Goal: Task Accomplishment & Management: Use online tool/utility

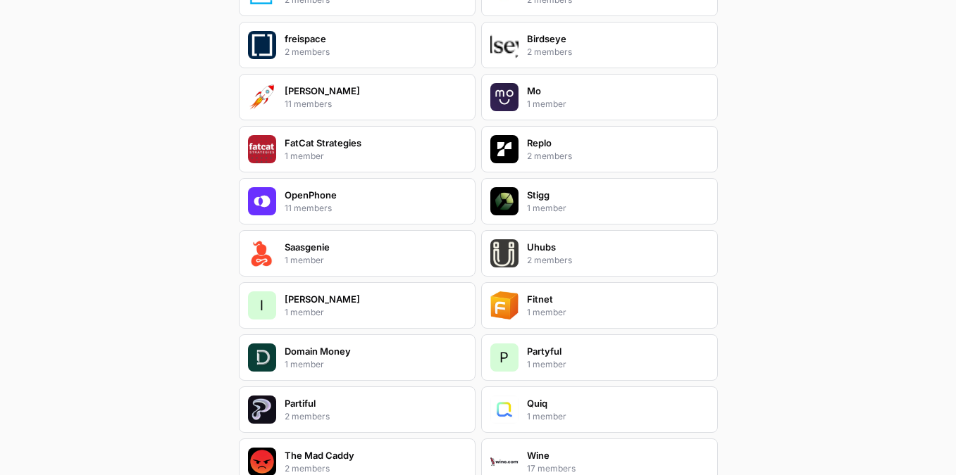
scroll to position [2001, 0]
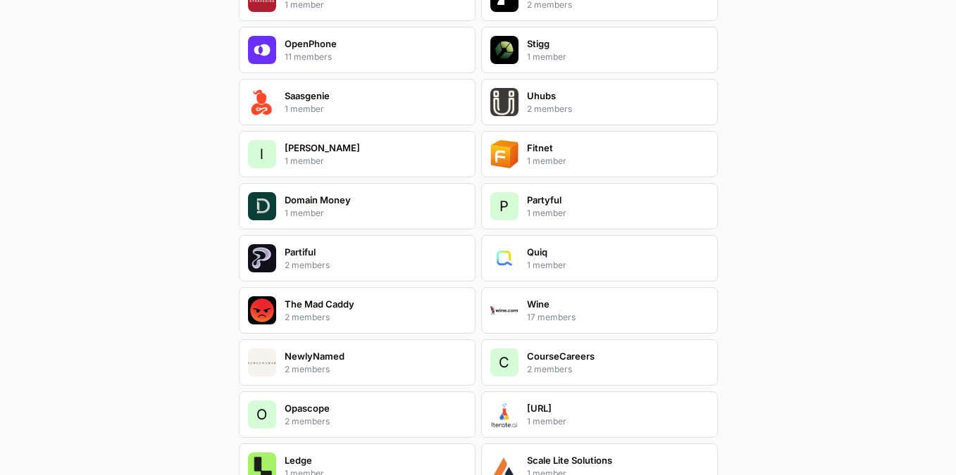
click at [335, 351] on p "NewlyNamed" at bounding box center [315, 356] width 60 height 14
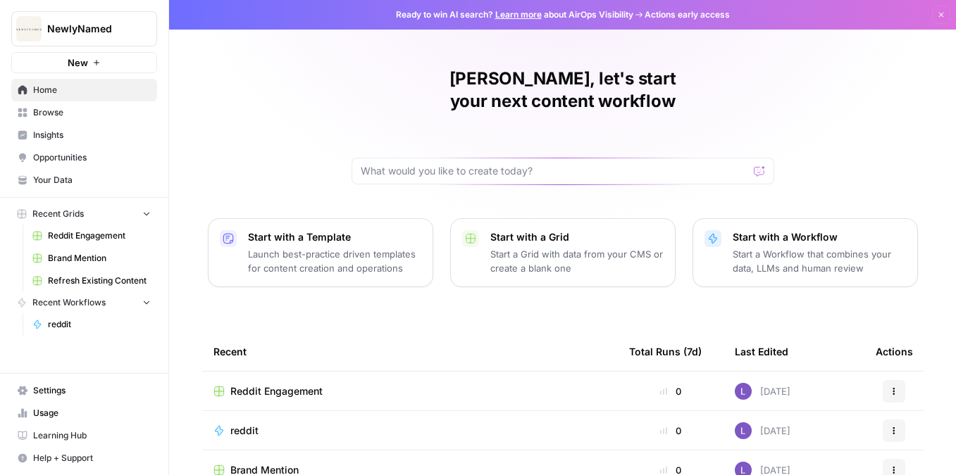
click at [77, 145] on link "Insights" at bounding box center [84, 135] width 146 height 23
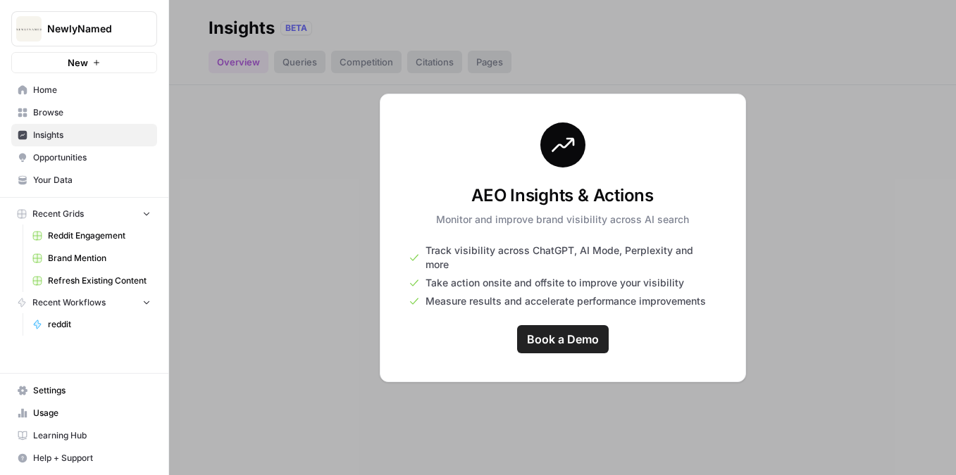
click at [78, 158] on span "Opportunities" at bounding box center [92, 157] width 118 height 13
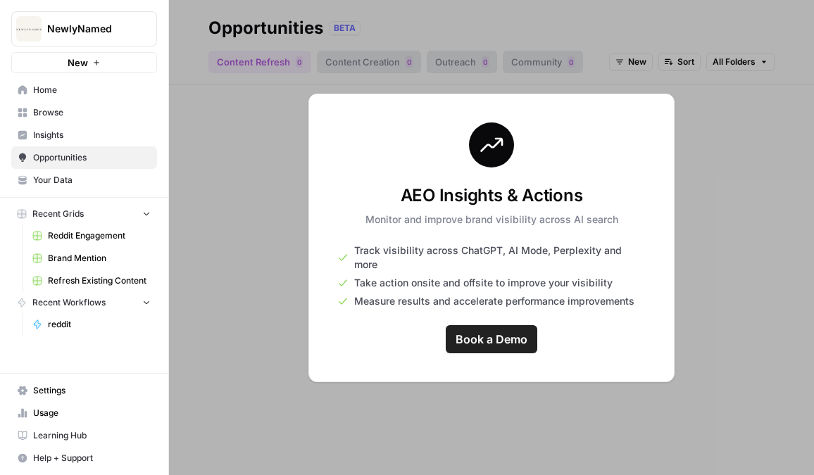
click at [161, 24] on div "NewlyNamed New" at bounding box center [84, 36] width 168 height 73
click at [142, 29] on icon "Workspace: NewlyNamed" at bounding box center [145, 29] width 14 height 14
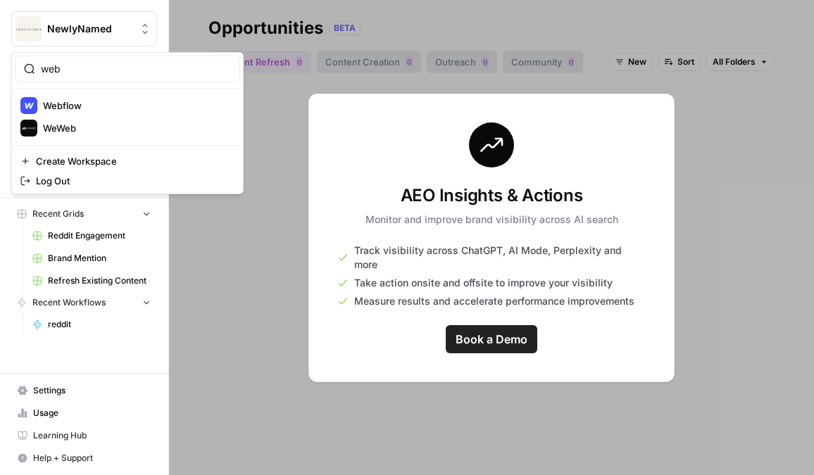
type input "web"
click at [105, 101] on span "Webflow" at bounding box center [136, 106] width 186 height 14
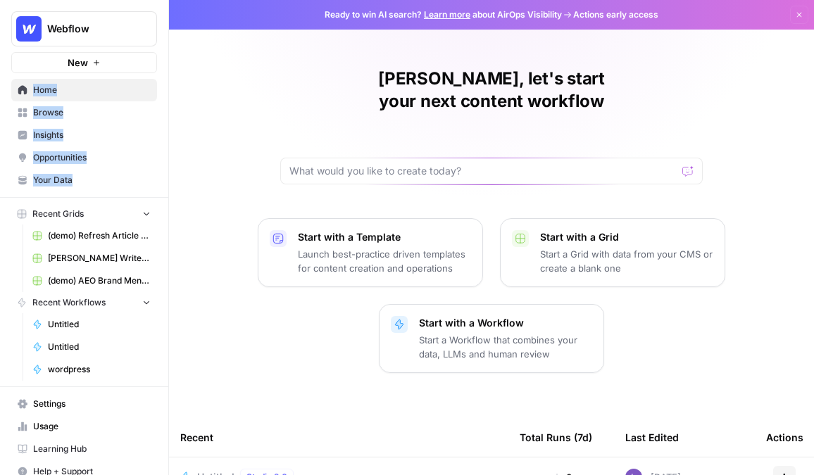
click at [57, 196] on div "Webflow New Home Browse Insights Opportunities Your Data Recent Grids (demo) Re…" at bounding box center [84, 193] width 168 height 387
click at [55, 125] on link "Insights" at bounding box center [84, 135] width 146 height 23
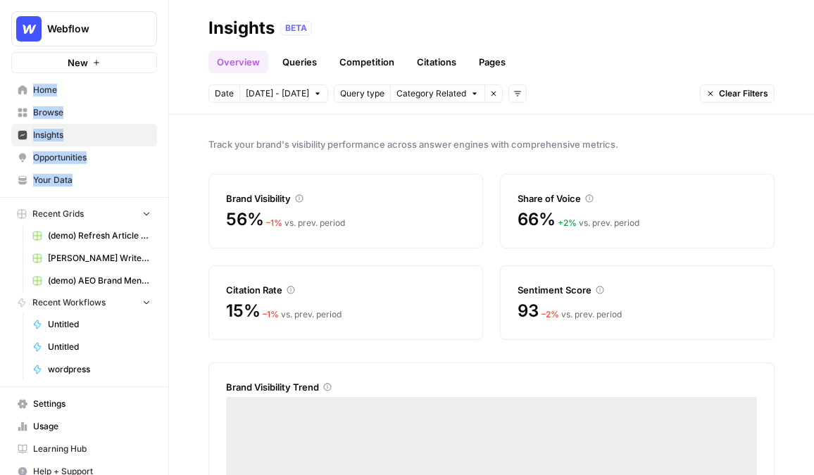
click at [75, 124] on link "Insights" at bounding box center [84, 135] width 146 height 23
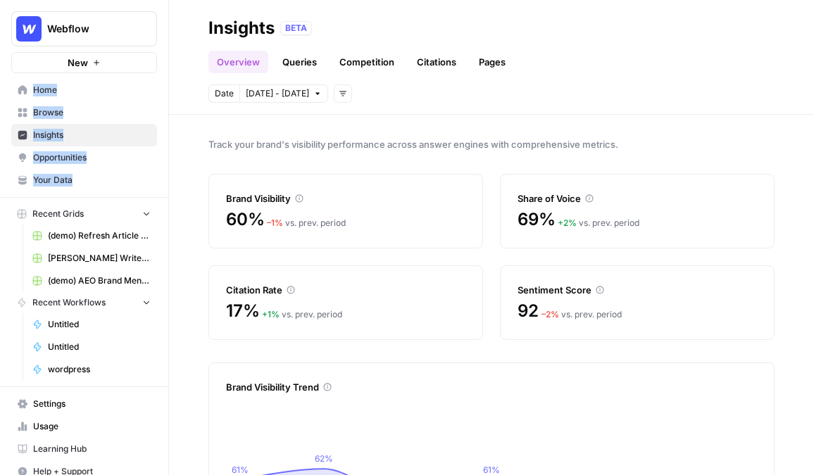
click at [120, 147] on link "Opportunities" at bounding box center [84, 157] width 146 height 23
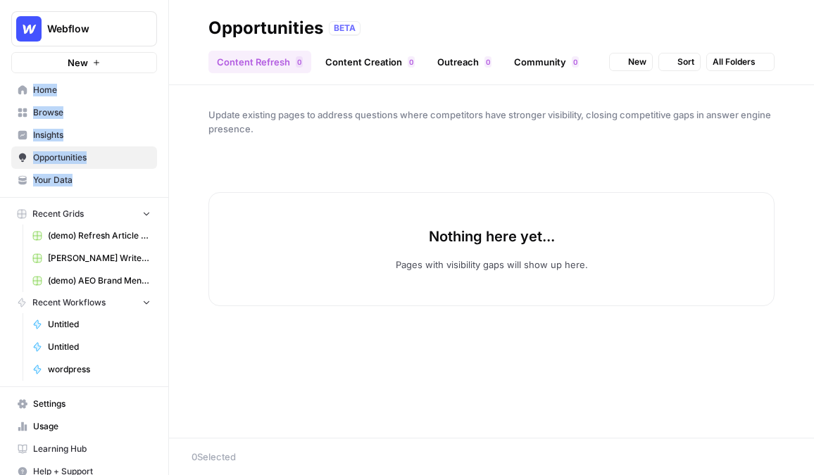
click at [118, 133] on span "Insights" at bounding box center [92, 135] width 118 height 13
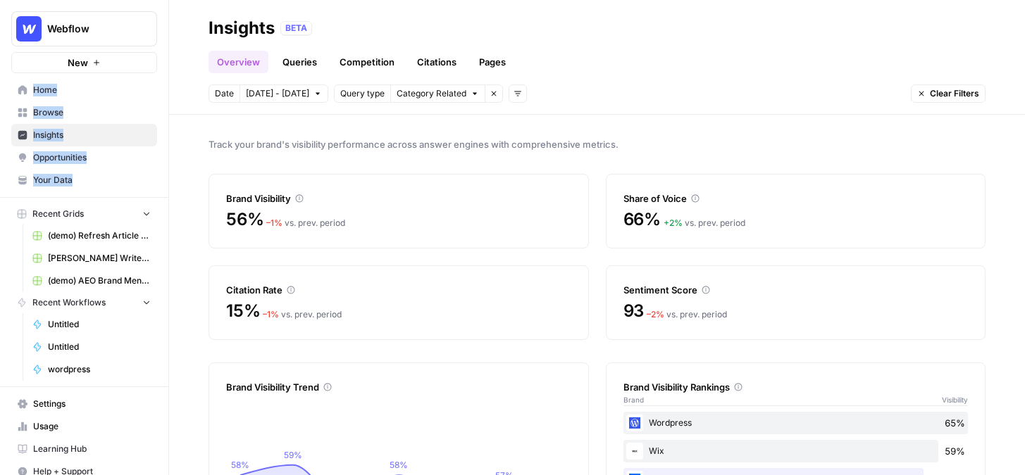
click at [54, 139] on span "Insights" at bounding box center [92, 135] width 118 height 13
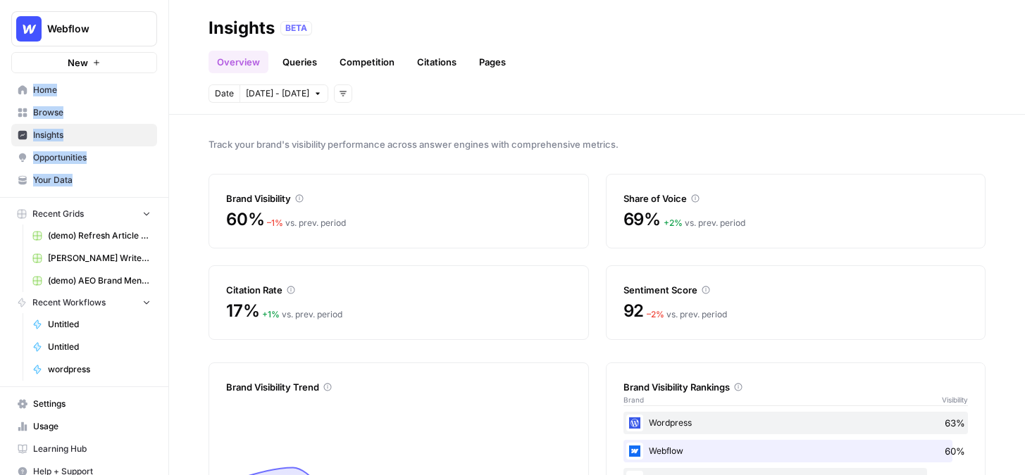
click at [93, 134] on span "Insights" at bounding box center [92, 135] width 118 height 13
click at [57, 187] on link "Your Data" at bounding box center [84, 180] width 146 height 23
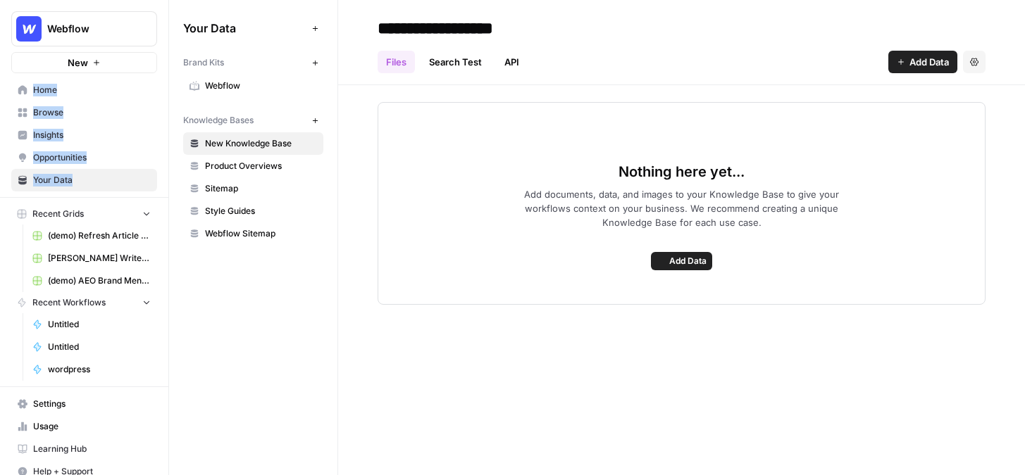
click at [228, 92] on span "Webflow" at bounding box center [261, 86] width 112 height 13
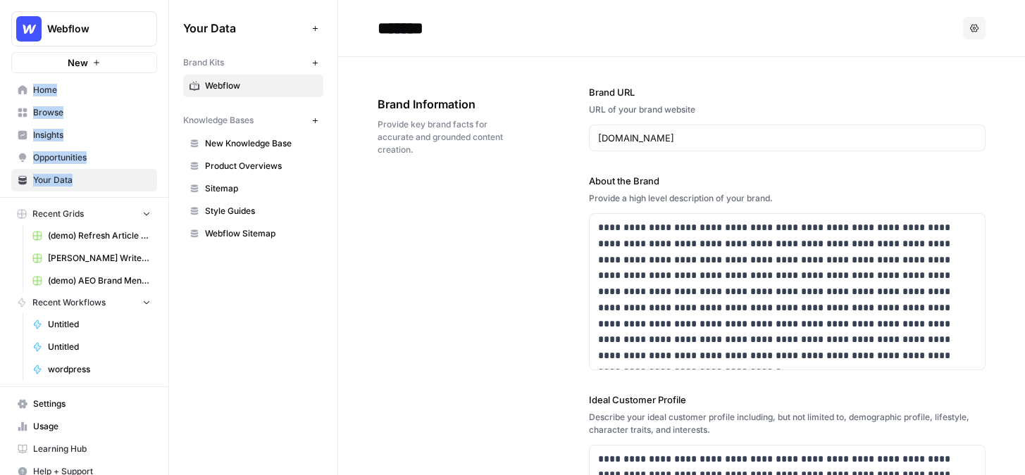
click at [530, 249] on div "**********" at bounding box center [681, 465] width 608 height 816
click at [74, 135] on span "Insights" at bounding box center [92, 135] width 118 height 13
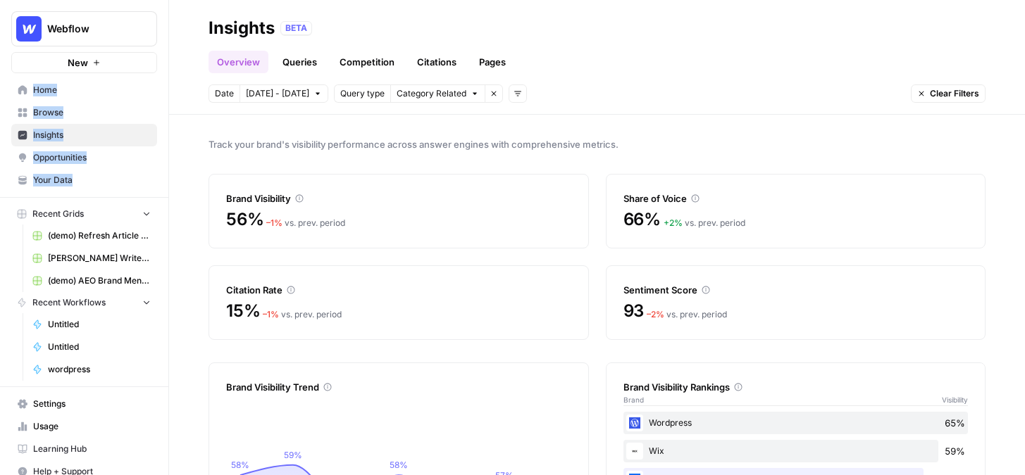
scroll to position [25, 0]
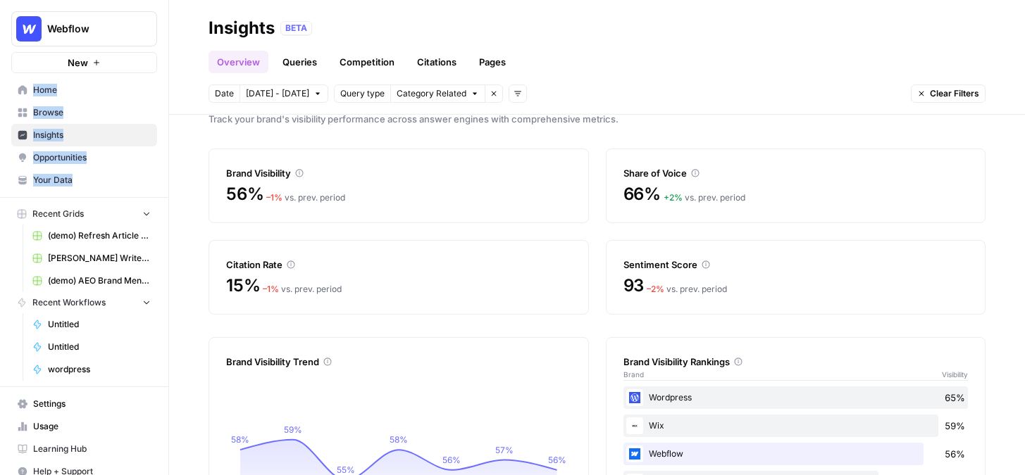
click at [310, 56] on link "Queries" at bounding box center [299, 62] width 51 height 23
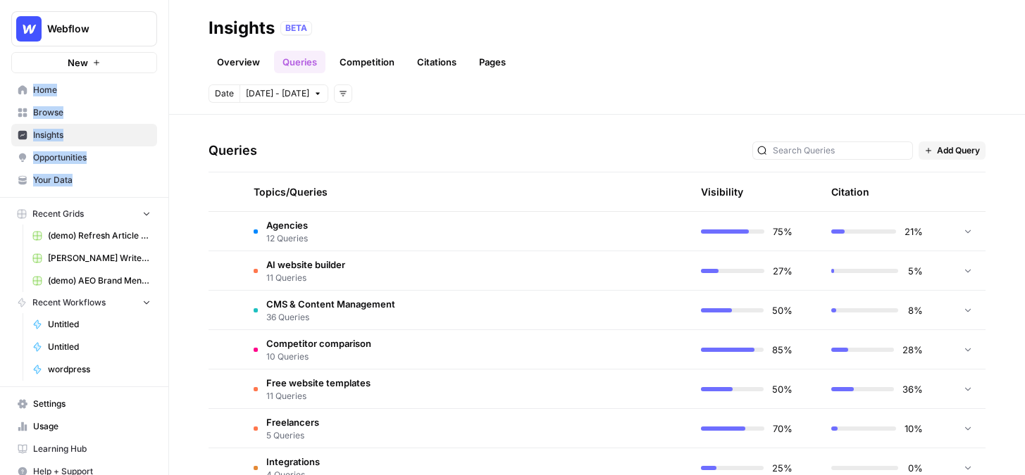
scroll to position [270, 0]
click at [384, 234] on td "Agencies 12 Queries" at bounding box center [398, 232] width 313 height 39
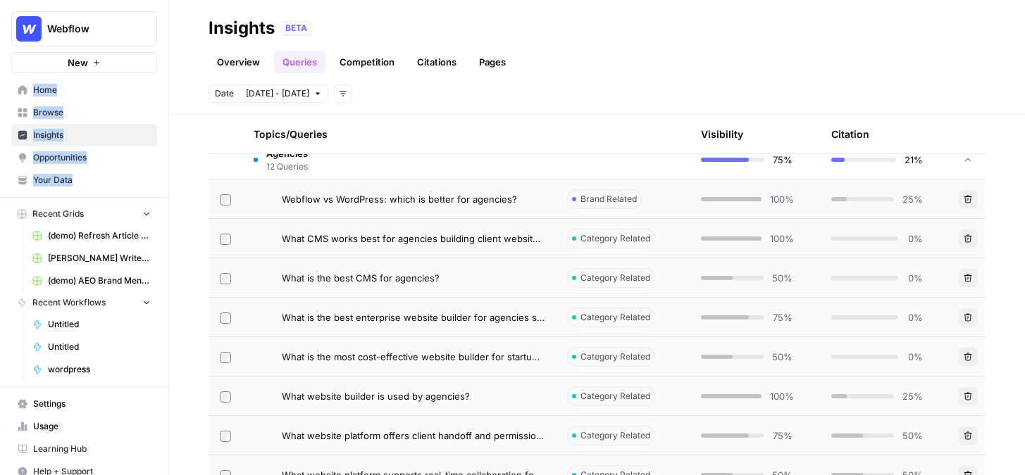
scroll to position [339, 0]
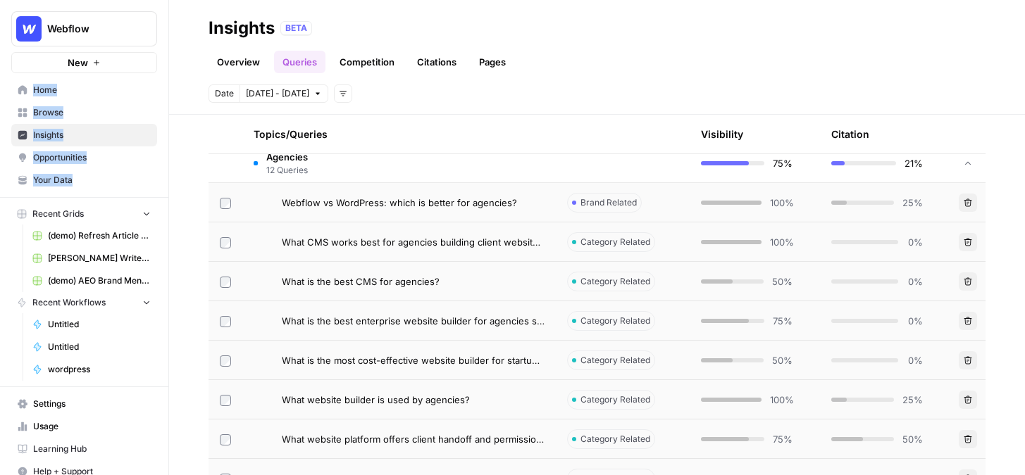
click at [370, 201] on span "Webflow vs WordPress: which is better for agencies?" at bounding box center [399, 203] width 235 height 14
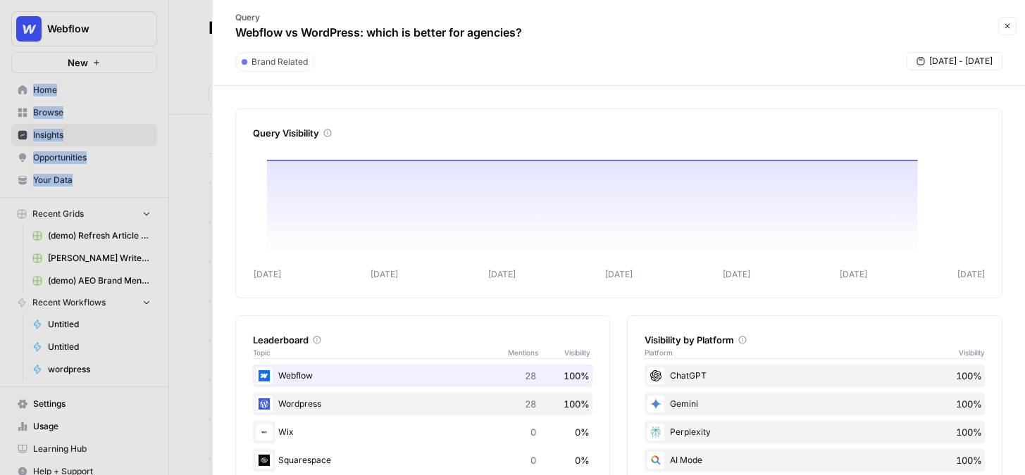
scroll to position [297, 0]
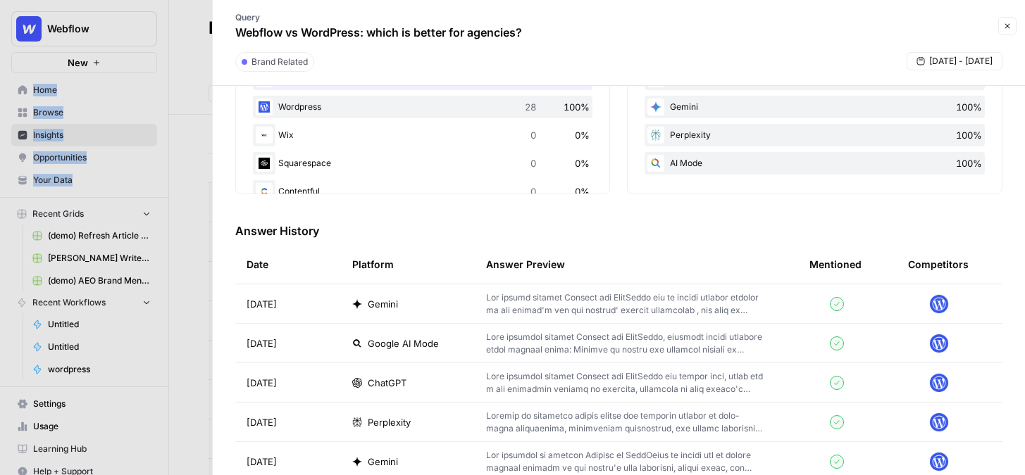
click at [579, 303] on p at bounding box center [625, 304] width 278 height 25
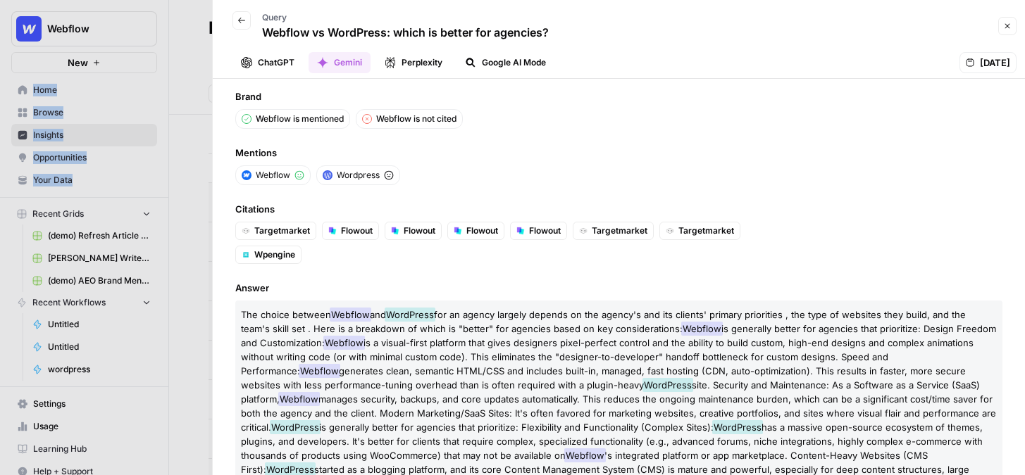
drag, startPoint x: 231, startPoint y: 150, endPoint x: 257, endPoint y: 150, distance: 26.1
click at [232, 150] on div "Brand Webflow is mentioned Webflow is not cited Mentions Webflow Wordpress Cita…" at bounding box center [619, 277] width 812 height 396
click at [276, 64] on button "ChatGPT" at bounding box center [267, 62] width 70 height 21
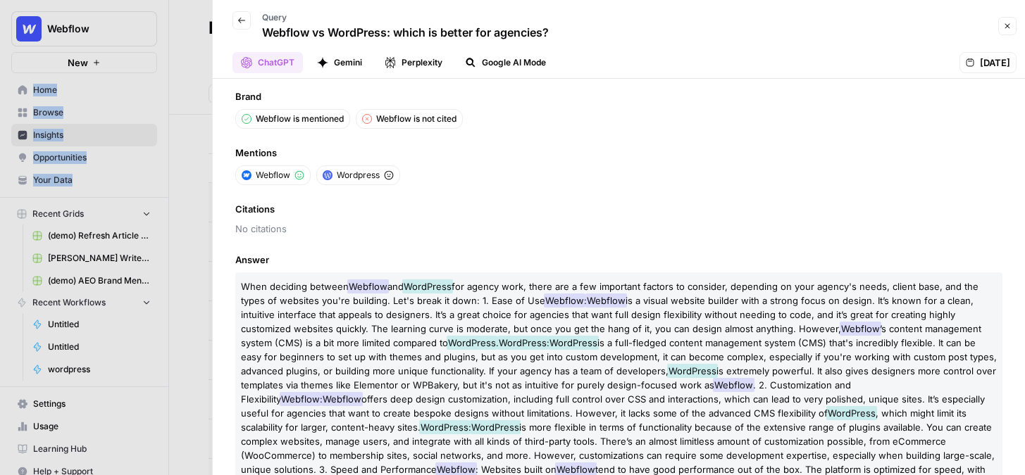
click at [431, 65] on button "Perplexity" at bounding box center [413, 62] width 75 height 21
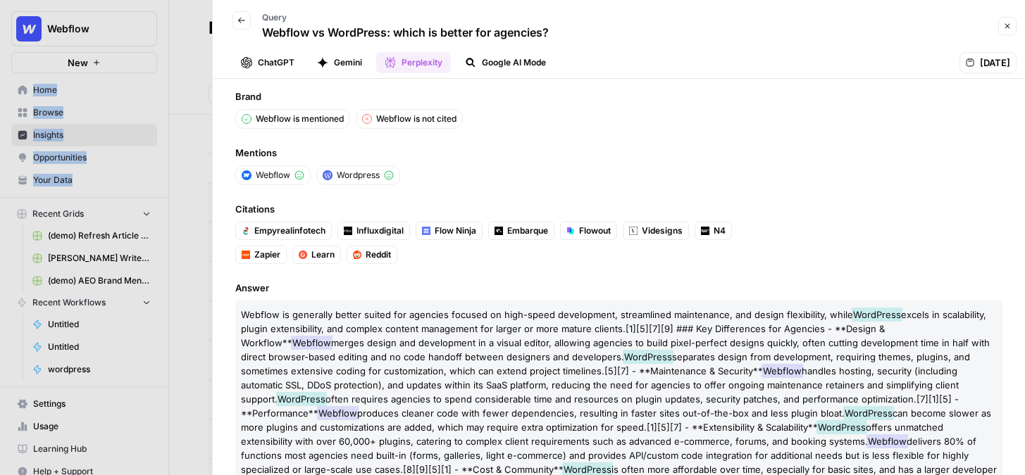
click at [239, 23] on icon "button" at bounding box center [241, 20] width 8 height 8
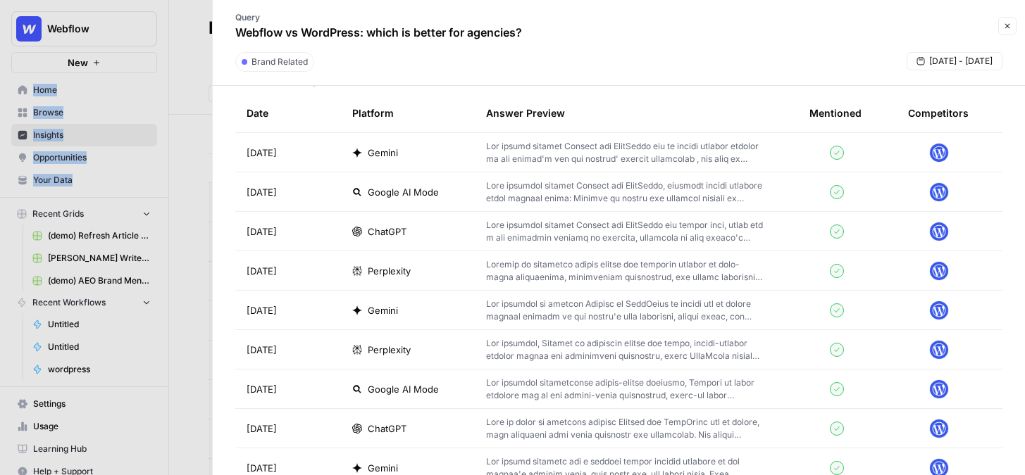
scroll to position [448, 0]
click at [813, 22] on icon "button" at bounding box center [1007, 26] width 8 height 8
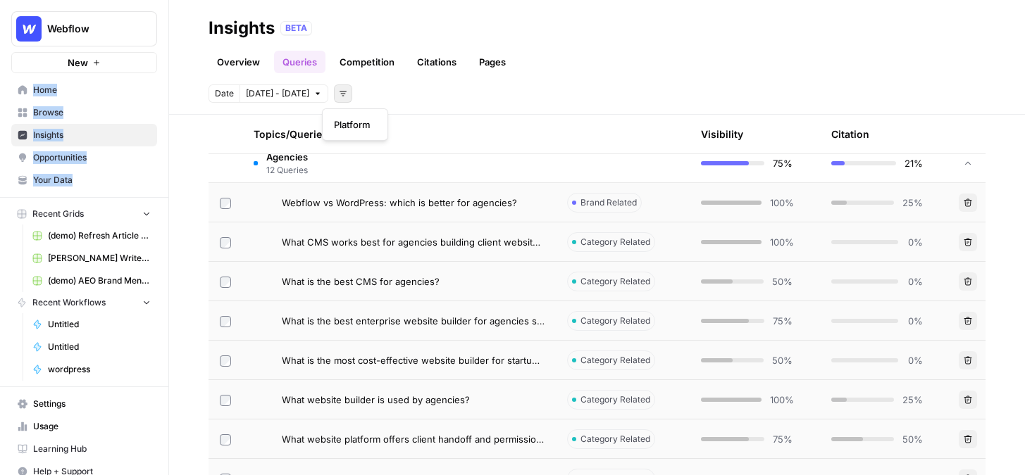
click at [339, 89] on icon "button" at bounding box center [343, 93] width 8 height 8
click at [346, 114] on div "Platform" at bounding box center [355, 124] width 66 height 32
click at [350, 122] on span "Platform" at bounding box center [352, 125] width 37 height 14
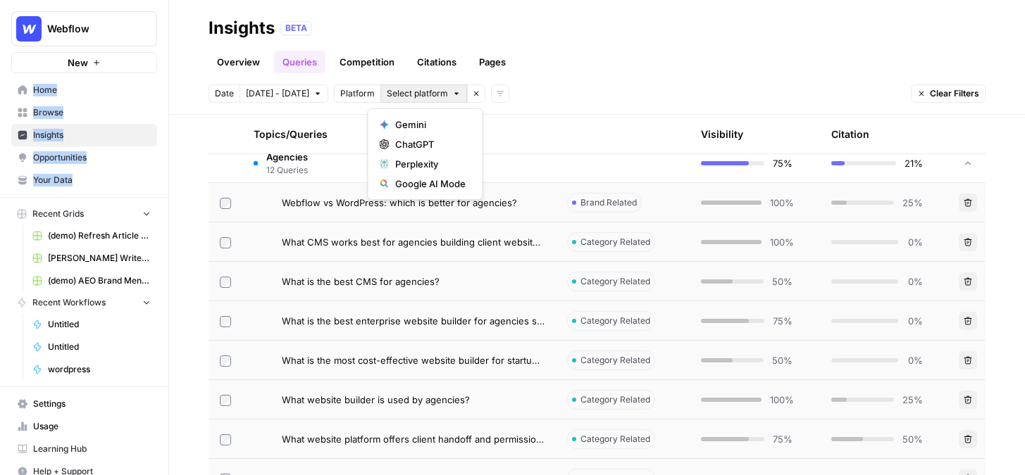
click at [404, 94] on span "Select platform" at bounding box center [417, 93] width 61 height 13
click at [566, 101] on div "Date Oct 3 - Oct 9 Platform Select platform Remove filter Add filters Clear Fil…" at bounding box center [596, 94] width 777 height 18
click at [432, 61] on link "Citations" at bounding box center [436, 62] width 56 height 23
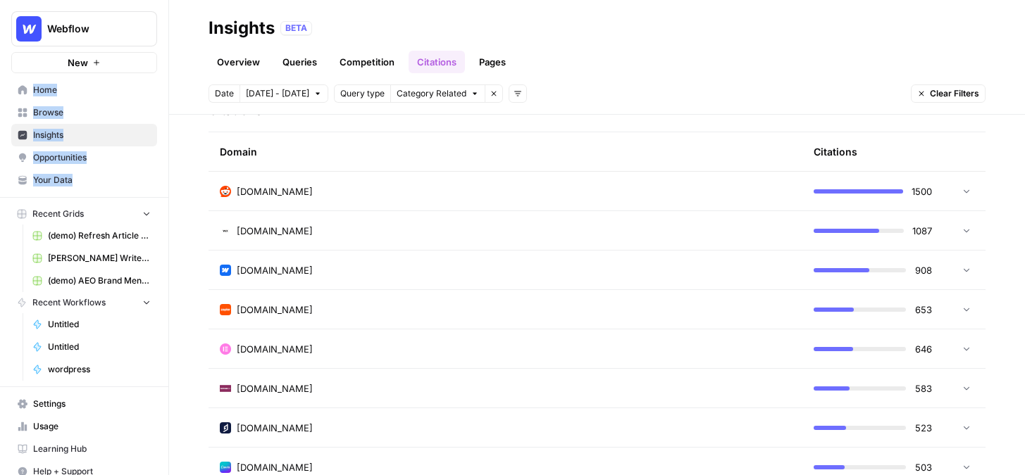
scroll to position [354, 0]
click at [354, 218] on td "wix.com" at bounding box center [505, 230] width 594 height 39
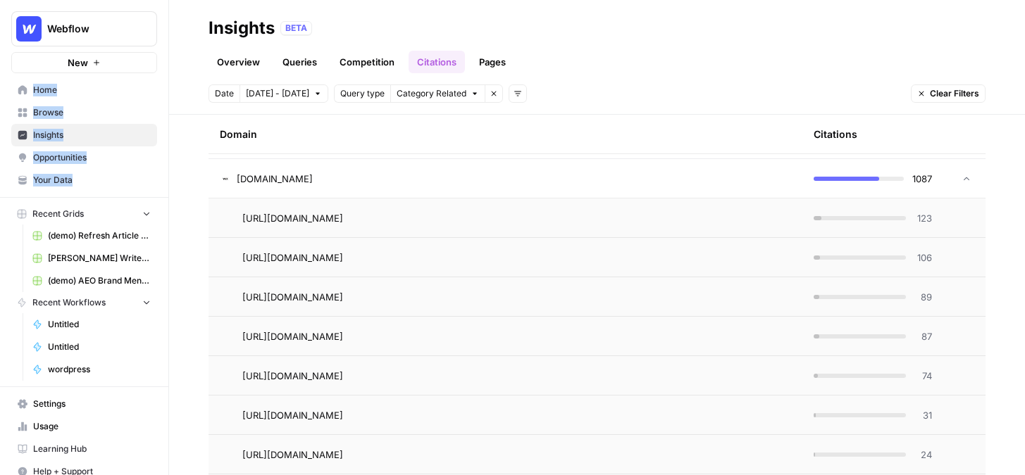
scroll to position [408, 0]
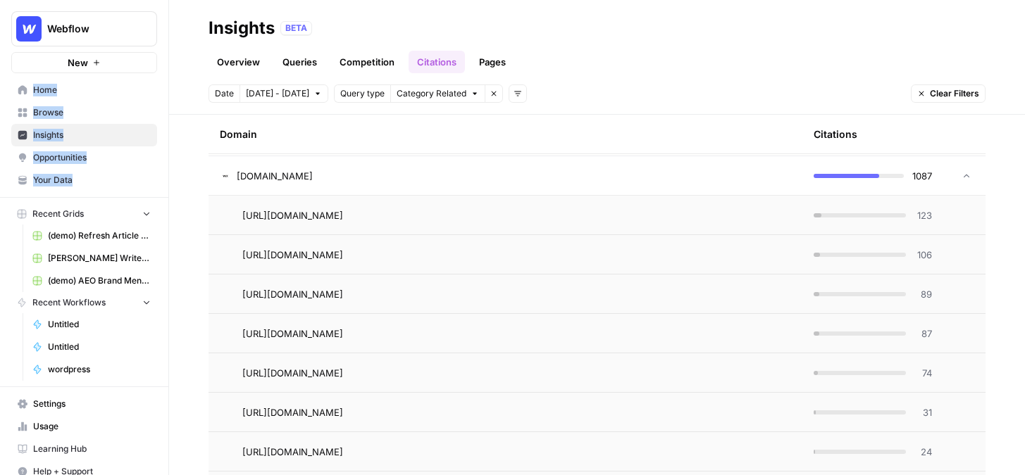
click at [813, 223] on td "123" at bounding box center [872, 215] width 141 height 39
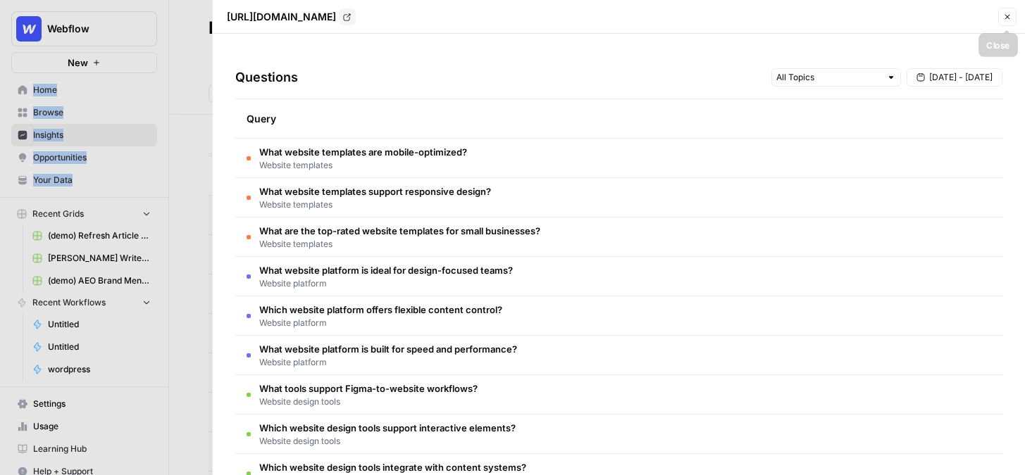
click at [813, 15] on icon "button" at bounding box center [1007, 17] width 8 height 8
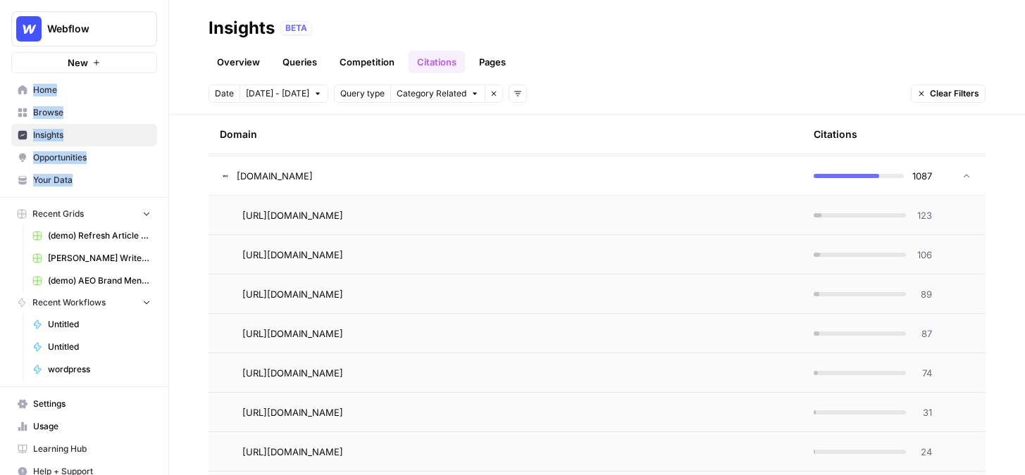
click at [503, 64] on link "Pages" at bounding box center [492, 62] width 44 height 23
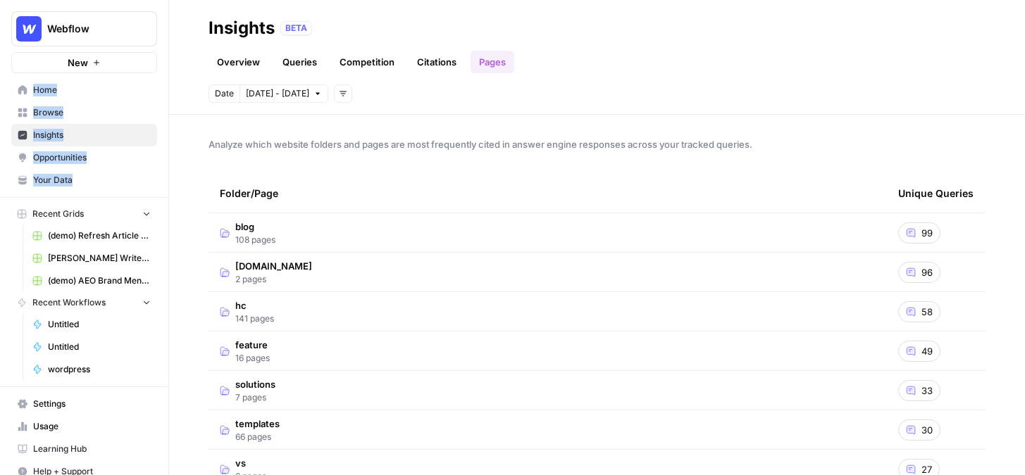
scroll to position [32, 0]
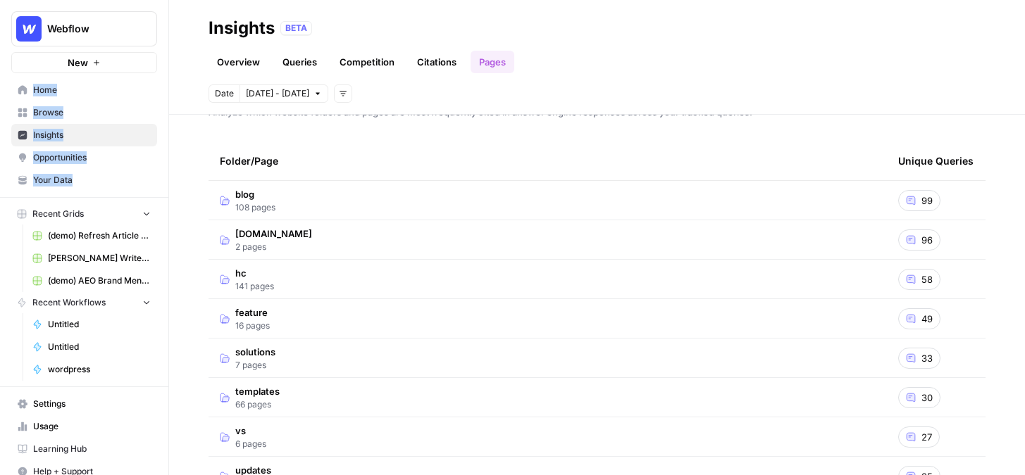
click at [287, 208] on td "blog 108 pages" at bounding box center [547, 200] width 678 height 39
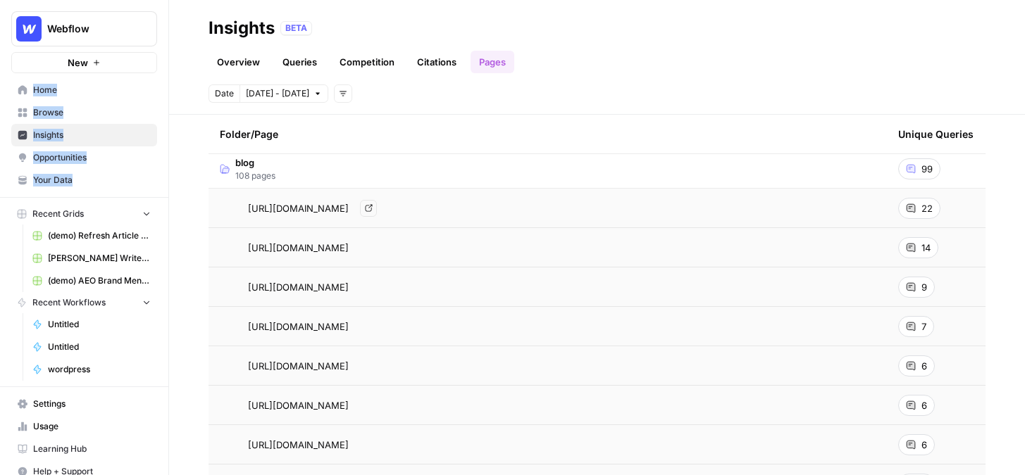
scroll to position [70, 0]
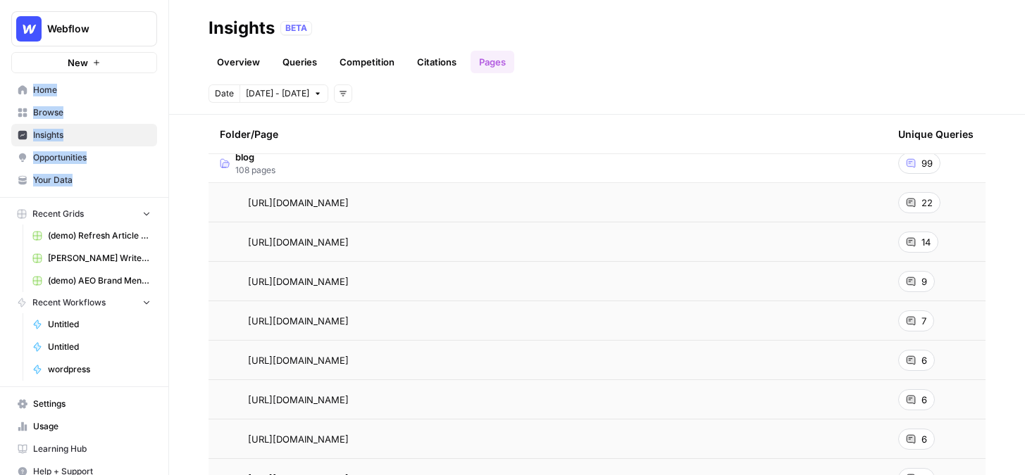
click at [813, 208] on span "22" at bounding box center [926, 203] width 11 height 14
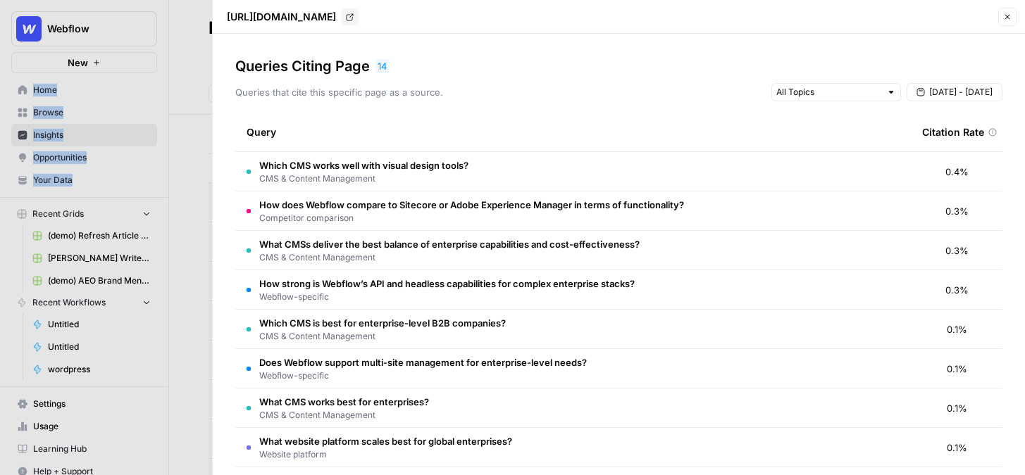
click at [813, 22] on button "Close" at bounding box center [1007, 17] width 18 height 18
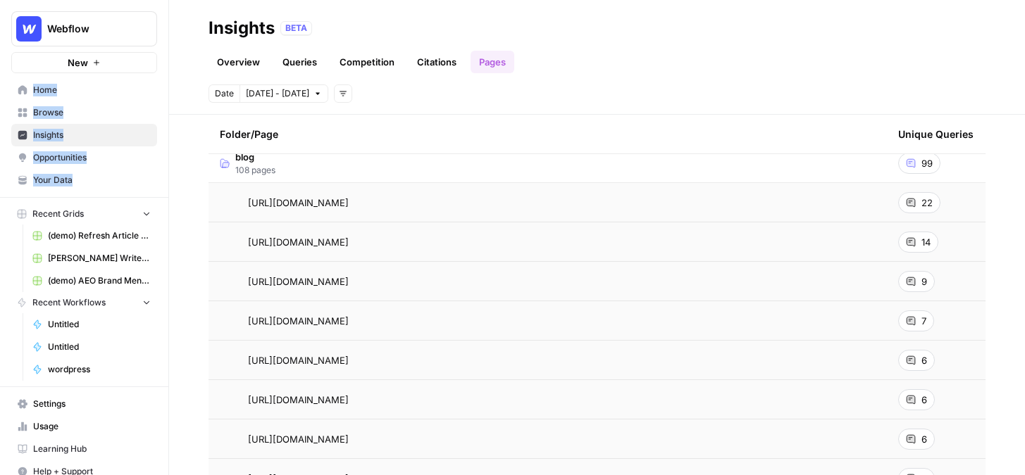
click at [251, 61] on link "Overview" at bounding box center [238, 62] width 60 height 23
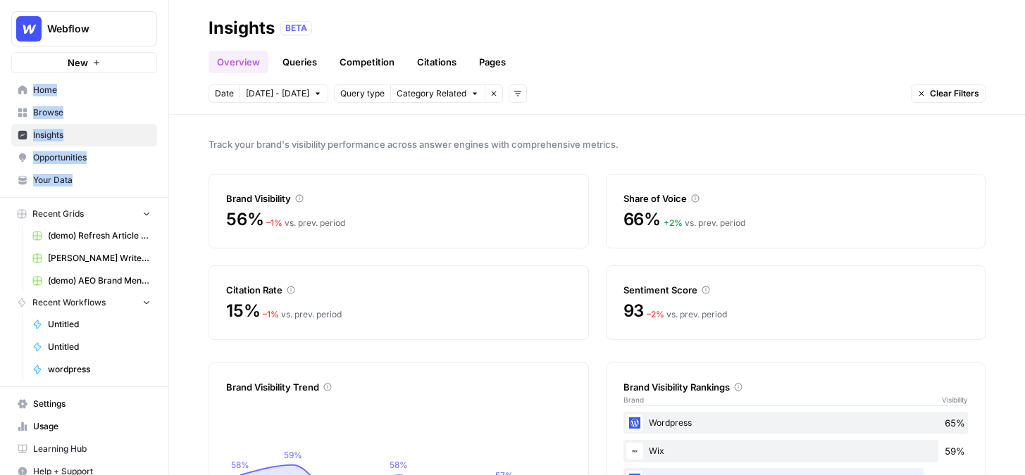
click at [66, 156] on span "Opportunities" at bounding box center [92, 157] width 118 height 13
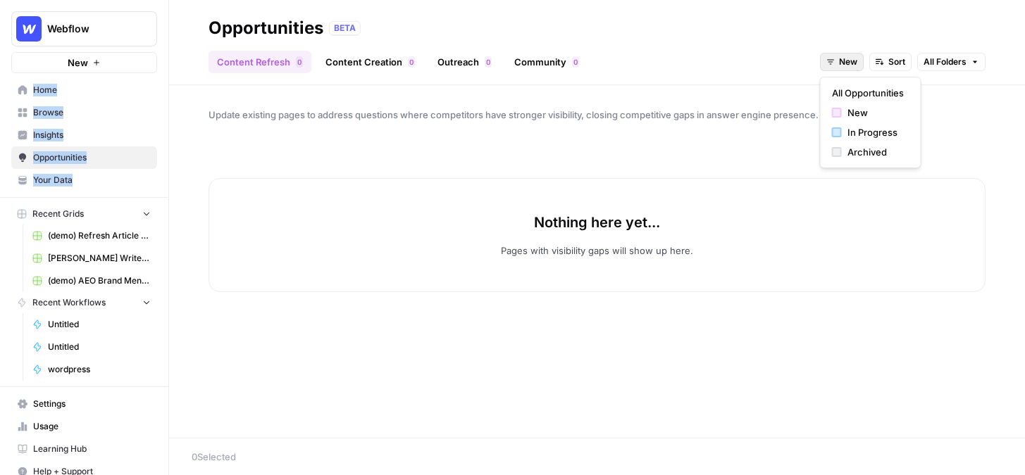
click at [813, 65] on button "New" at bounding box center [842, 62] width 44 height 18
click at [813, 91] on span "All Opportunities" at bounding box center [868, 93] width 72 height 14
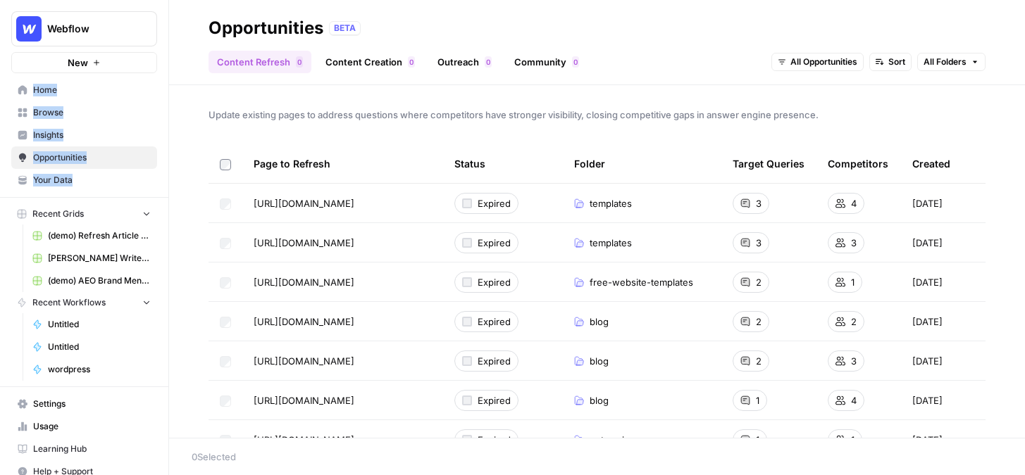
scroll to position [20, 0]
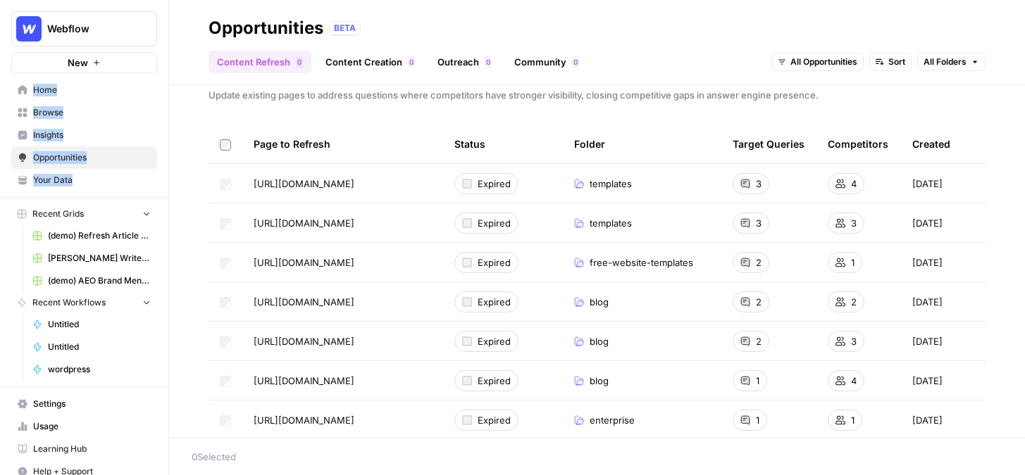
click at [42, 119] on link "Browse" at bounding box center [84, 112] width 146 height 23
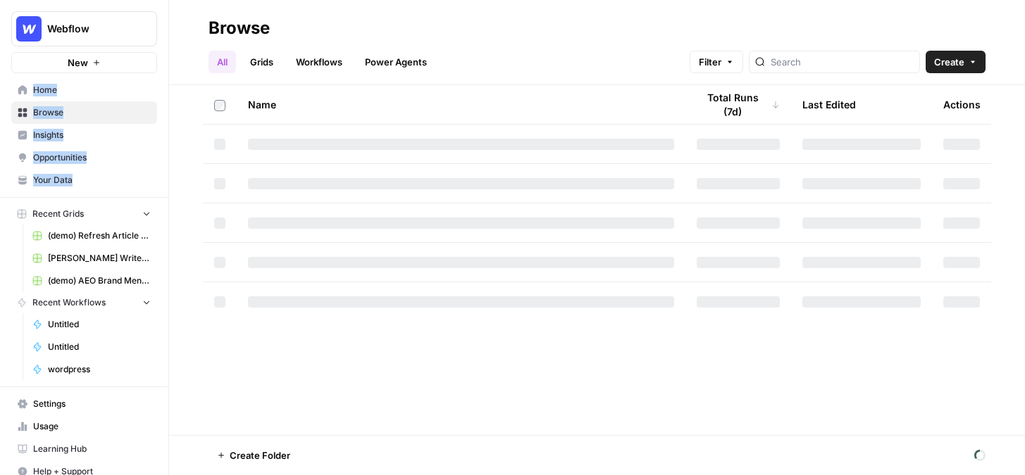
click at [813, 75] on header "Browse All Grids Workflows Power Agents Filter Create" at bounding box center [597, 42] width 856 height 85
click at [813, 64] on input "search" at bounding box center [841, 62] width 143 height 14
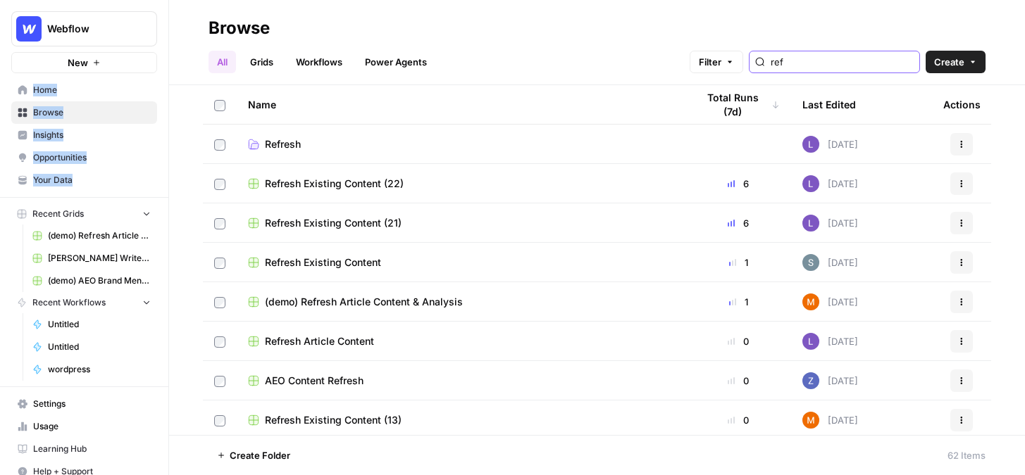
type input "ref"
click at [308, 181] on span "Refresh Existing Content (22)" at bounding box center [334, 184] width 139 height 14
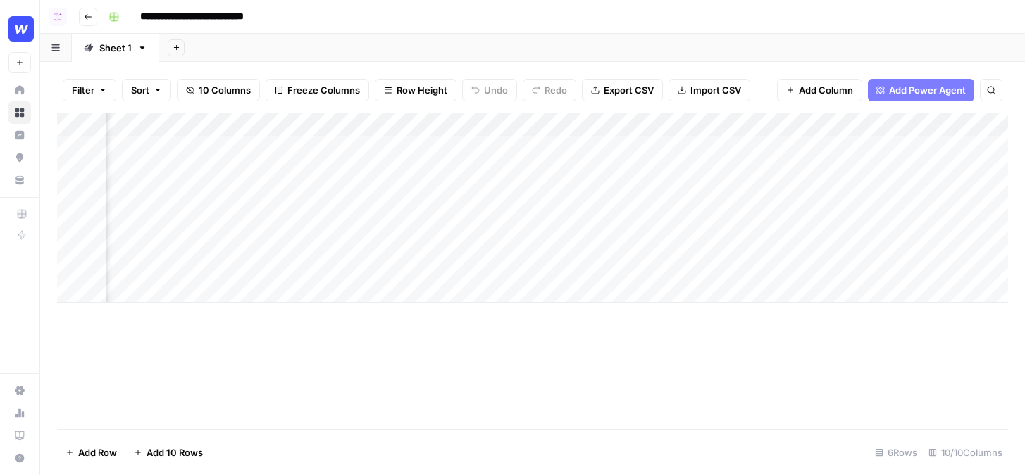
scroll to position [0, 101]
click at [81, 21] on button "Go back" at bounding box center [88, 17] width 18 height 18
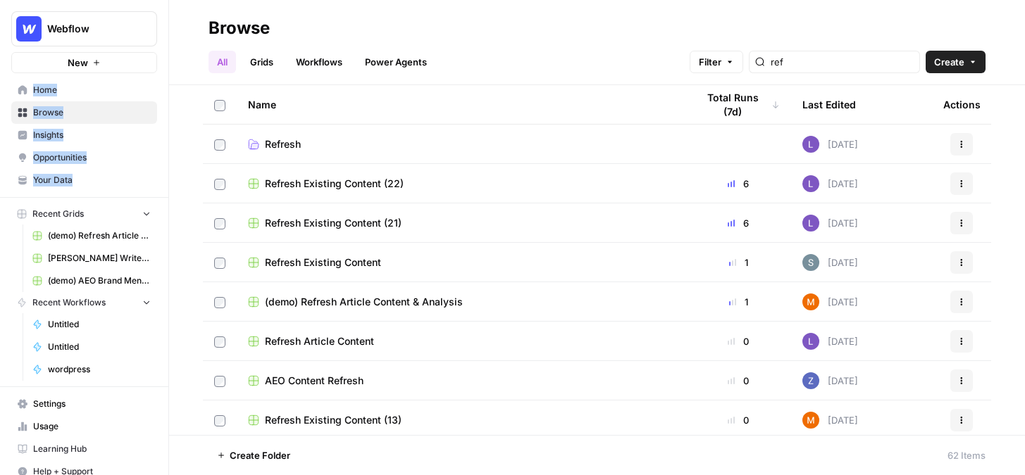
scroll to position [111, 0]
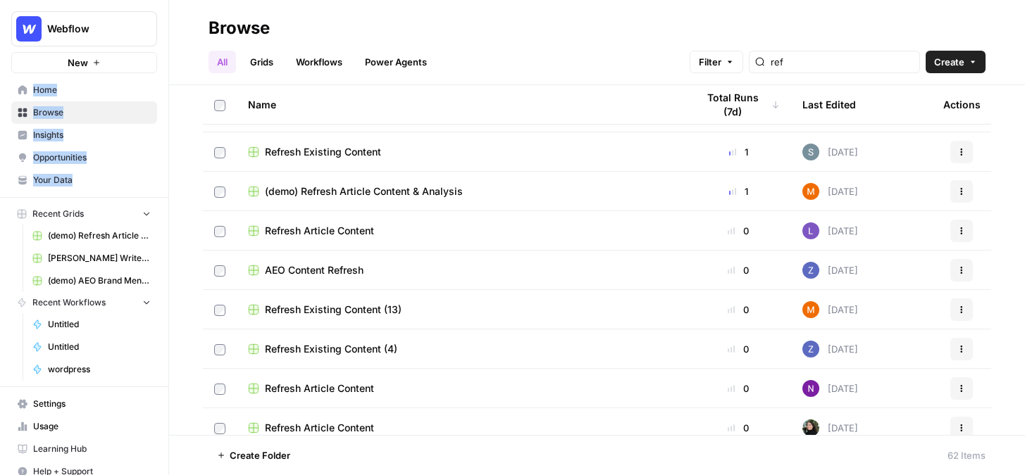
click at [367, 195] on span "(demo) Refresh Article Content & Analysis" at bounding box center [364, 192] width 198 height 14
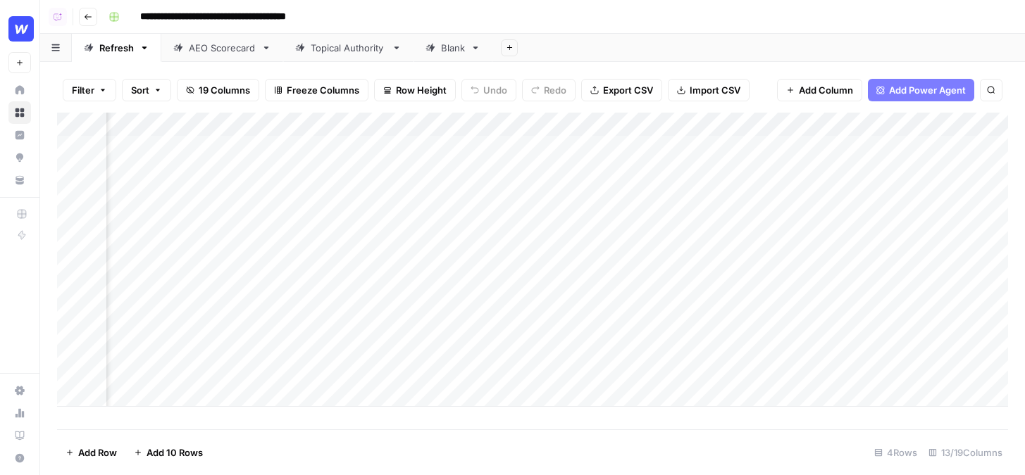
scroll to position [0, 1130]
click at [813, 144] on div "Add Column" at bounding box center [532, 260] width 951 height 294
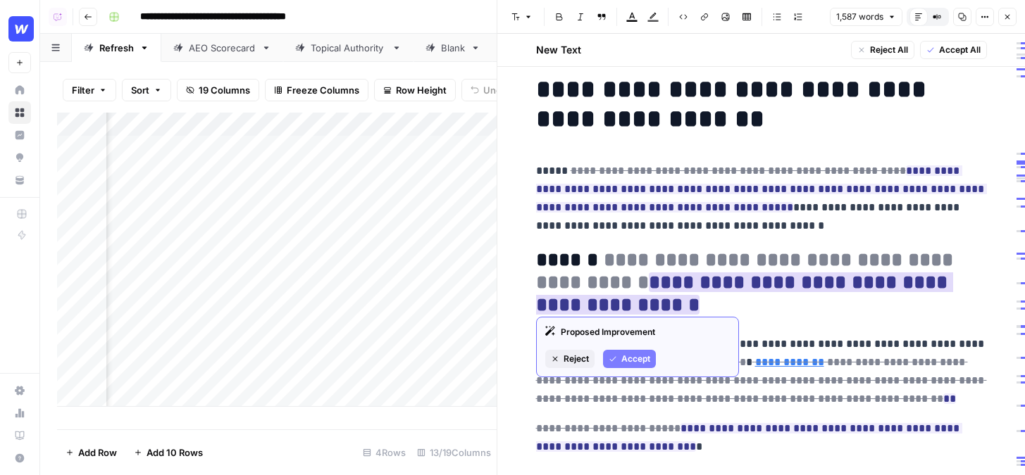
scroll to position [35, 0]
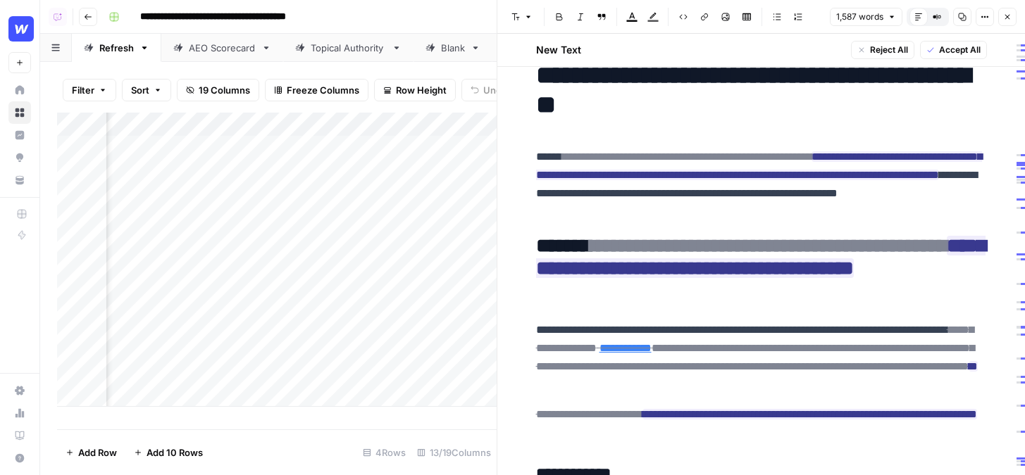
click at [813, 23] on button "Close" at bounding box center [1007, 17] width 18 height 18
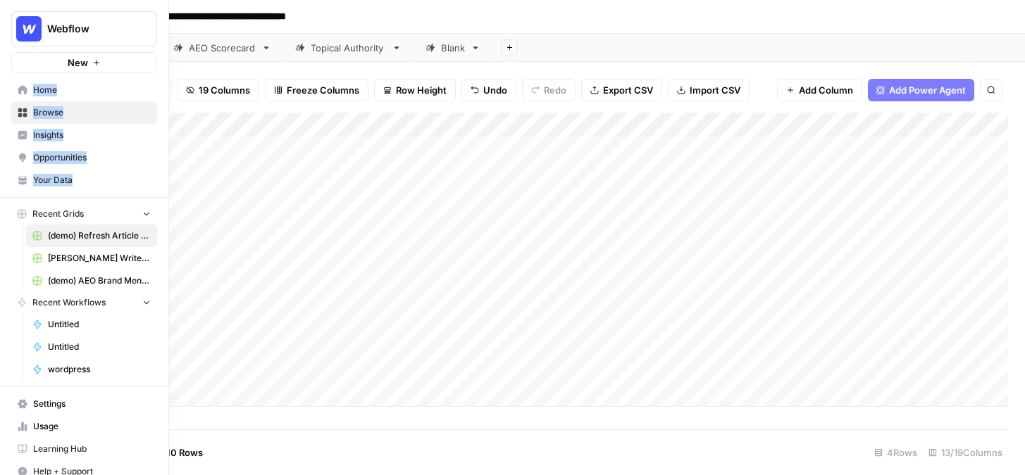
click at [99, 155] on span "Opportunities" at bounding box center [92, 157] width 118 height 13
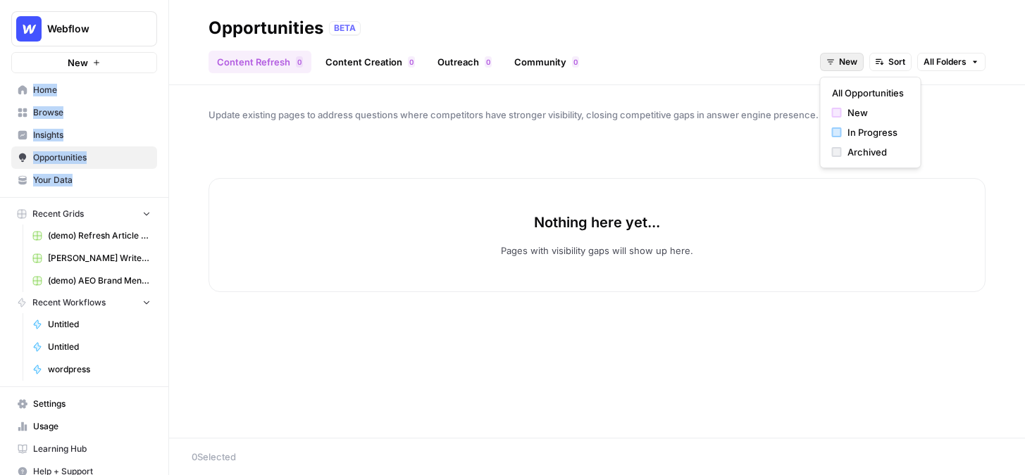
click at [813, 61] on span "New" at bounding box center [848, 62] width 18 height 13
click at [813, 100] on button "All Opportunities" at bounding box center [870, 93] width 89 height 20
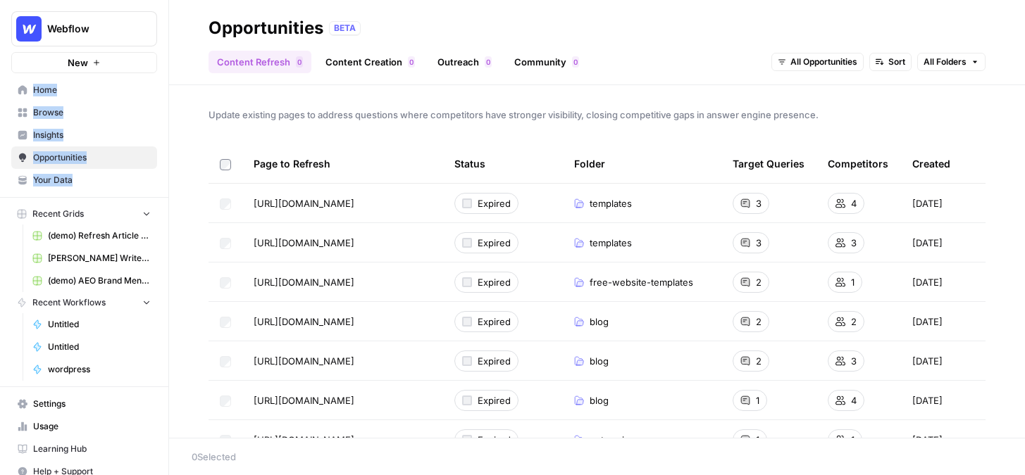
click at [391, 42] on div "Content Refresh 0 Content Creation 0 Outreach 0 Community 0 All Opportunities S…" at bounding box center [596, 56] width 777 height 34
click at [393, 65] on link "Content Creation 0" at bounding box center [370, 62] width 106 height 23
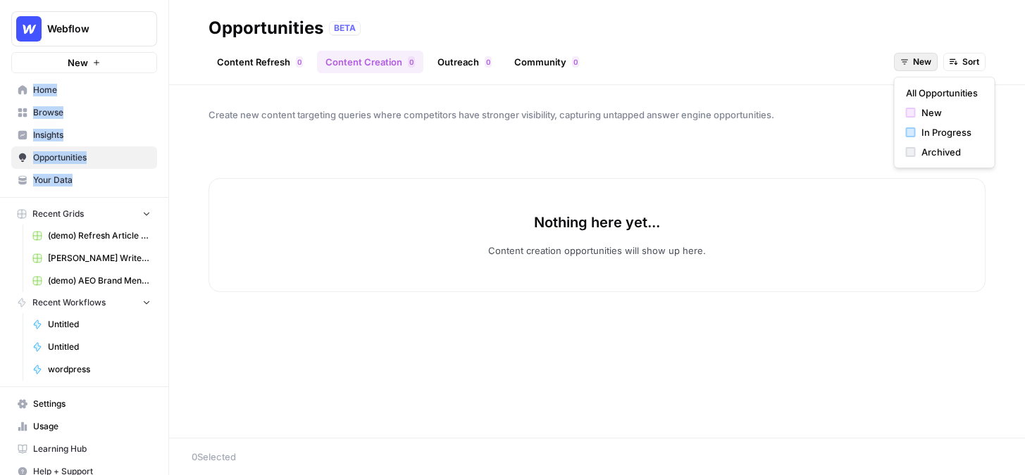
click at [813, 60] on icon "button" at bounding box center [904, 62] width 7 height 5
click at [813, 96] on span "All Opportunities" at bounding box center [942, 93] width 72 height 14
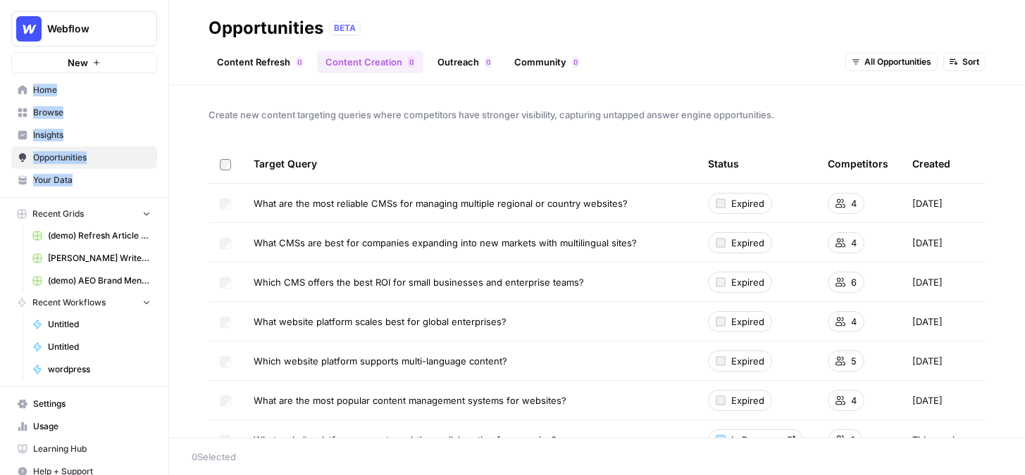
scroll to position [39, 0]
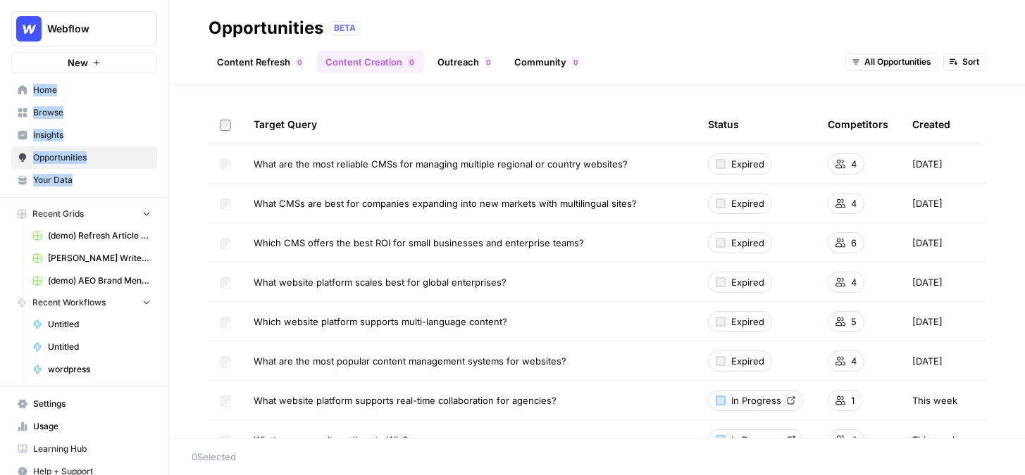
click at [104, 111] on span "Browse" at bounding box center [92, 112] width 118 height 13
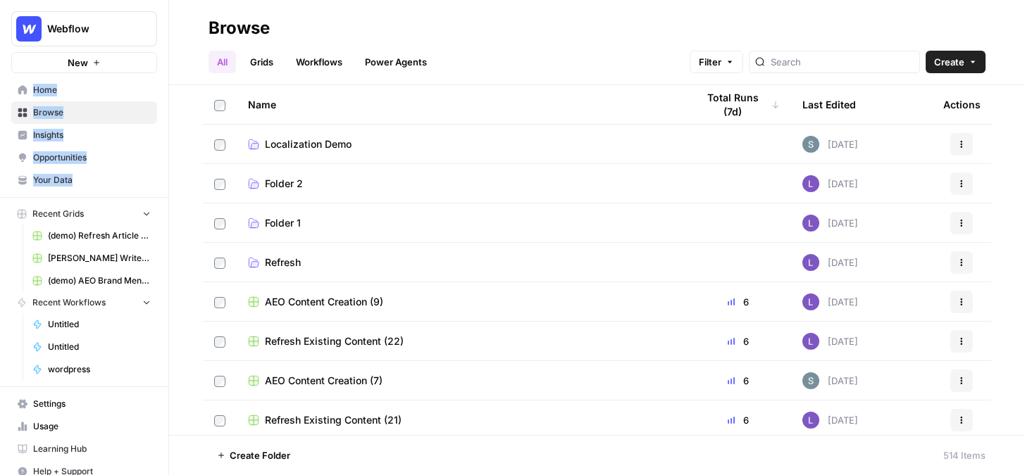
click at [277, 59] on link "Grids" at bounding box center [262, 62] width 40 height 23
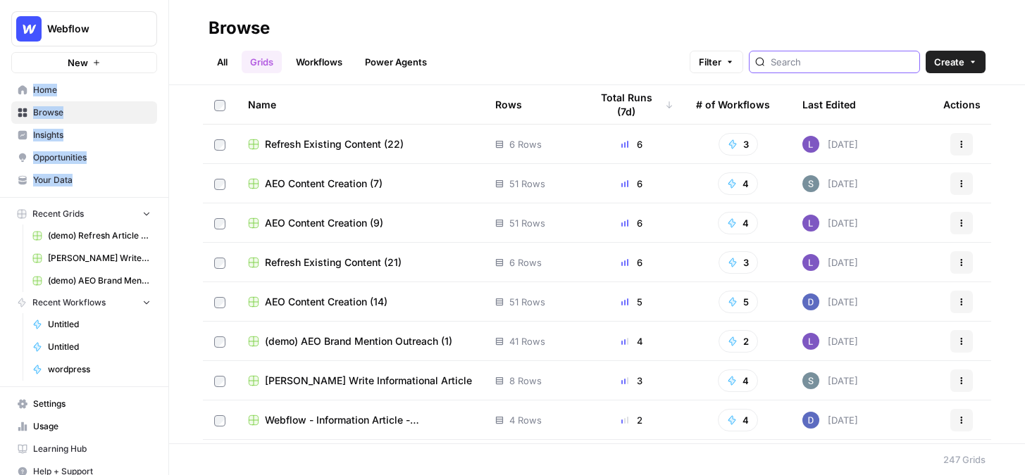
click at [813, 63] on input "search" at bounding box center [841, 62] width 143 height 14
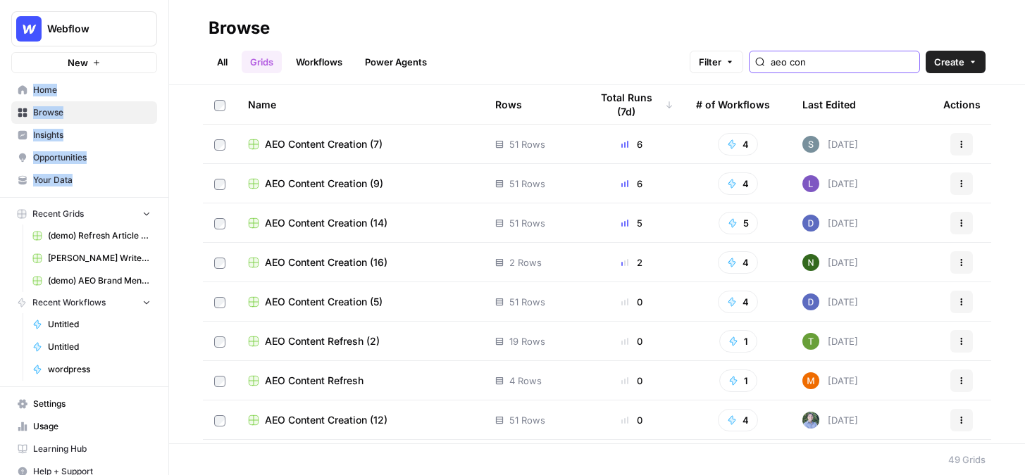
type input "aeo con"
click at [335, 142] on span "AEO Content Creation (7)" at bounding box center [324, 144] width 118 height 14
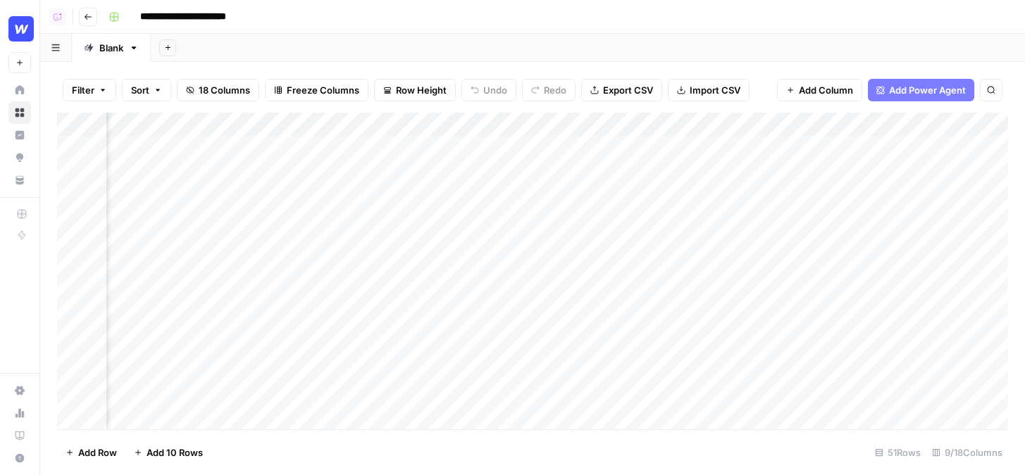
scroll to position [1, 415]
click at [630, 146] on div "Add Column" at bounding box center [532, 271] width 951 height 317
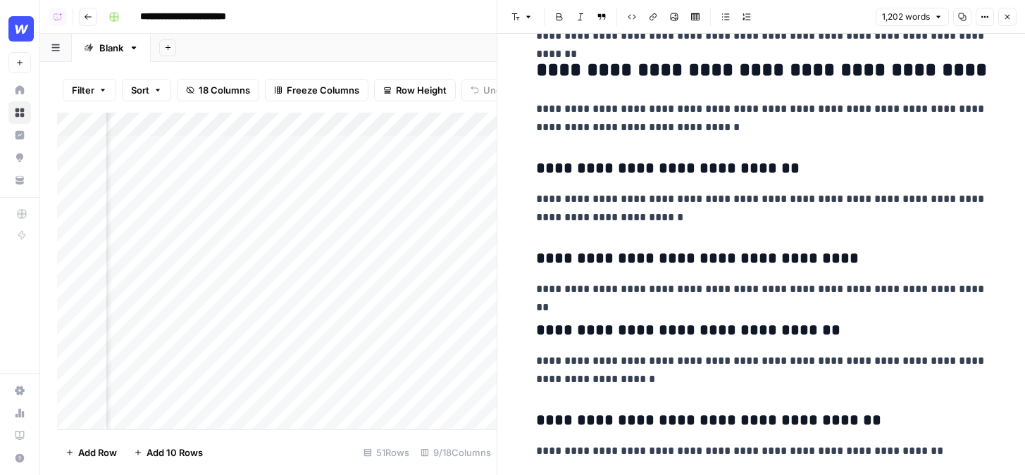
scroll to position [1, 555]
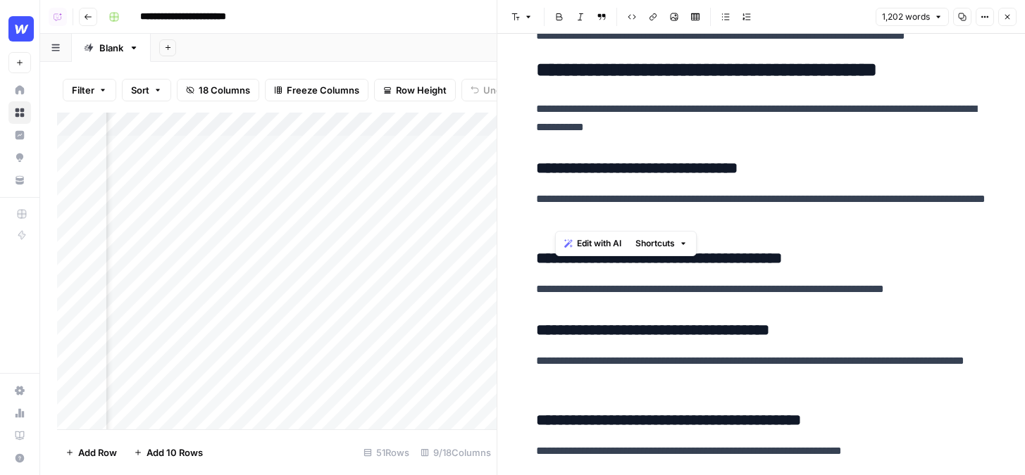
drag, startPoint x: 757, startPoint y: 216, endPoint x: 521, endPoint y: 183, distance: 238.2
click at [718, 206] on p "**********" at bounding box center [761, 208] width 451 height 37
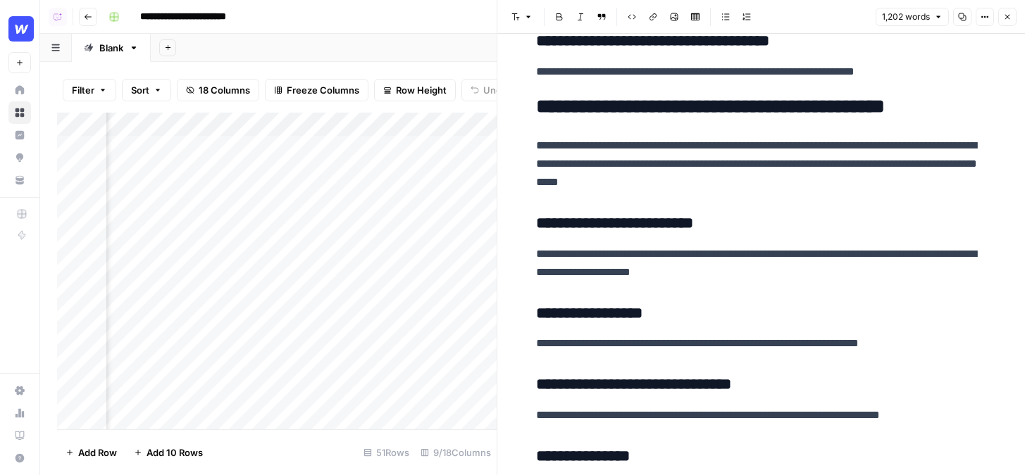
scroll to position [1866, 0]
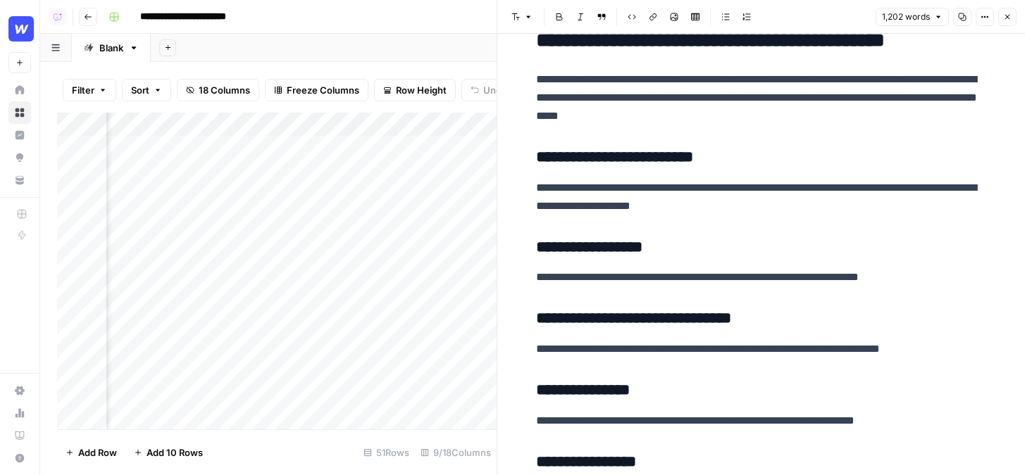
click at [792, 213] on p "**********" at bounding box center [761, 197] width 451 height 37
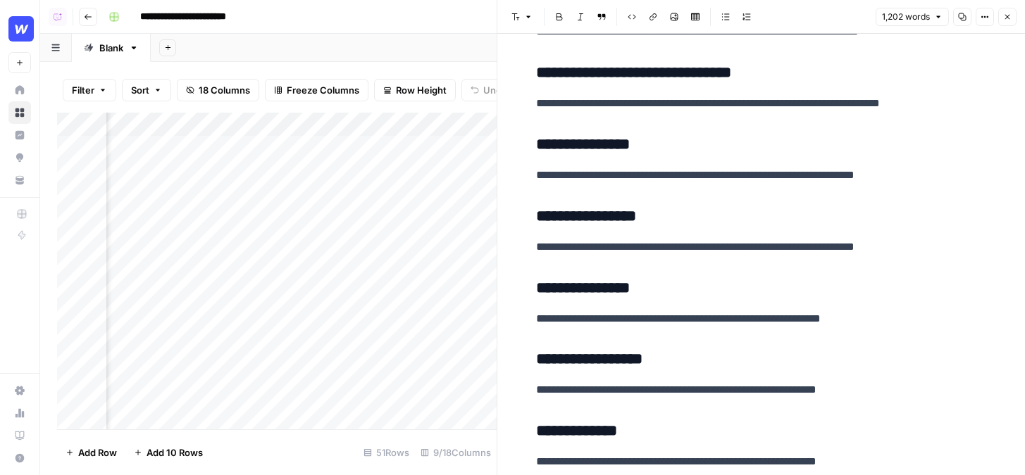
scroll to position [2500, 0]
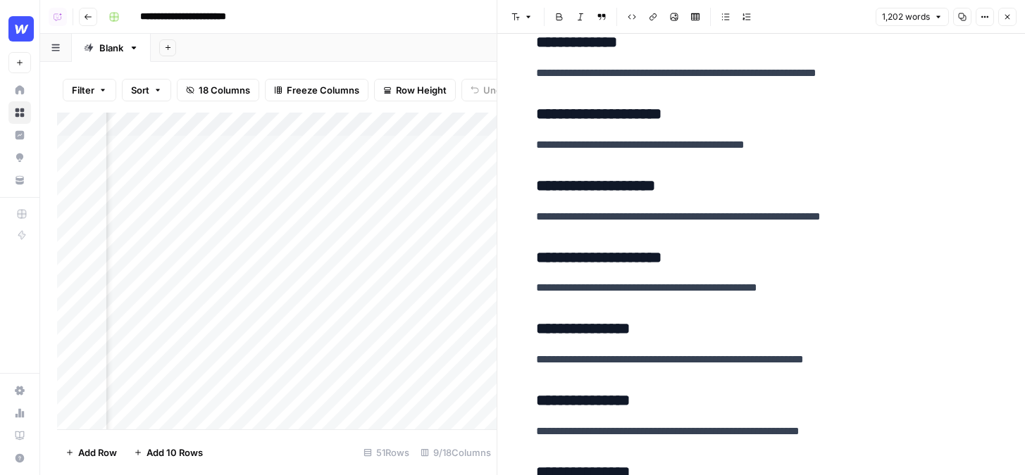
click at [813, 8] on button "Close" at bounding box center [1007, 17] width 18 height 18
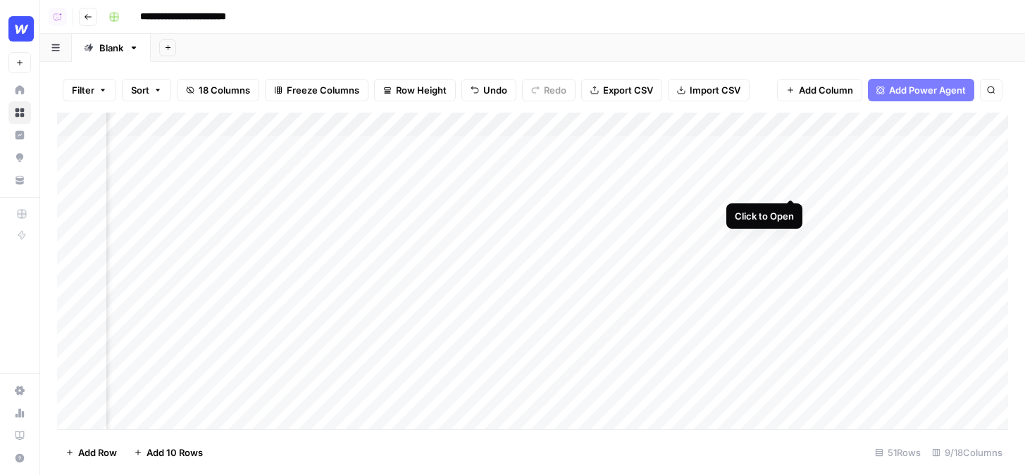
click at [789, 146] on div "Add Column" at bounding box center [532, 271] width 951 height 317
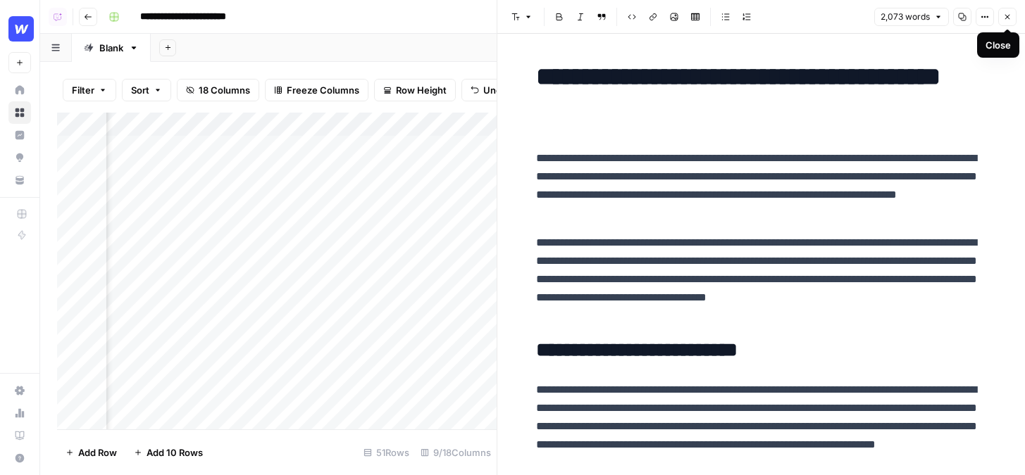
click at [813, 19] on icon "button" at bounding box center [1007, 17] width 8 height 8
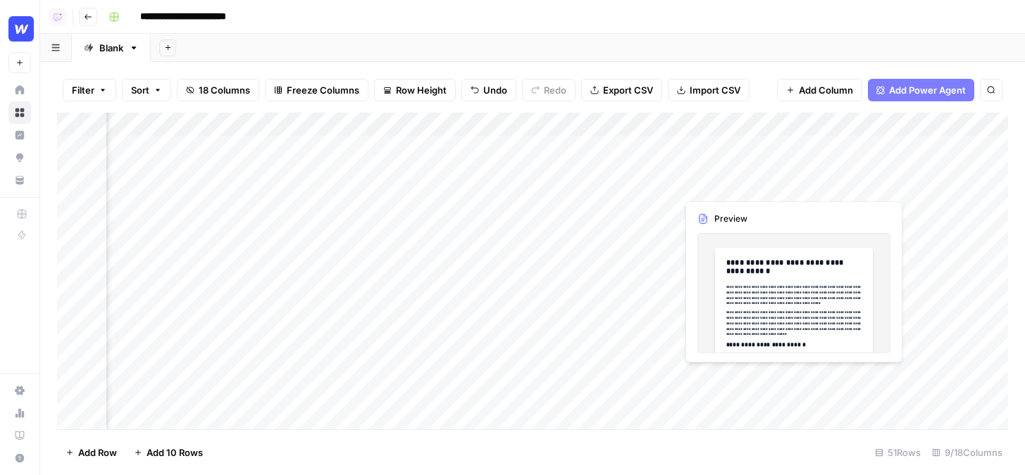
scroll to position [0, 555]
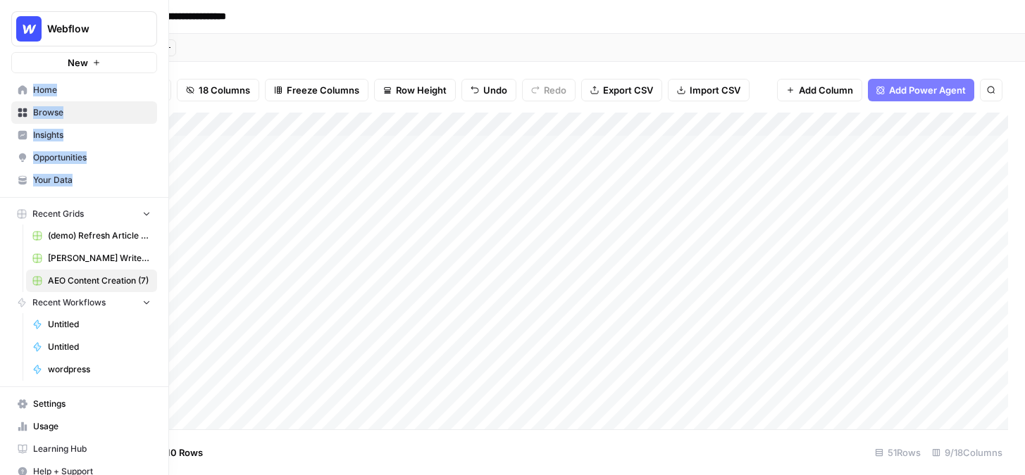
click at [62, 139] on span "Insights" at bounding box center [92, 135] width 118 height 13
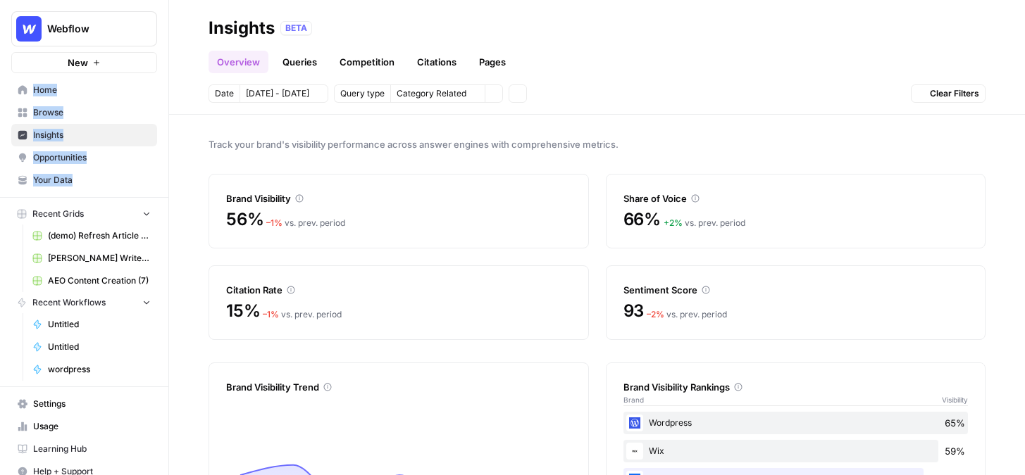
click at [62, 154] on span "Opportunities" at bounding box center [92, 157] width 118 height 13
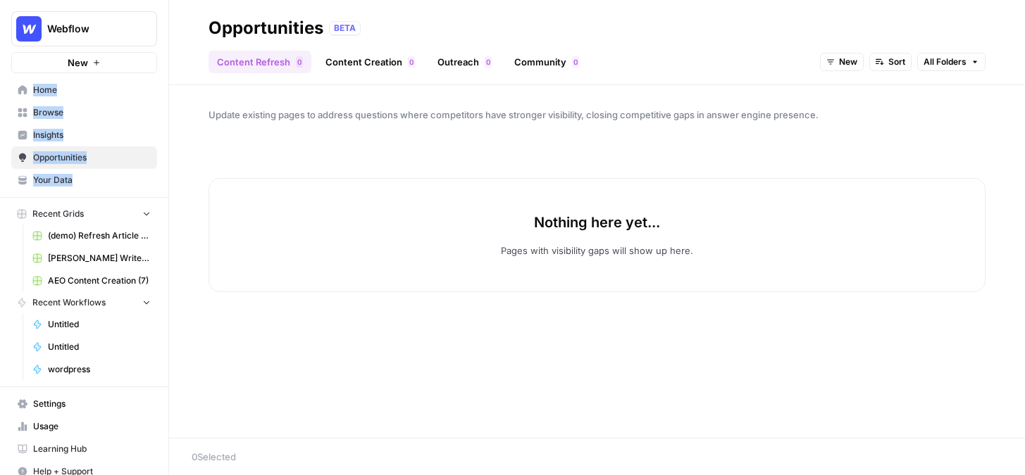
click at [468, 74] on header "Opportunities BETA Content Refresh 0 Content Creation 0 Outreach 0 Community 0 …" at bounding box center [597, 42] width 856 height 85
click at [468, 64] on link "Outreach 0" at bounding box center [464, 62] width 71 height 23
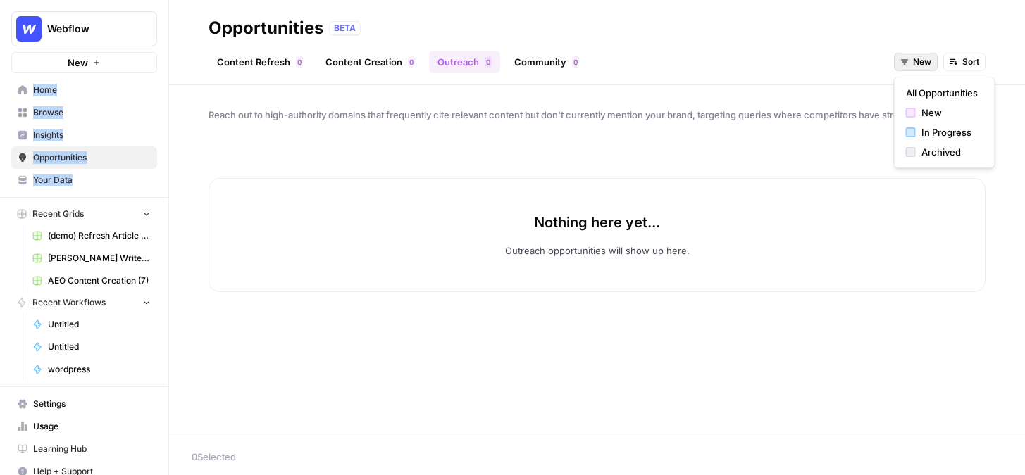
click at [813, 60] on icon "button" at bounding box center [904, 62] width 8 height 8
click at [813, 89] on span "All Opportunities" at bounding box center [942, 93] width 72 height 14
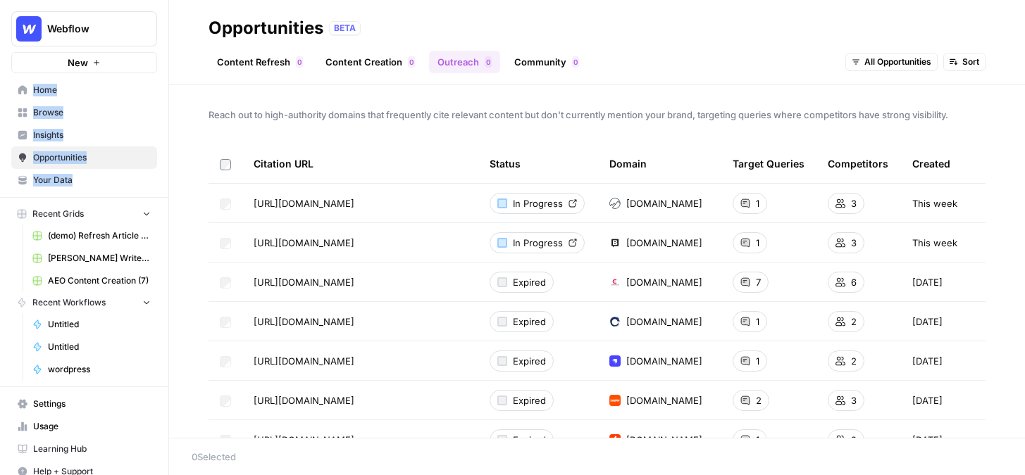
scroll to position [23, 0]
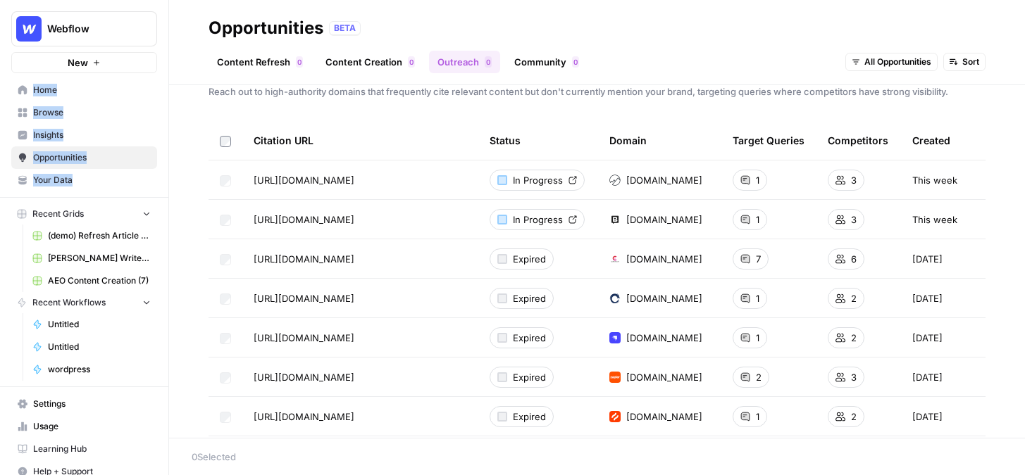
drag, startPoint x: 250, startPoint y: 143, endPoint x: 354, endPoint y: 143, distance: 104.2
click at [355, 143] on th "Citation URL" at bounding box center [360, 140] width 236 height 39
click at [105, 111] on span "Browse" at bounding box center [92, 112] width 118 height 13
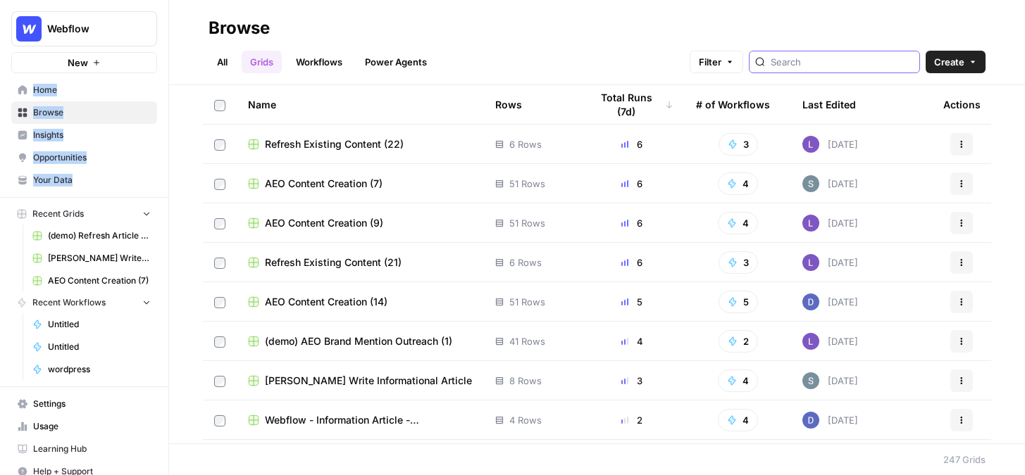
click at [813, 65] on input "search" at bounding box center [841, 62] width 143 height 14
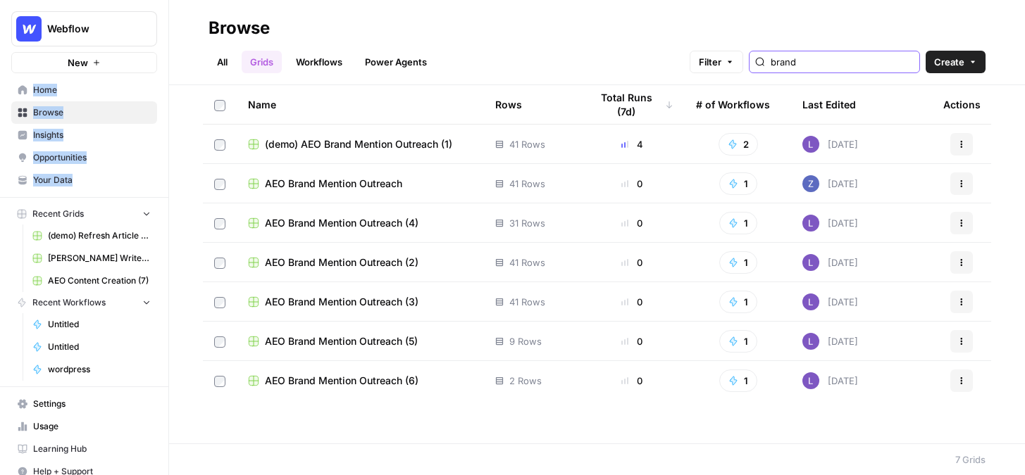
type input "brand"
click at [389, 145] on span "(demo) AEO Brand Mention Outreach (1)" at bounding box center [358, 144] width 187 height 14
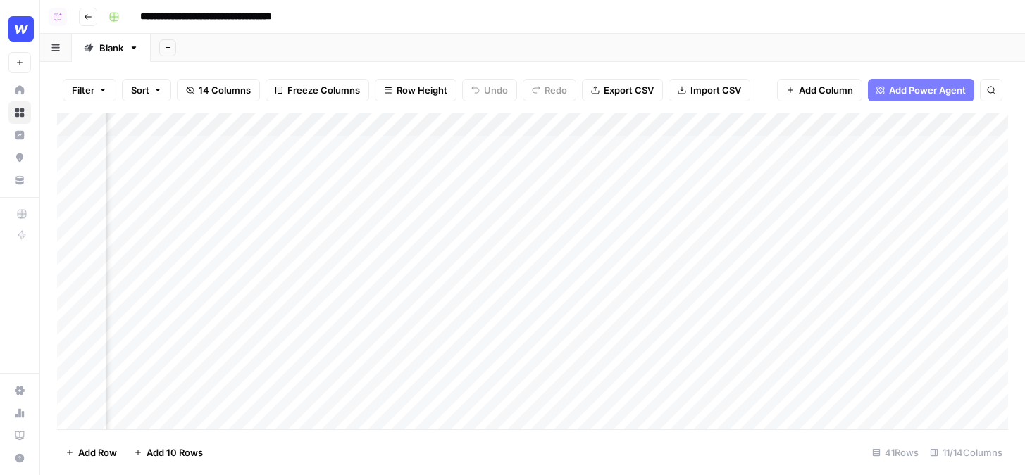
scroll to position [0, 302]
click at [604, 148] on div "Add Column" at bounding box center [532, 271] width 951 height 317
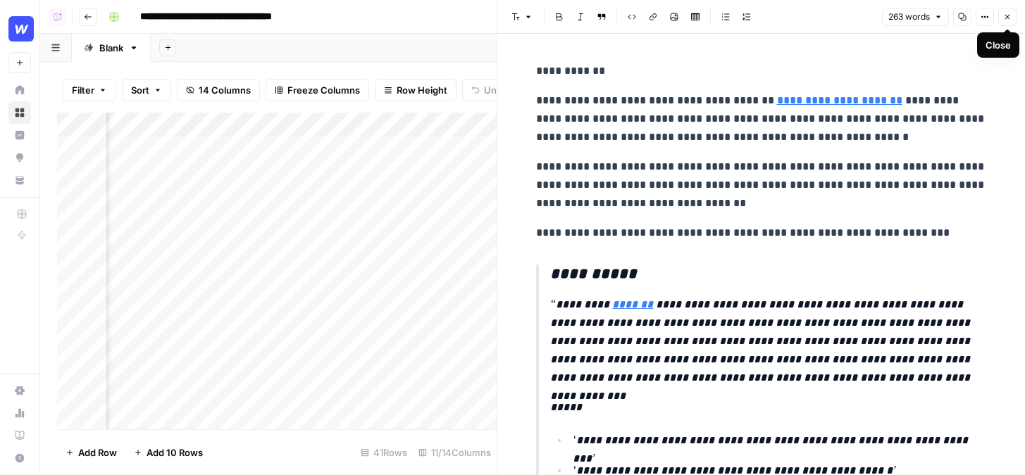
click at [813, 10] on button "Close" at bounding box center [1007, 17] width 18 height 18
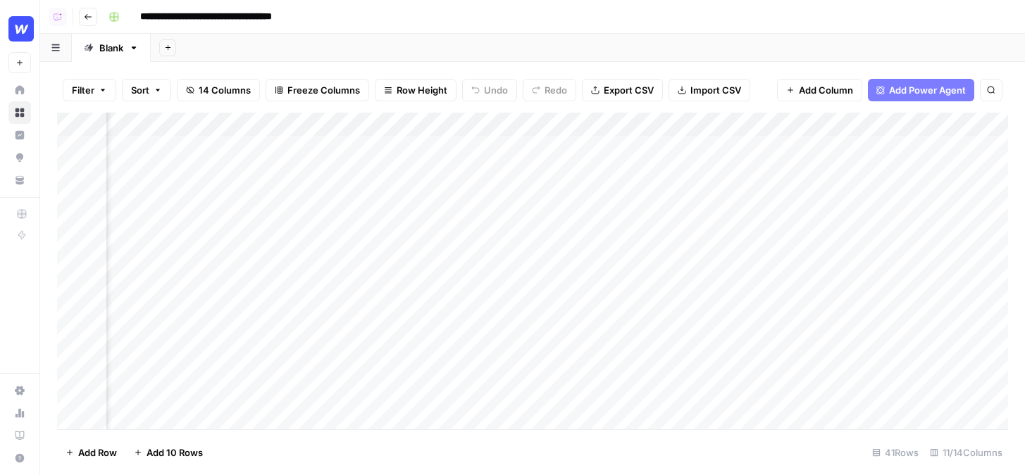
scroll to position [0, 206]
click at [390, 125] on div "Add Column" at bounding box center [532, 271] width 951 height 317
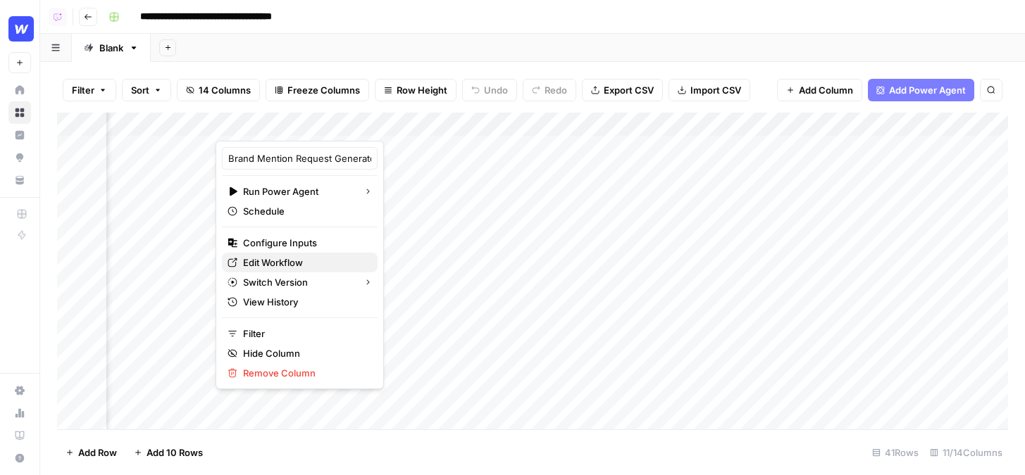
click at [265, 263] on span "Edit Workflow" at bounding box center [304, 263] width 123 height 14
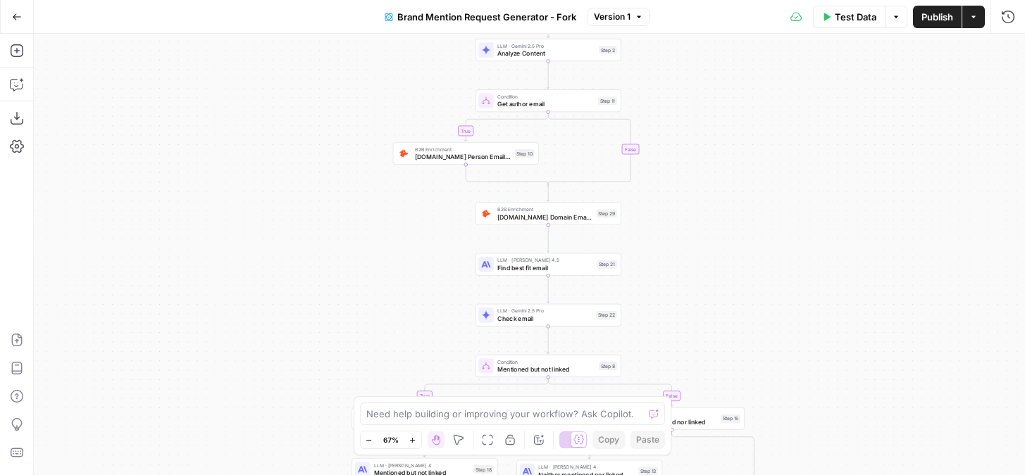
click at [977, 13] on icon "button" at bounding box center [973, 17] width 8 height 8
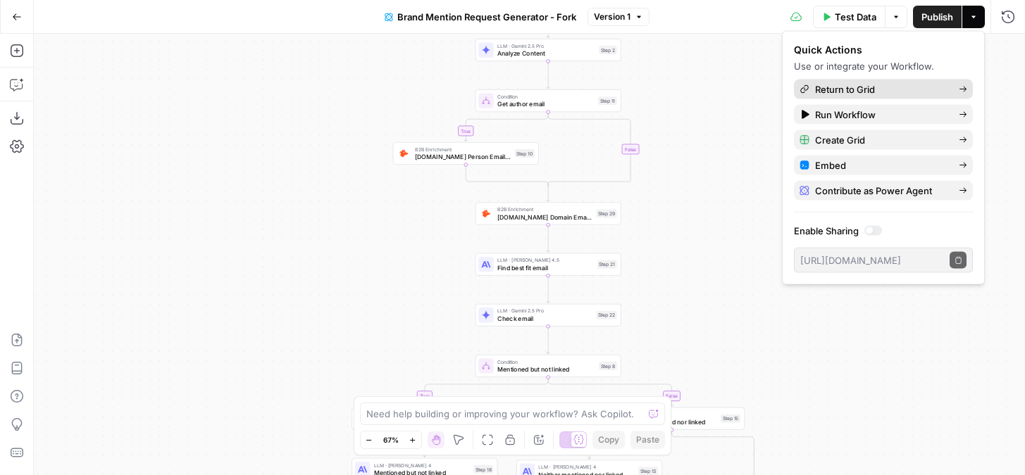
click at [894, 89] on span "Return to Grid" at bounding box center [881, 89] width 132 height 14
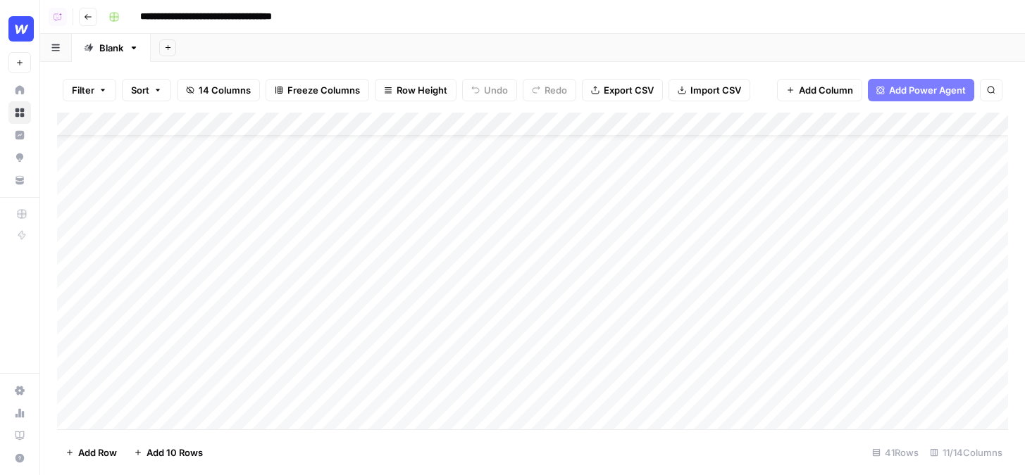
scroll to position [0, 1]
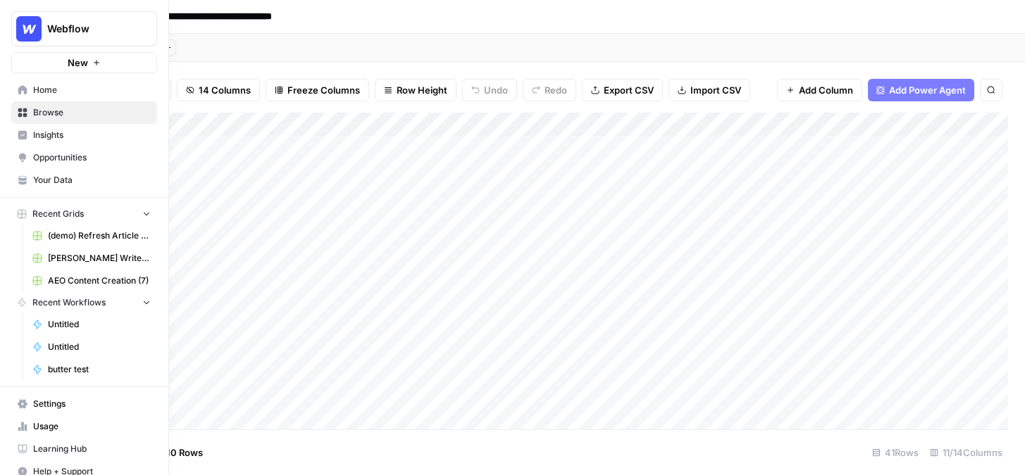
click at [47, 153] on span "Opportunities" at bounding box center [92, 157] width 118 height 13
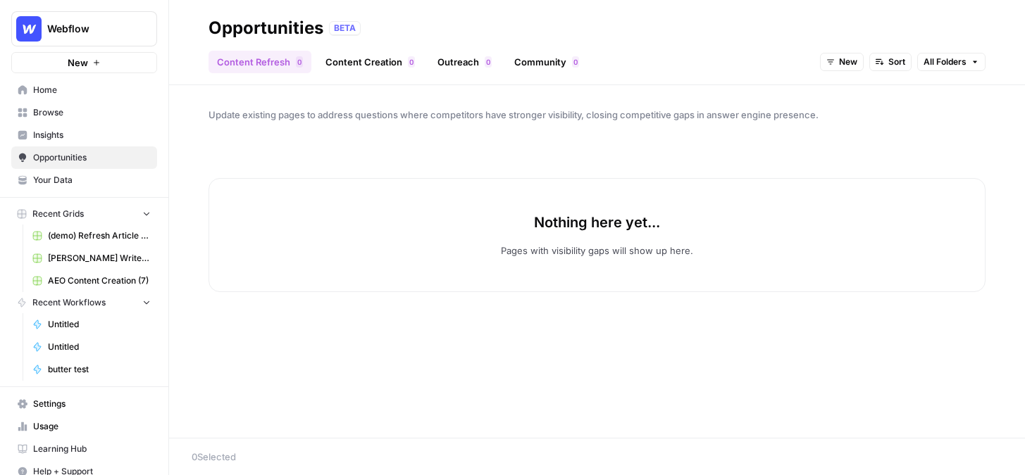
click at [462, 65] on link "Outreach 0" at bounding box center [464, 62] width 71 height 23
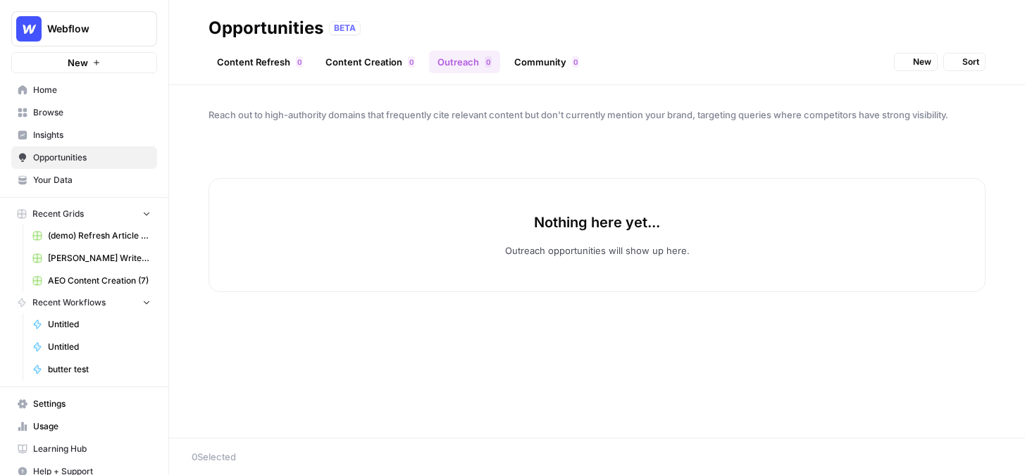
click at [512, 68] on link "Community 0" at bounding box center [547, 62] width 82 height 23
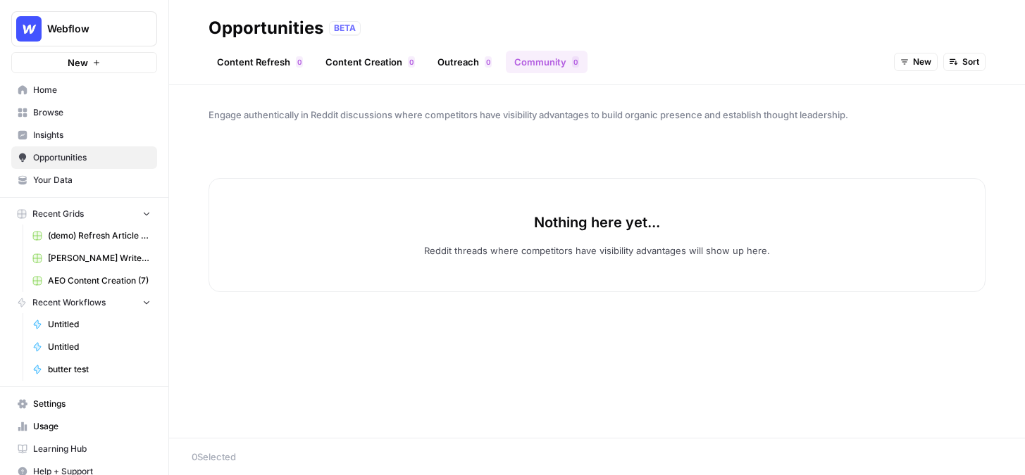
click at [908, 65] on button "New" at bounding box center [916, 62] width 44 height 18
click at [923, 94] on span "All Opportunities" at bounding box center [942, 93] width 72 height 14
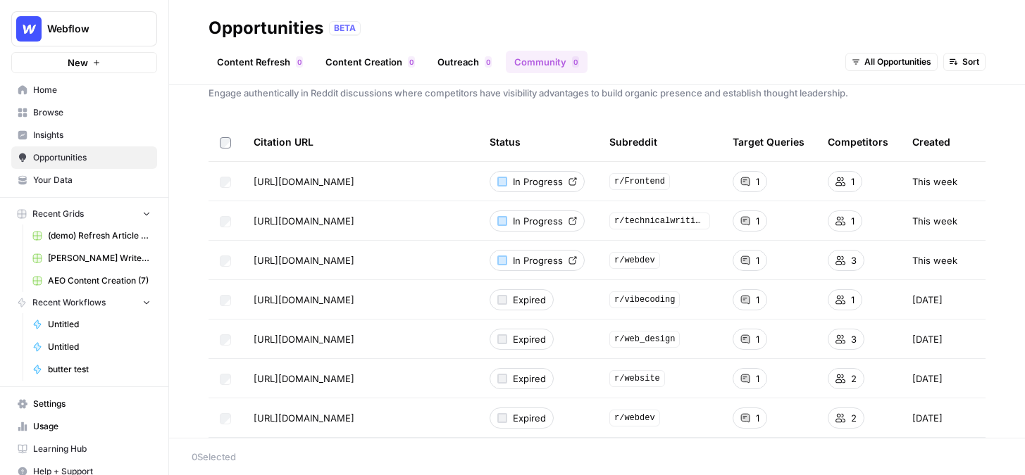
scroll to position [22, 0]
click at [69, 111] on span "Browse" at bounding box center [92, 112] width 118 height 13
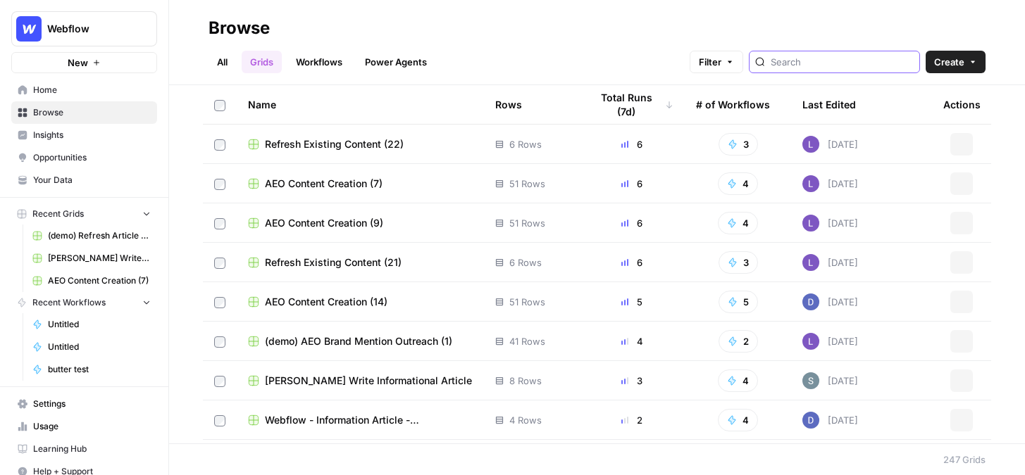
click at [825, 58] on input "search" at bounding box center [841, 62] width 143 height 14
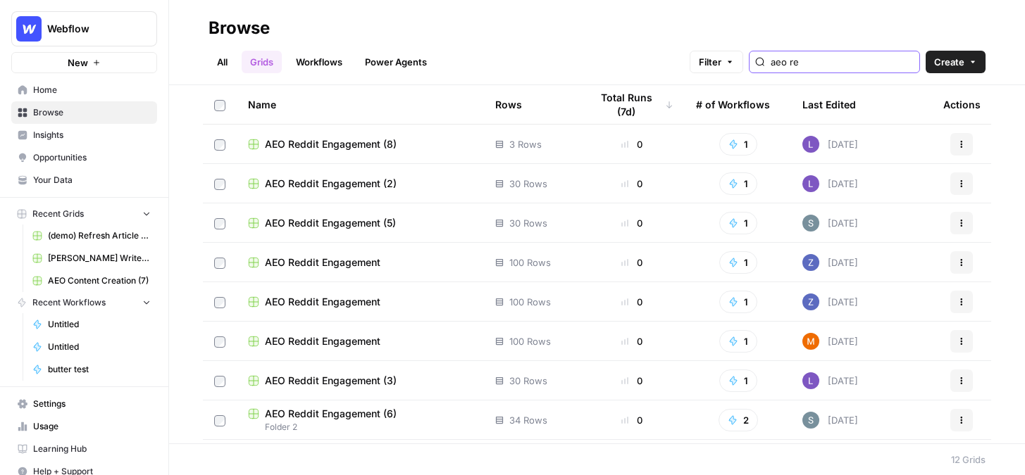
type input "aeo re"
click at [294, 149] on span "AEO Reddit Engagement (8)" at bounding box center [331, 144] width 132 height 14
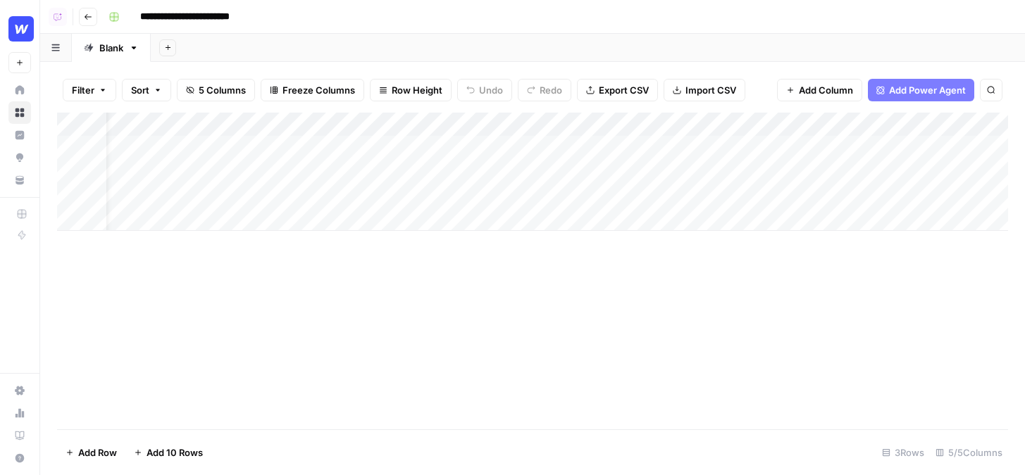
scroll to position [0, 41]
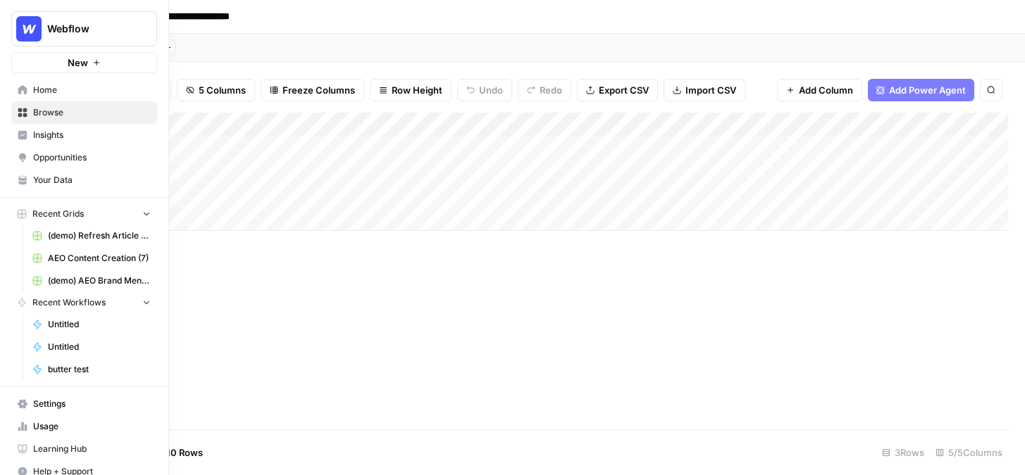
click at [45, 113] on span "Browse" at bounding box center [92, 112] width 118 height 13
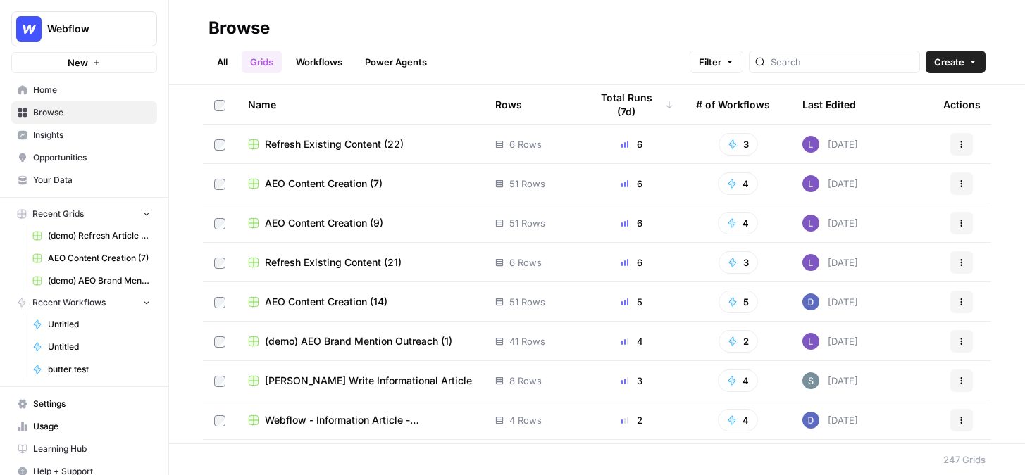
click at [230, 73] on header "Browse All Grids Workflows Power Agents Filter Create" at bounding box center [597, 42] width 856 height 85
click at [223, 66] on link "All" at bounding box center [221, 62] width 27 height 23
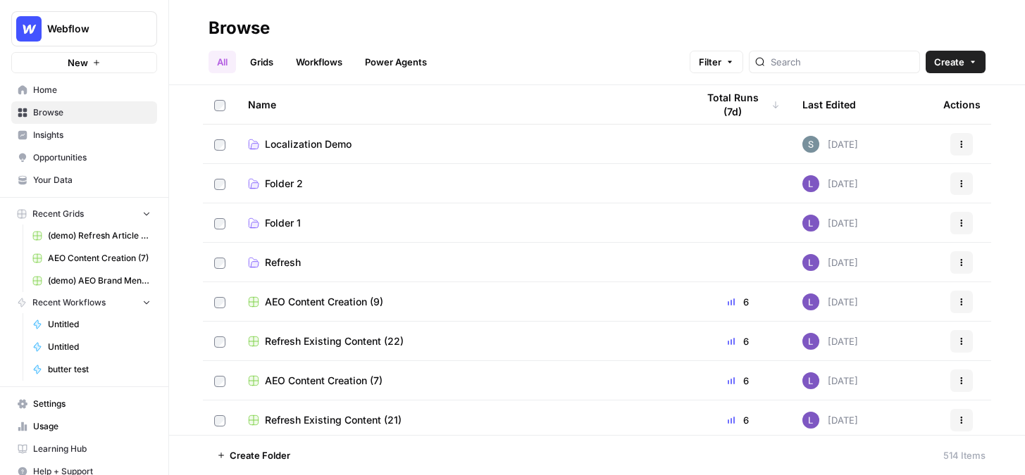
click at [335, 62] on link "Workflows" at bounding box center [318, 62] width 63 height 23
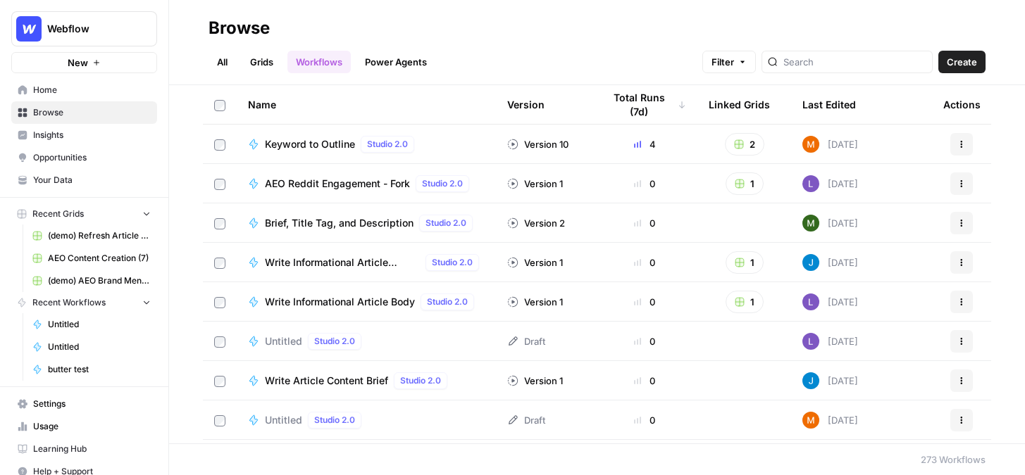
click at [962, 62] on span "Create" at bounding box center [961, 62] width 30 height 14
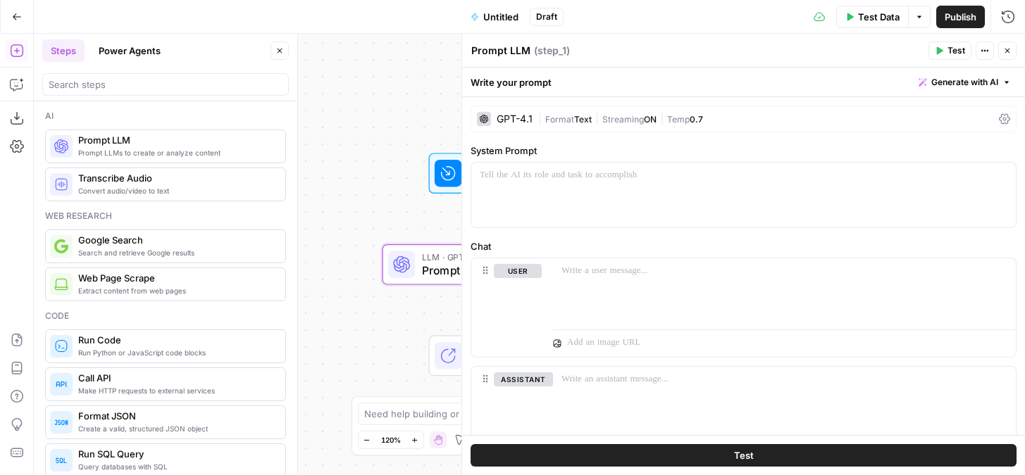
click at [511, 123] on div "GPT-4.1" at bounding box center [514, 119] width 36 height 10
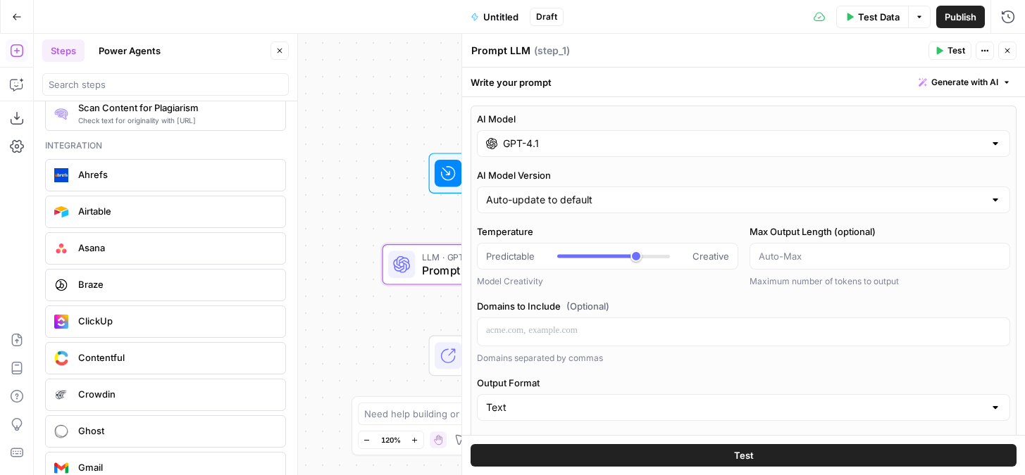
scroll to position [2582, 0]
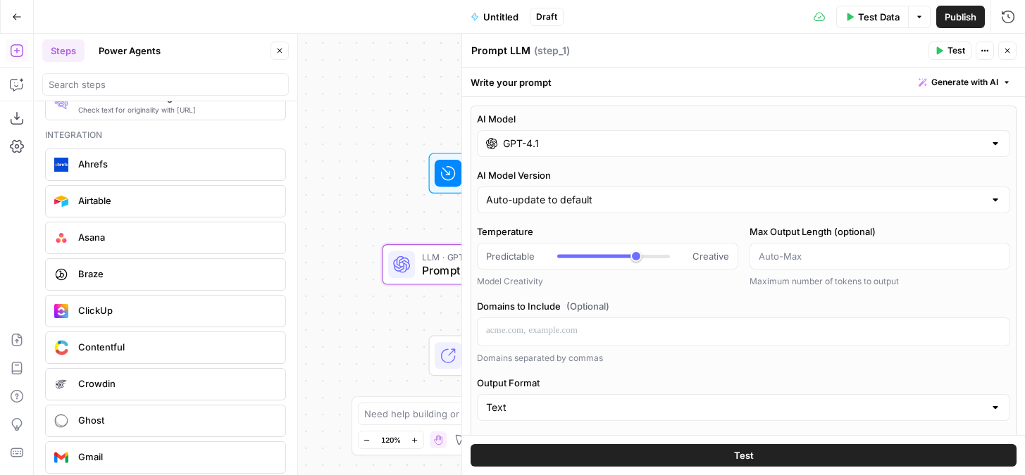
click at [1013, 52] on button "Close" at bounding box center [1007, 51] width 18 height 18
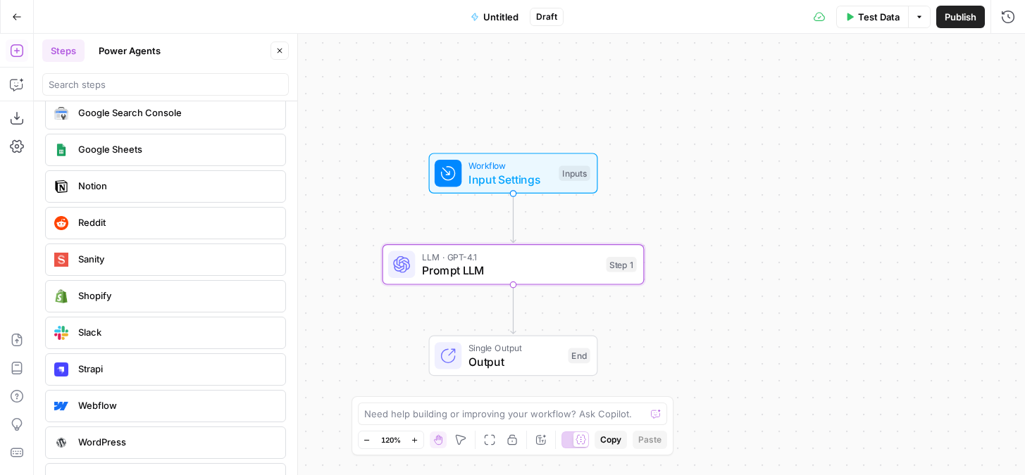
scroll to position [3033, 0]
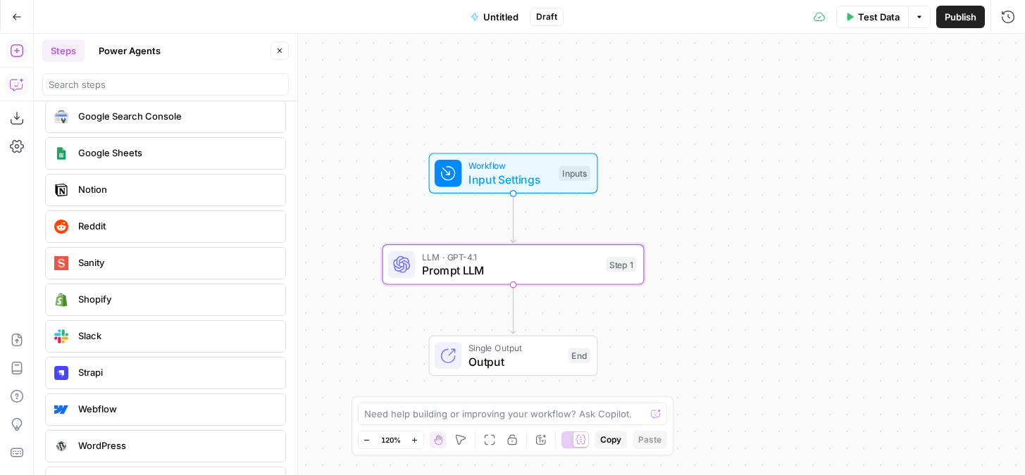
click at [17, 89] on icon "button" at bounding box center [16, 85] width 12 height 11
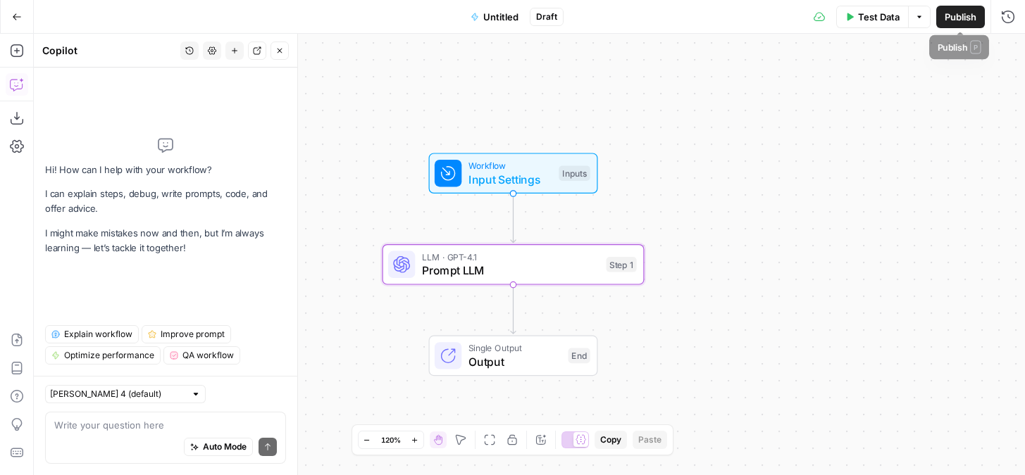
click at [961, 20] on span "Publish" at bounding box center [960, 17] width 32 height 14
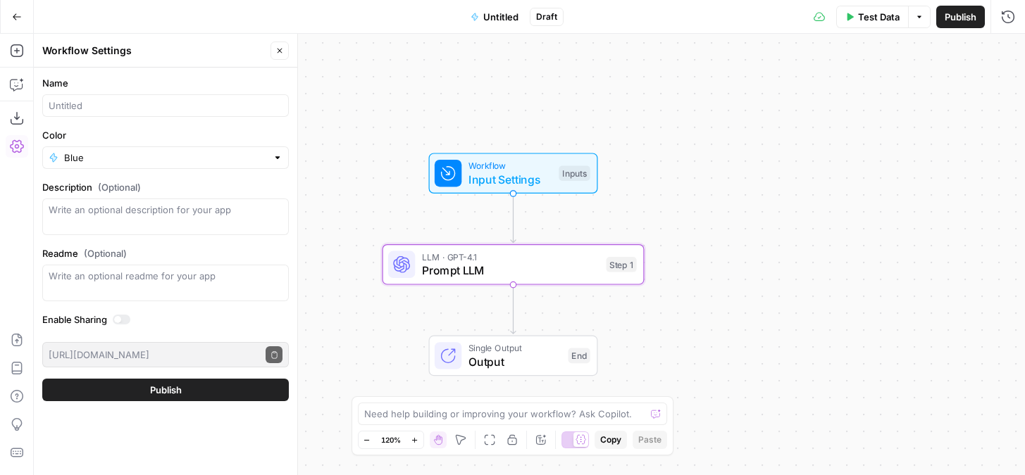
click at [86, 113] on div at bounding box center [165, 105] width 246 height 23
type input "tester"
click at [42, 379] on button "Publish" at bounding box center [165, 390] width 246 height 23
click at [963, 23] on span "Publish" at bounding box center [960, 17] width 32 height 14
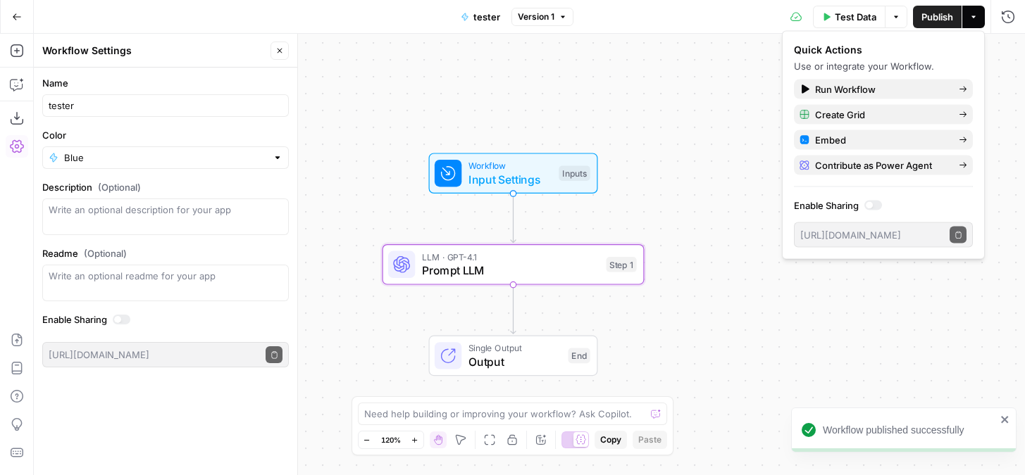
click at [1, 21] on div "Go Back" at bounding box center [17, 16] width 34 height 33
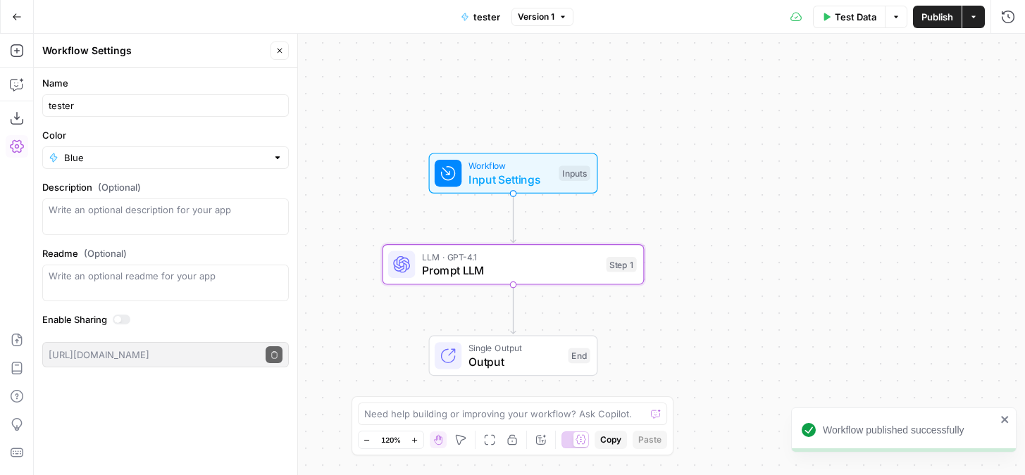
click at [9, 21] on button "Go Back" at bounding box center [16, 16] width 25 height 25
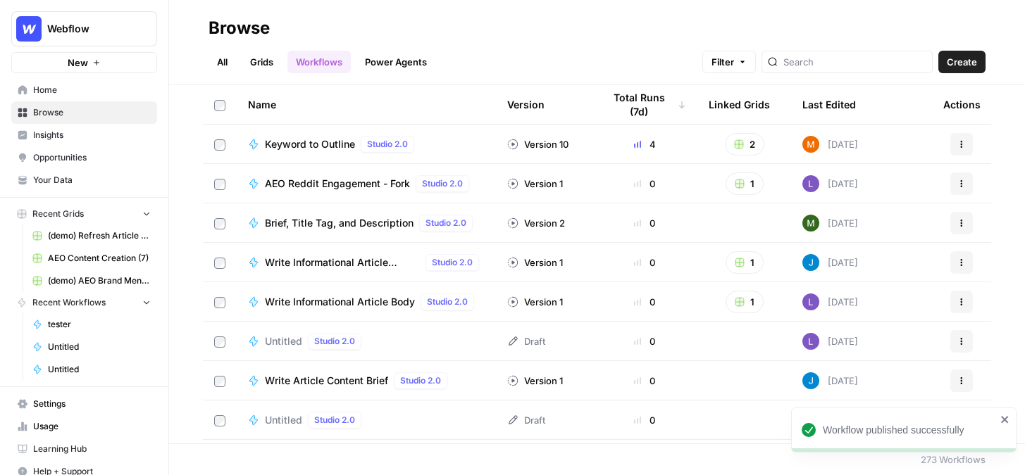
click at [92, 134] on span "Insights" at bounding box center [92, 135] width 118 height 13
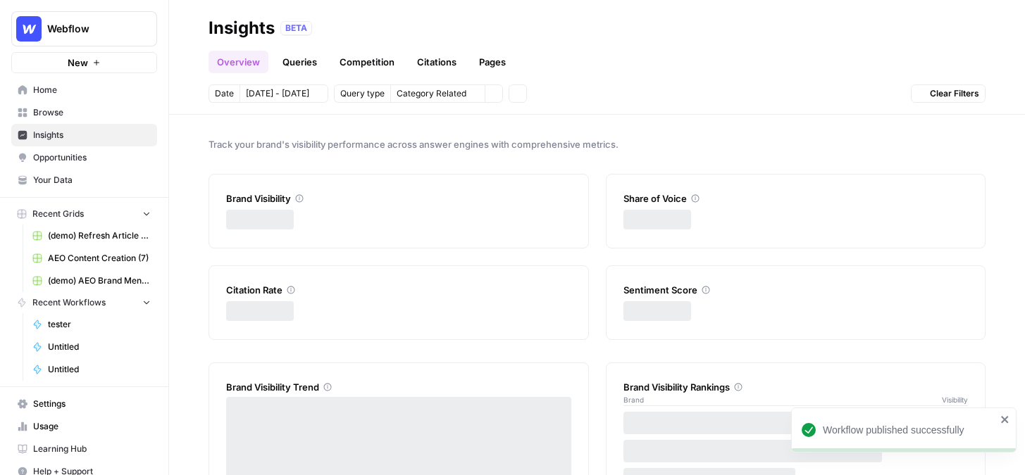
click at [85, 113] on span "Browse" at bounding box center [92, 112] width 118 height 13
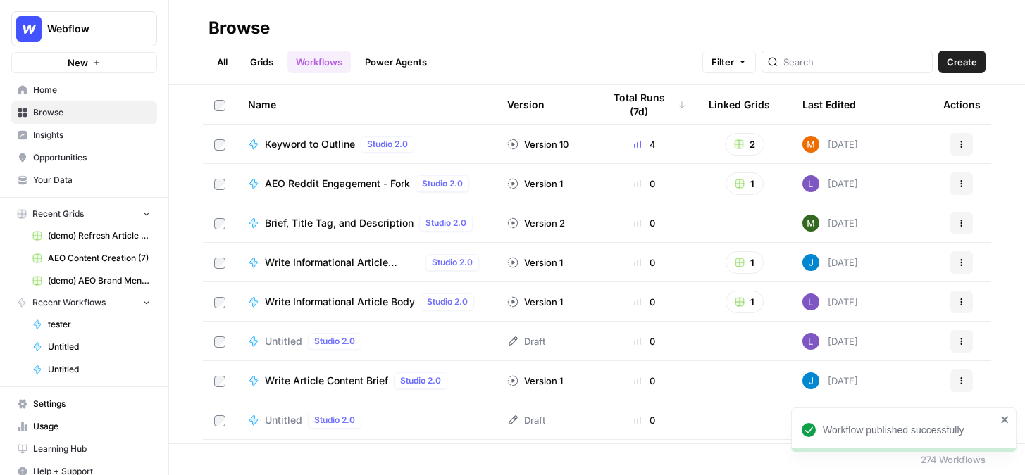
click at [267, 61] on link "Grids" at bounding box center [262, 62] width 40 height 23
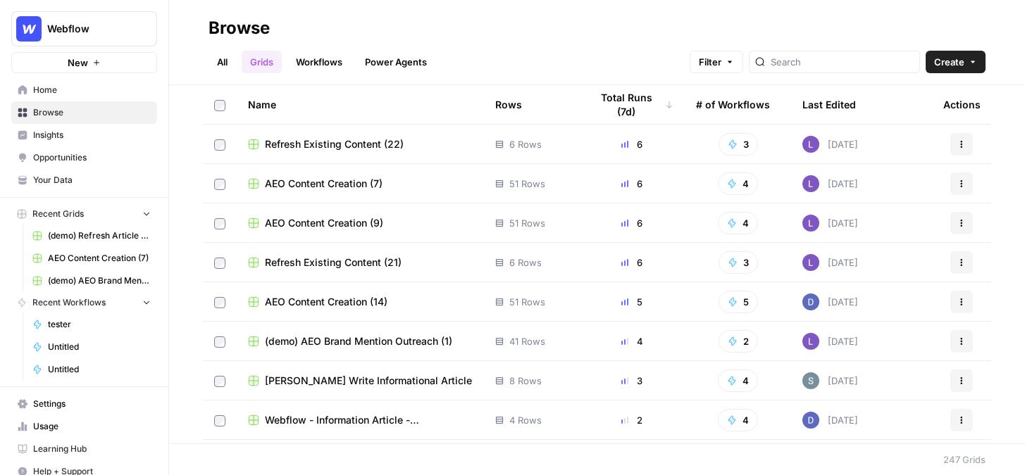
click at [322, 152] on td "Refresh Existing Content (22)" at bounding box center [360, 144] width 247 height 39
click at [301, 141] on span "Refresh Existing Content (22)" at bounding box center [334, 144] width 139 height 14
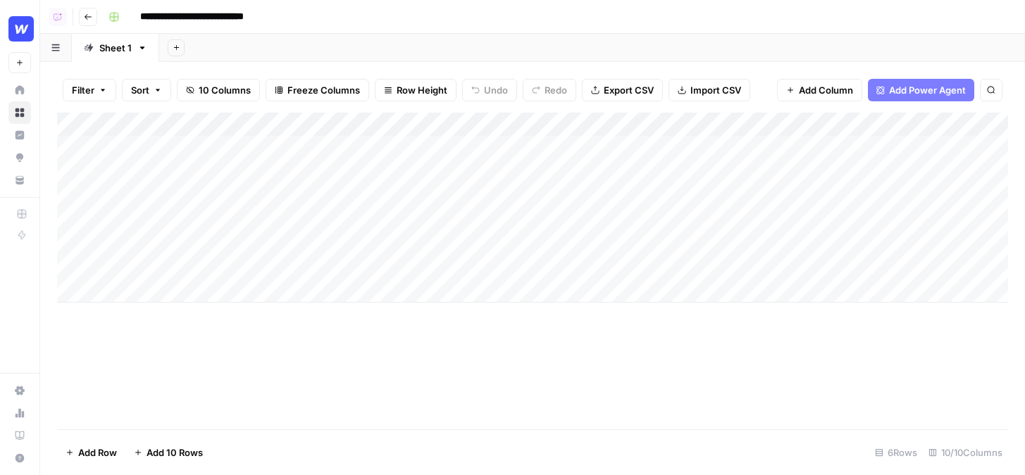
click at [824, 87] on span "Add Column" at bounding box center [826, 90] width 54 height 14
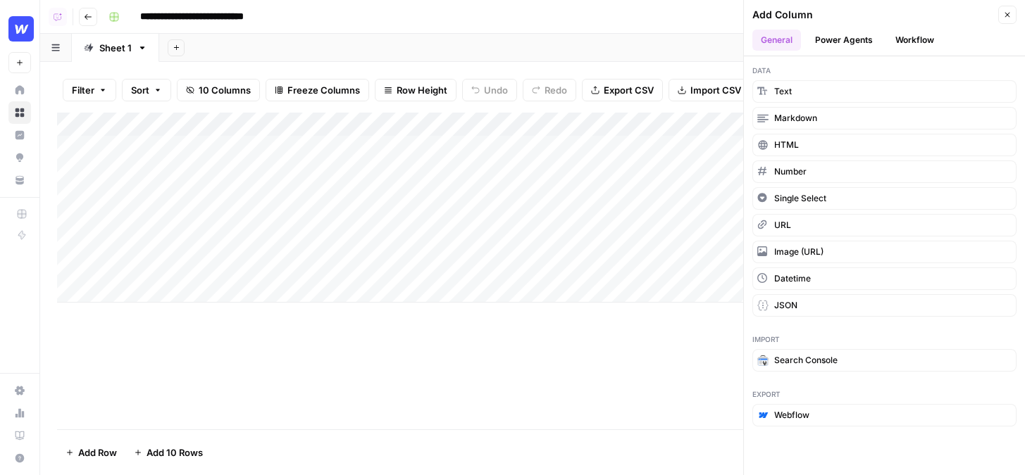
click at [911, 36] on button "Workflow" at bounding box center [915, 40] width 56 height 21
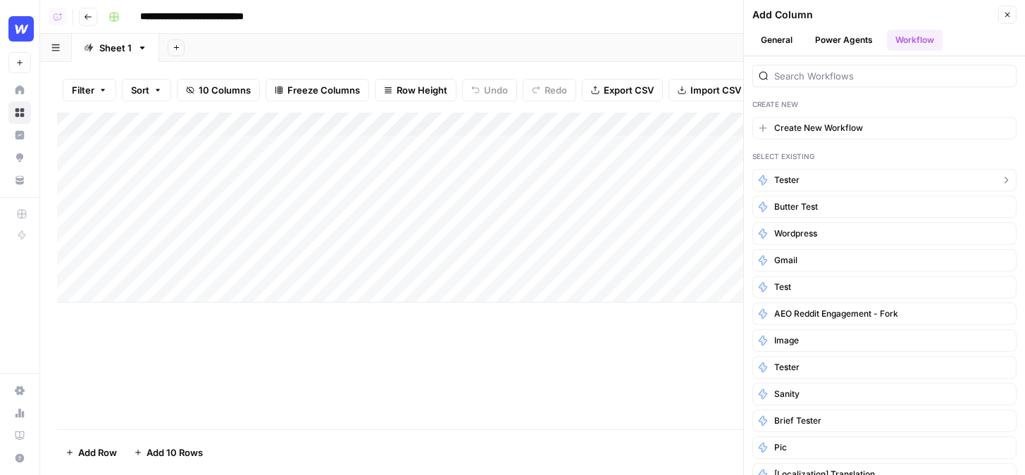
click at [837, 180] on button "tester" at bounding box center [884, 180] width 264 height 23
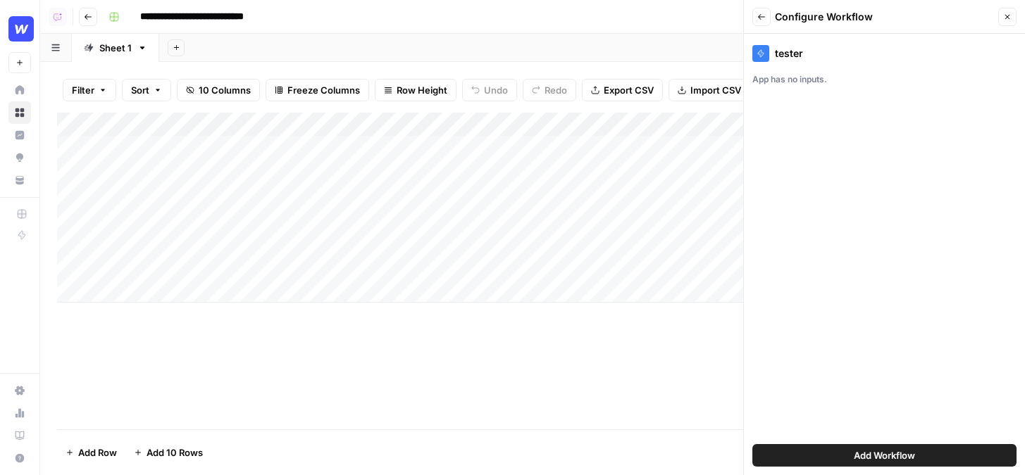
click at [974, 442] on div "Add Workflow" at bounding box center [884, 455] width 264 height 39
click at [974, 451] on button "Add Workflow" at bounding box center [884, 455] width 264 height 23
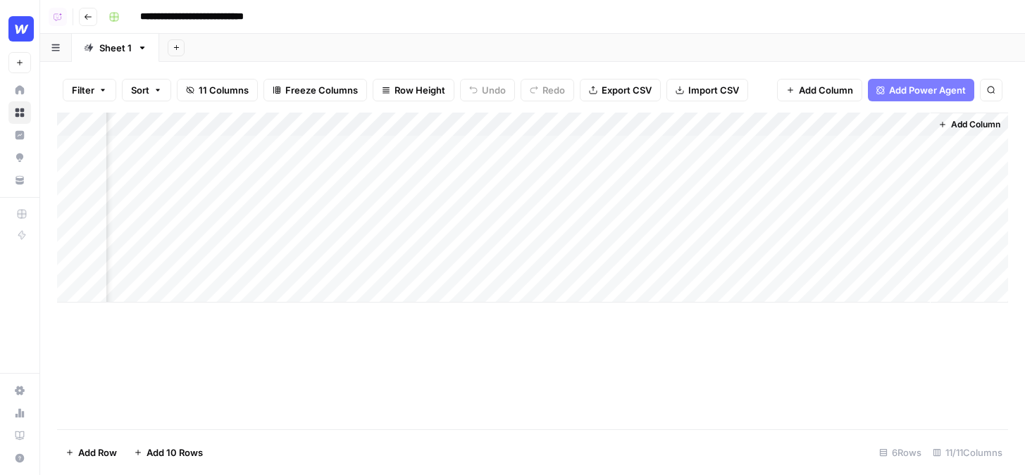
click at [918, 89] on span "Add Power Agent" at bounding box center [927, 90] width 77 height 14
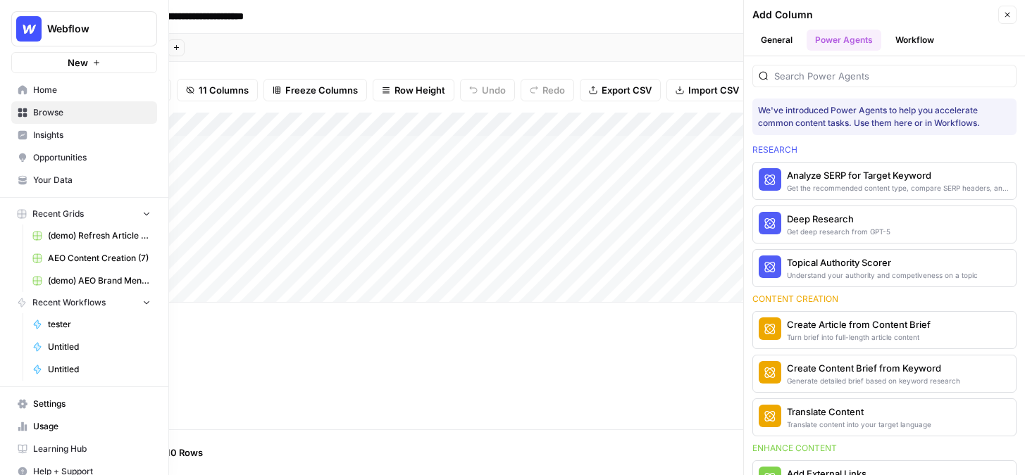
click at [69, 188] on link "Your Data" at bounding box center [84, 180] width 146 height 23
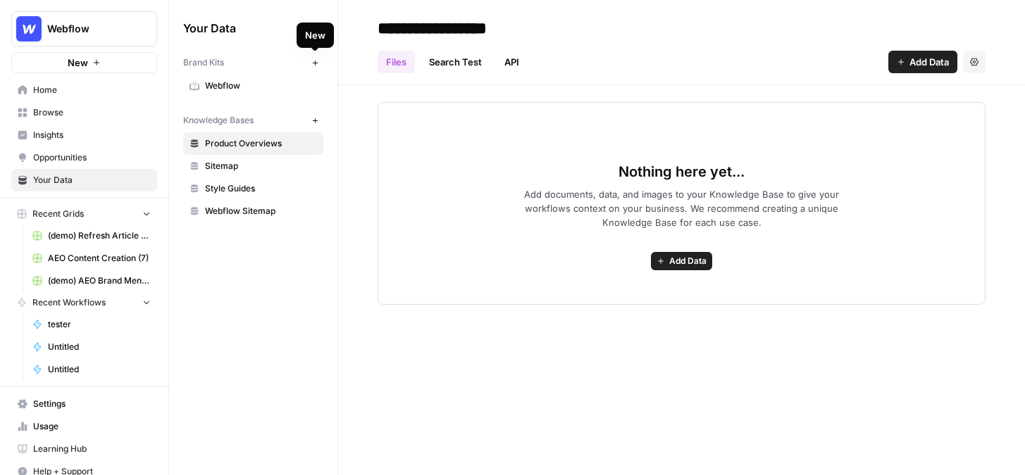
click at [313, 61] on icon "button" at bounding box center [315, 63] width 8 height 8
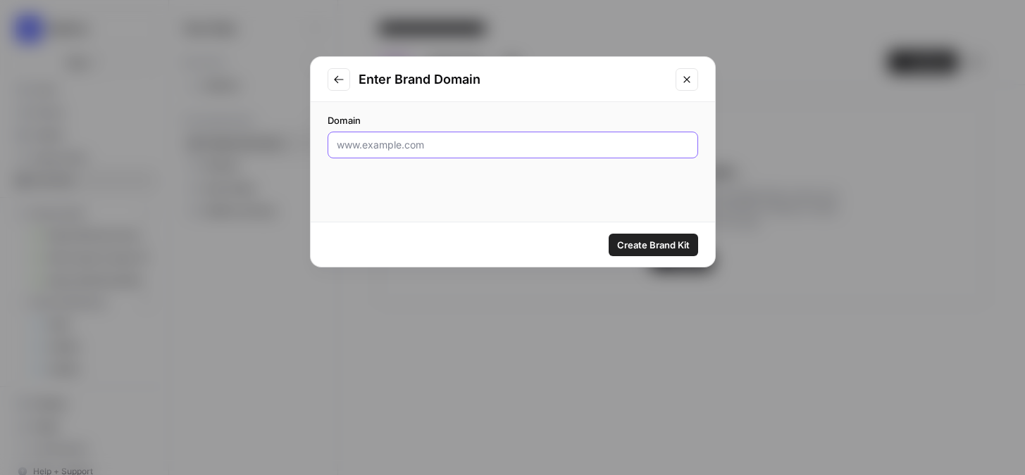
click at [456, 148] on input "Domain" at bounding box center [513, 145] width 352 height 14
click at [686, 78] on icon "Close modal" at bounding box center [686, 79] width 11 height 11
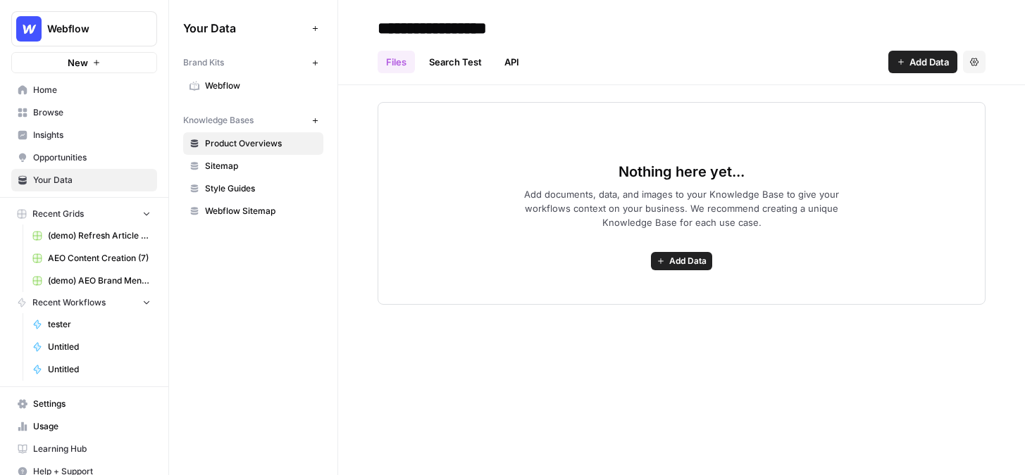
click at [85, 117] on span "Browse" at bounding box center [92, 112] width 118 height 13
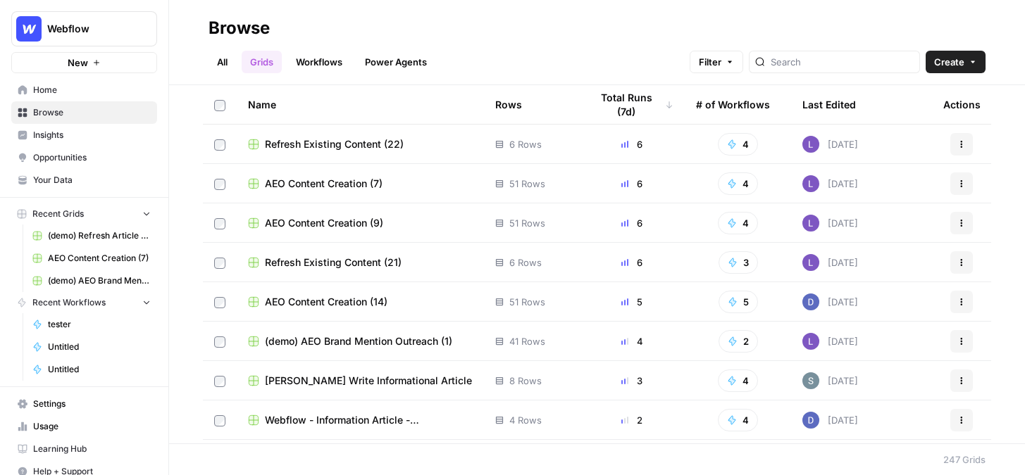
click at [57, 138] on span "Insights" at bounding box center [92, 135] width 118 height 13
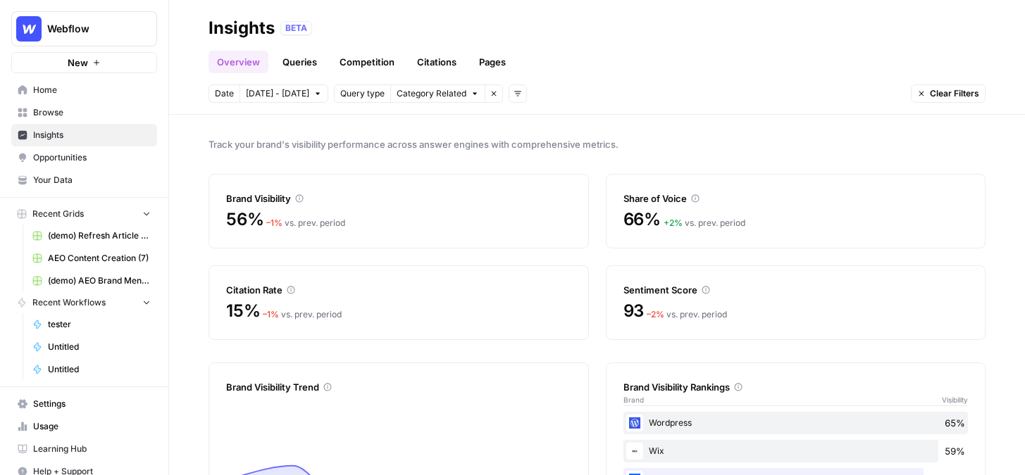
click at [70, 159] on span "Opportunities" at bounding box center [92, 157] width 118 height 13
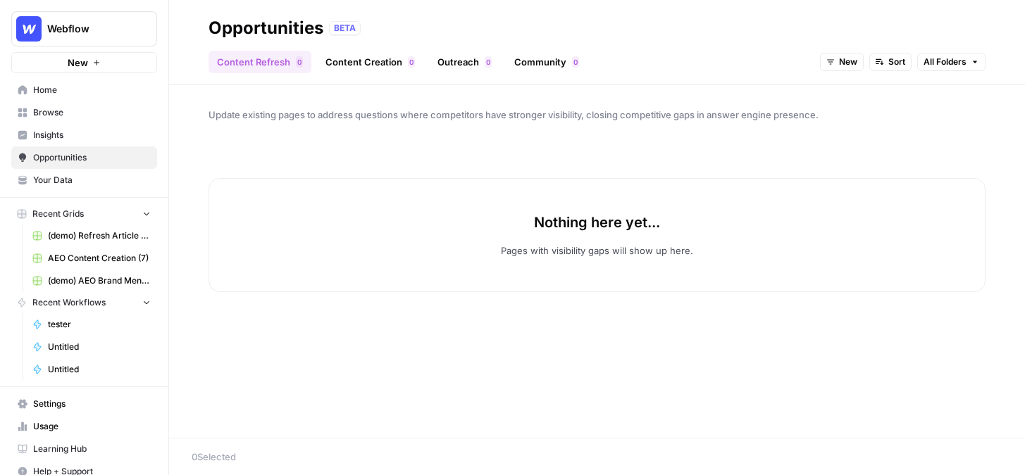
click at [65, 140] on span "Insights" at bounding box center [92, 135] width 118 height 13
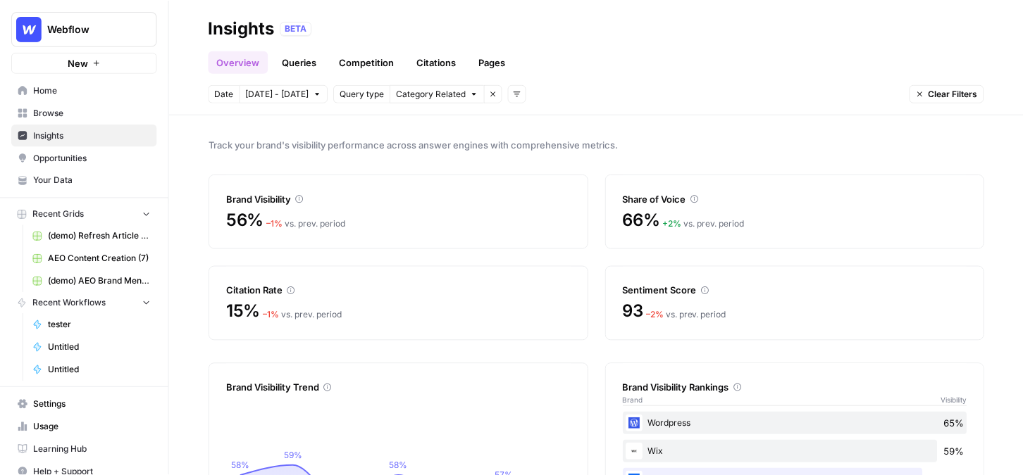
scroll to position [87, 0]
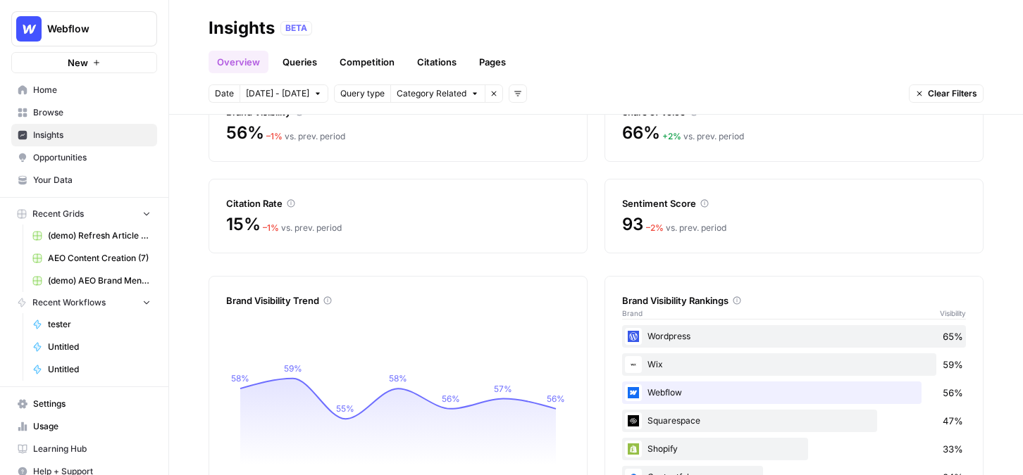
click at [80, 35] on button "Webflow" at bounding box center [84, 28] width 146 height 35
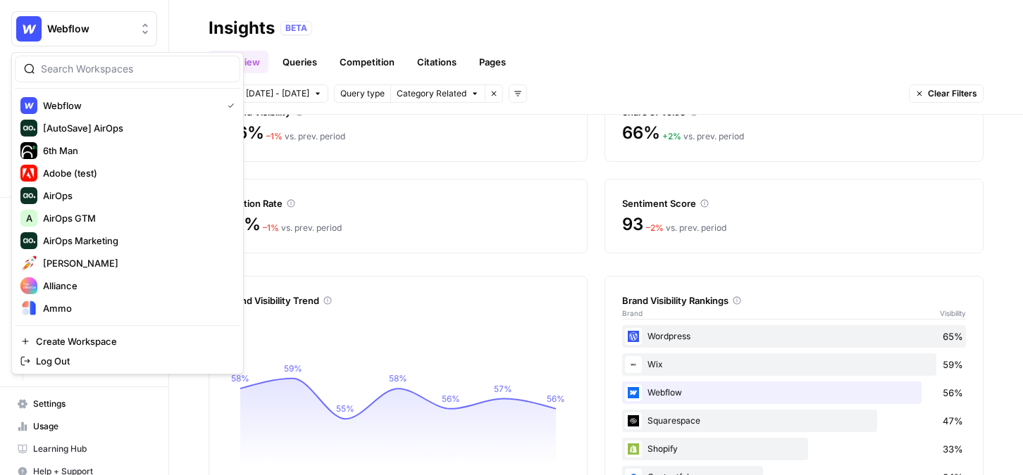
click at [84, 63] on input "search" at bounding box center [136, 69] width 190 height 14
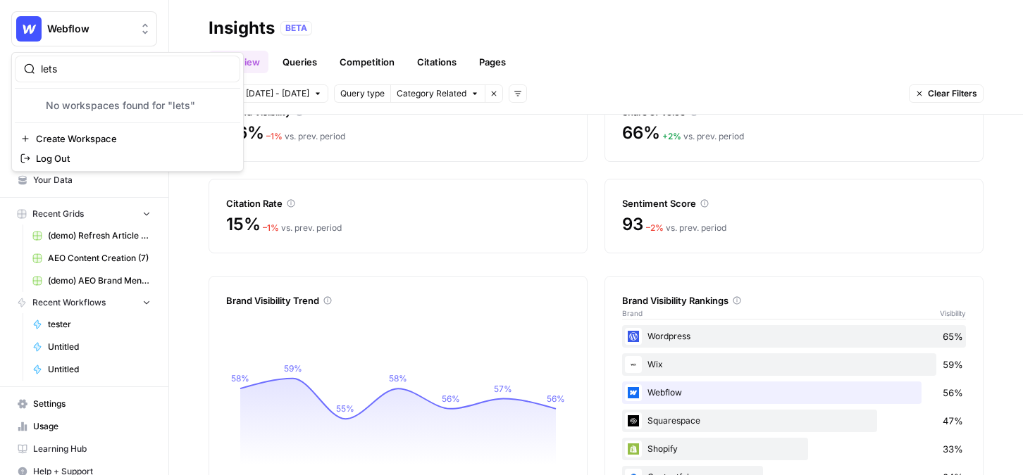
type input "lets"
click at [223, 15] on header "Insights BETA Overview Queries Competition Citations Pages Date Oct 3 - Oct 9 Q…" at bounding box center [596, 57] width 854 height 115
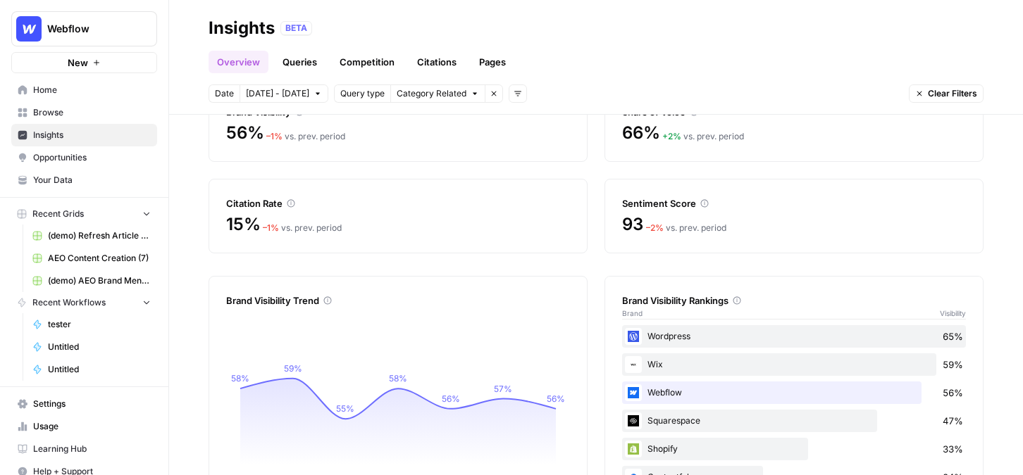
click at [83, 173] on link "Your Data" at bounding box center [84, 180] width 146 height 23
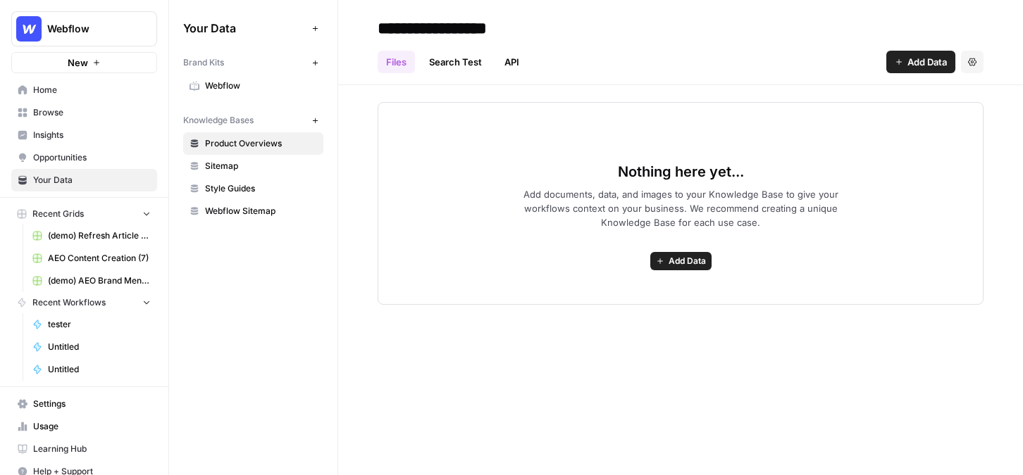
click at [251, 75] on link "Webflow" at bounding box center [253, 86] width 140 height 23
click at [251, 82] on span "Webflow" at bounding box center [261, 86] width 112 height 13
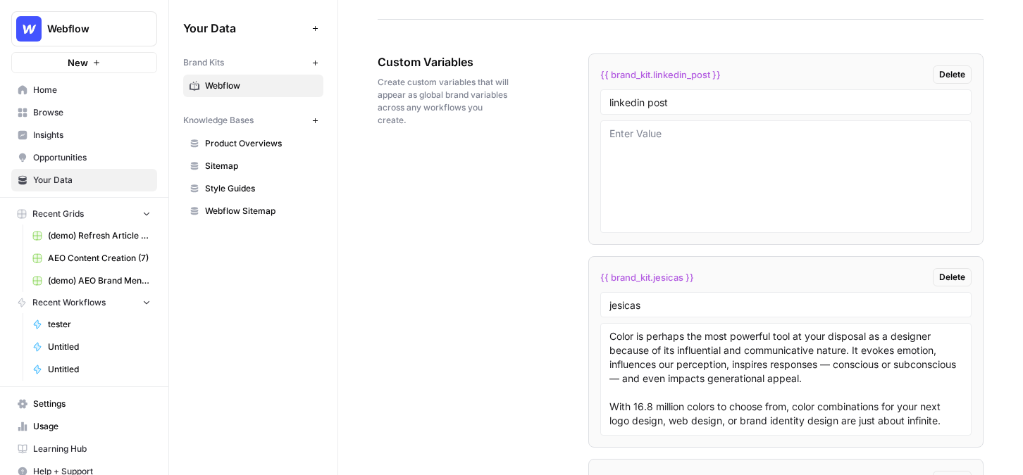
scroll to position [2316, 0]
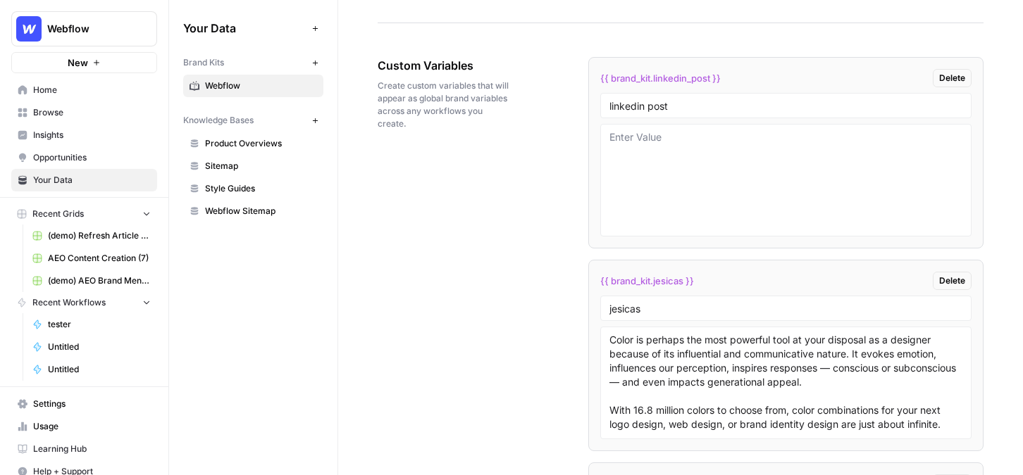
drag, startPoint x: 455, startPoint y: 70, endPoint x: 370, endPoint y: 68, distance: 85.2
click at [505, 151] on div "Custom Variables Create custom variables that will appear as global brand varia…" at bounding box center [443, 94] width 132 height 130
click at [670, 180] on textarea at bounding box center [785, 180] width 353 height 100
drag, startPoint x: 693, startPoint y: 106, endPoint x: 574, endPoint y: 104, distance: 119.0
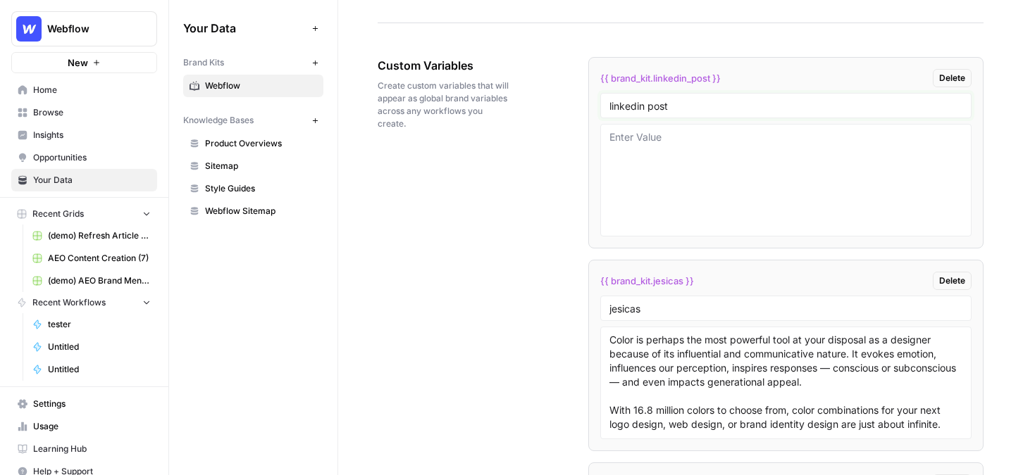
click at [574, 104] on div "Custom Variables Create custom variables that will appear as global brand varia…" at bounding box center [680, 372] width 606 height 687
click at [664, 177] on textarea at bounding box center [785, 180] width 353 height 100
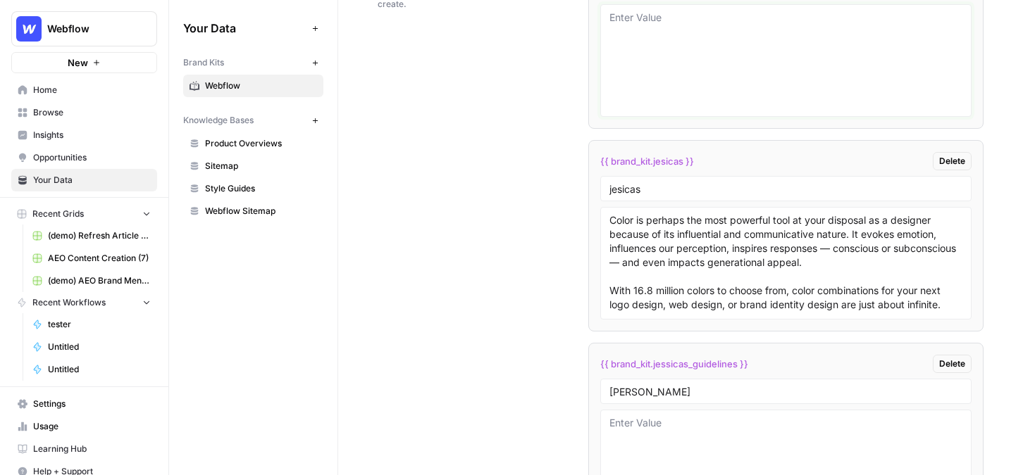
scroll to position [2454, 0]
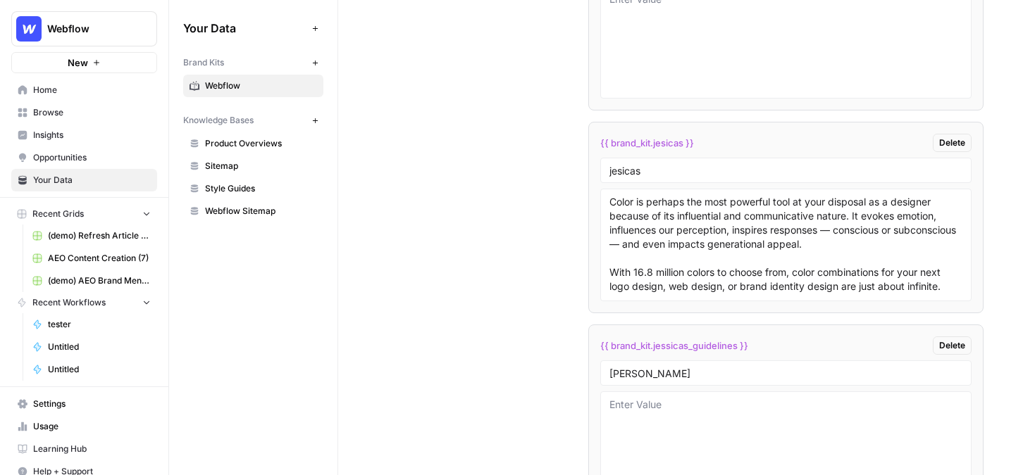
drag, startPoint x: 606, startPoint y: 176, endPoint x: 669, endPoint y: 176, distance: 62.7
click at [669, 176] on div "jesicas" at bounding box center [785, 170] width 371 height 25
drag, startPoint x: 669, startPoint y: 176, endPoint x: 598, endPoint y: 175, distance: 71.1
click at [598, 175] on li "{{ brand_kit.jesicas }} Delete jesicas Color is perhaps the most powerful tool …" at bounding box center [785, 218] width 395 height 192
type input "email example"
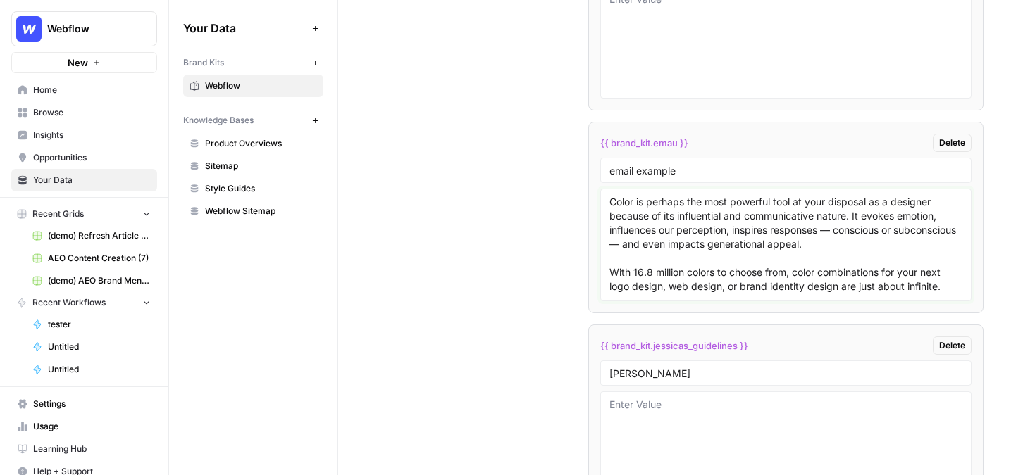
click at [644, 230] on textarea "Color is perhaps the most powerful tool at your disposal as a designer because …" at bounding box center [785, 245] width 353 height 100
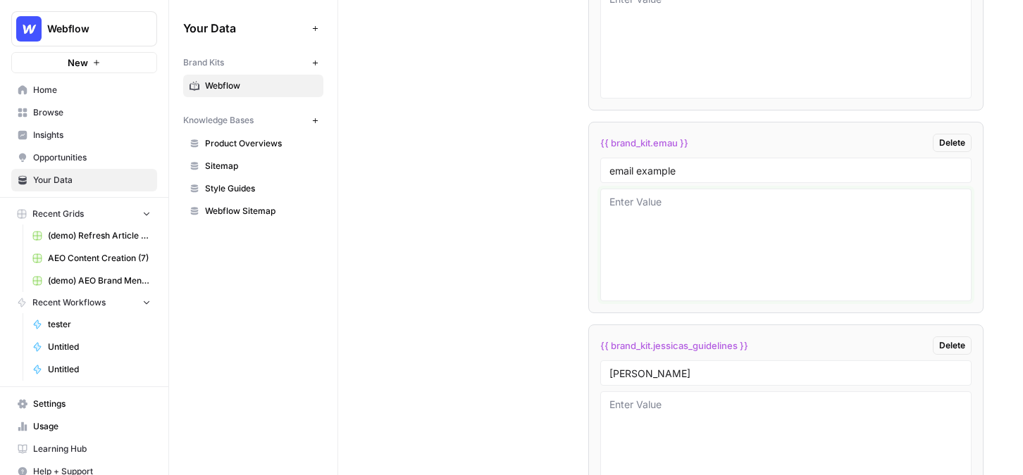
scroll to position [2557, 0]
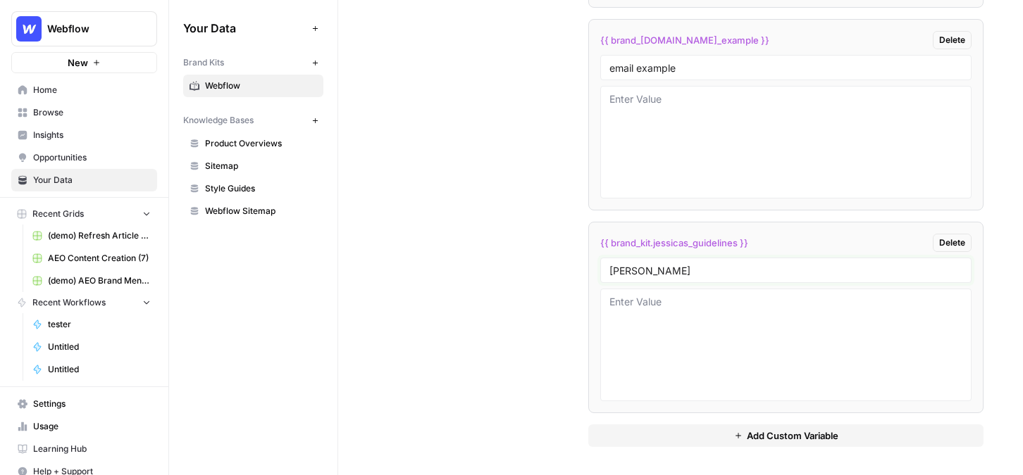
drag, startPoint x: 666, startPoint y: 273, endPoint x: 541, endPoint y: 267, distance: 125.5
click at [541, 267] on div "Custom Variables Create custom variables that will appear as global brand varia…" at bounding box center [680, 131] width 606 height 687
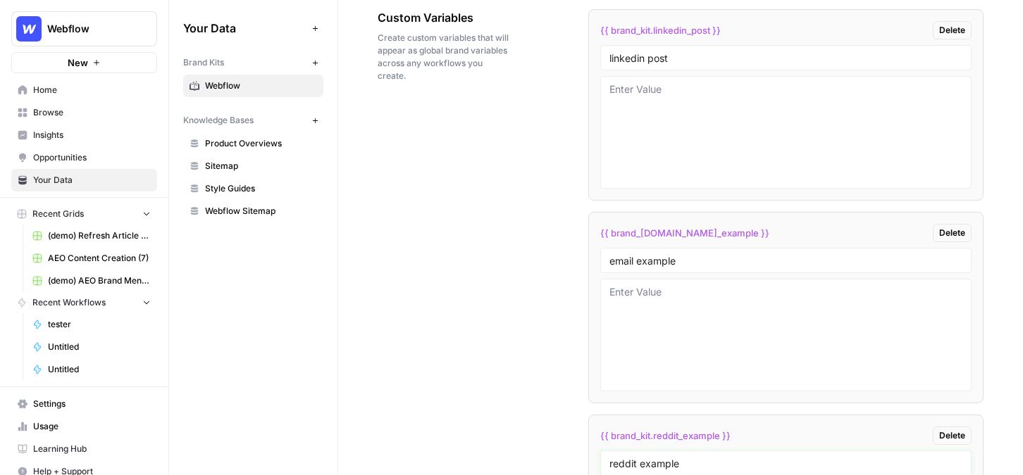
scroll to position [2080, 0]
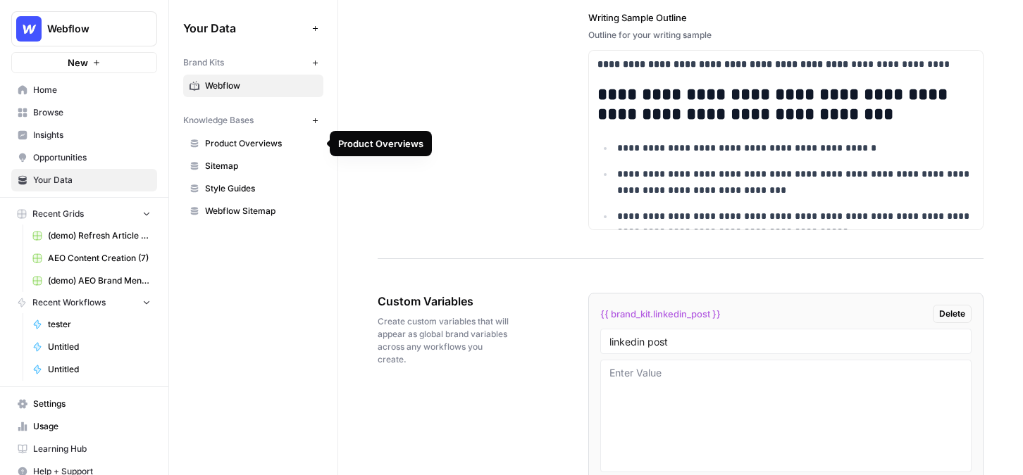
type input "reddit example"
click at [231, 142] on span "Product Overviews" at bounding box center [261, 143] width 112 height 13
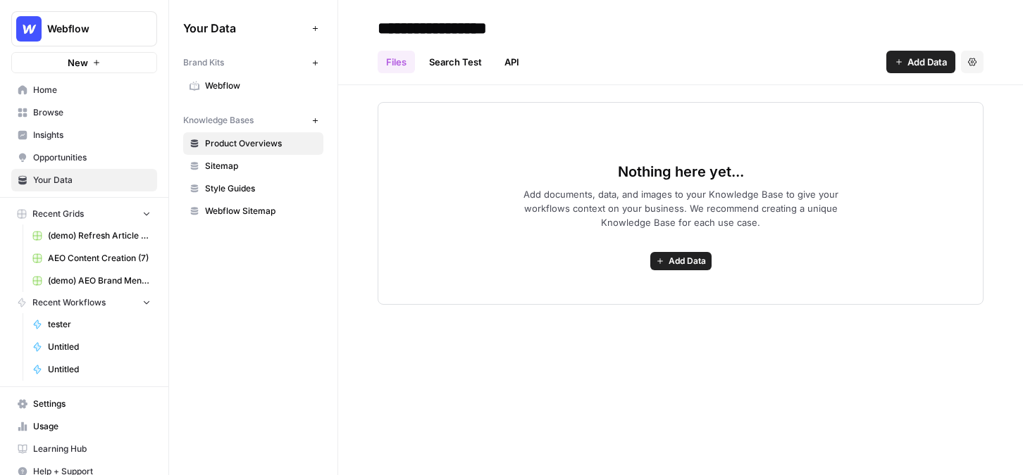
click at [699, 259] on span "Add Data" at bounding box center [686, 261] width 37 height 13
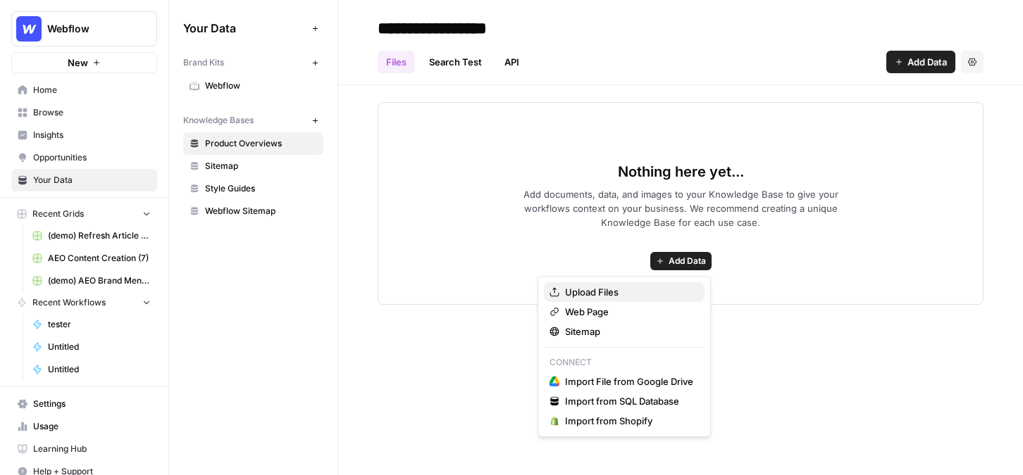
click at [586, 292] on span "Upload Files" at bounding box center [629, 292] width 128 height 14
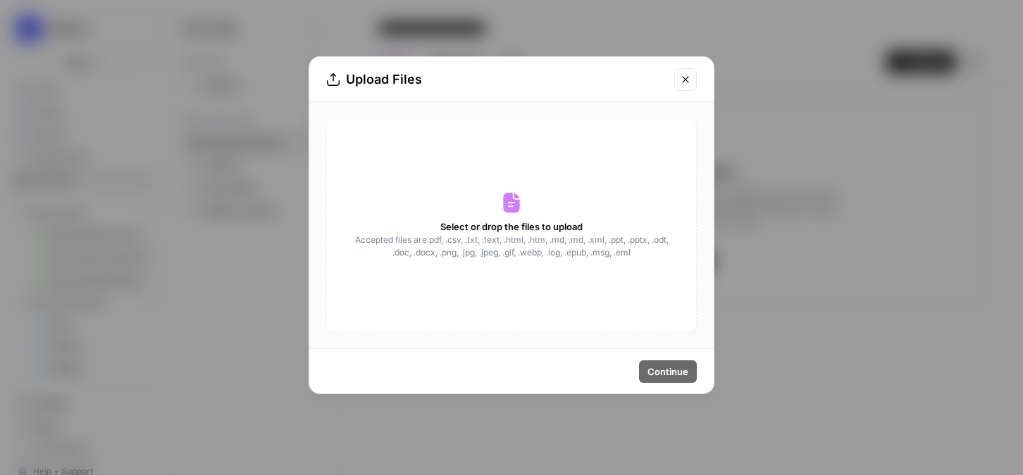
click at [685, 73] on button "Close modal" at bounding box center [685, 79] width 23 height 23
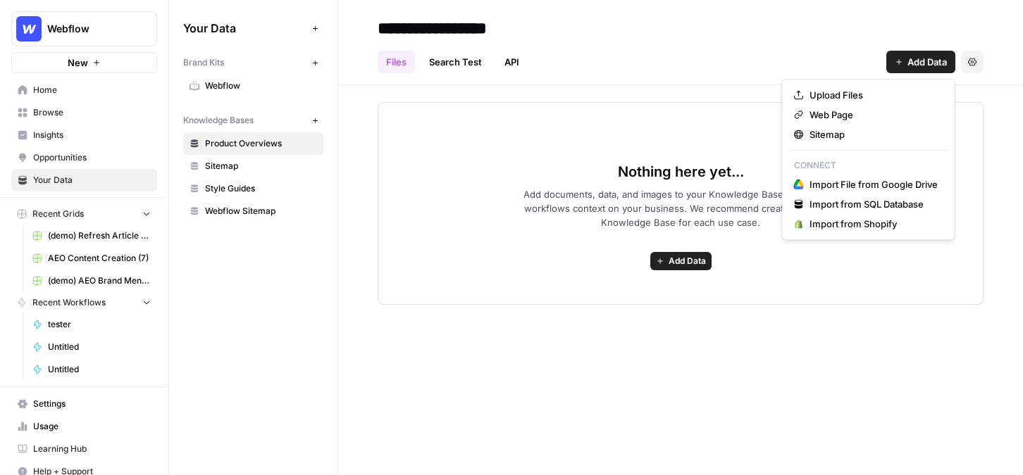
click at [926, 57] on span "Add Data" at bounding box center [926, 62] width 39 height 14
click at [813, 135] on span "Sitemap" at bounding box center [873, 134] width 128 height 14
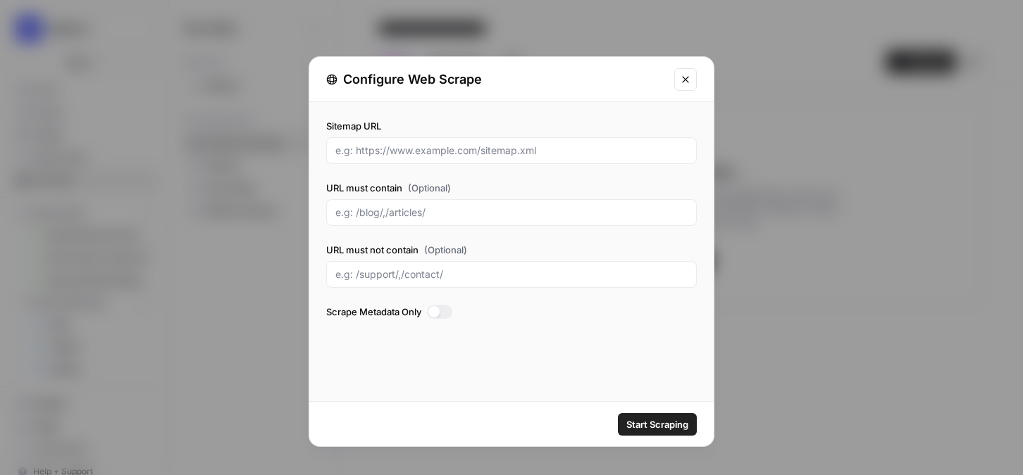
click at [446, 135] on div "Sitemap URL" at bounding box center [511, 141] width 370 height 45
click at [449, 146] on input "Sitemap URL" at bounding box center [511, 151] width 352 height 14
paste input "https://www.uselets.com/"
type input "https://www.uselets.com/sitemap.xml"
click at [461, 208] on input "URL must contain (Optional)" at bounding box center [511, 213] width 352 height 14
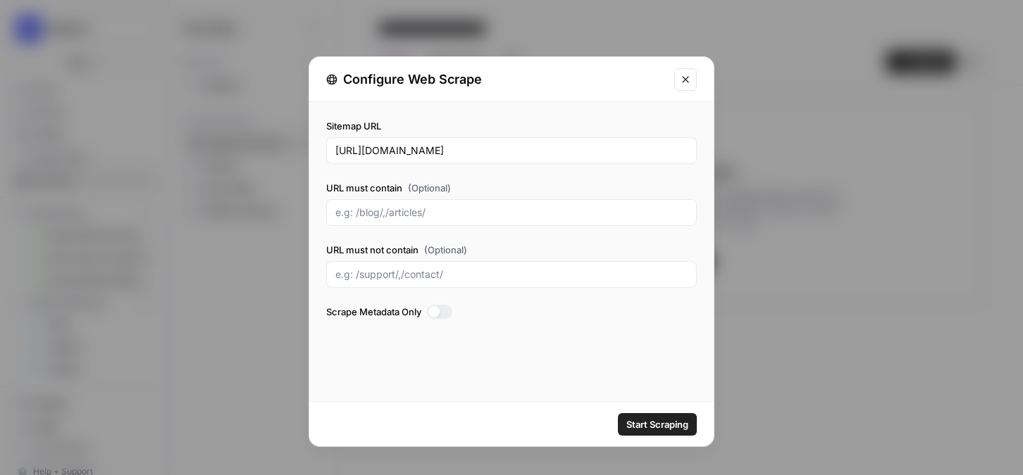
drag, startPoint x: 325, startPoint y: 187, endPoint x: 422, endPoint y: 186, distance: 96.5
click at [423, 187] on label "URL must contain (Optional)" at bounding box center [511, 188] width 370 height 14
click at [432, 214] on input "URL must contain (Optional)" at bounding box center [511, 213] width 352 height 14
paste input "blog"
type input "blog"
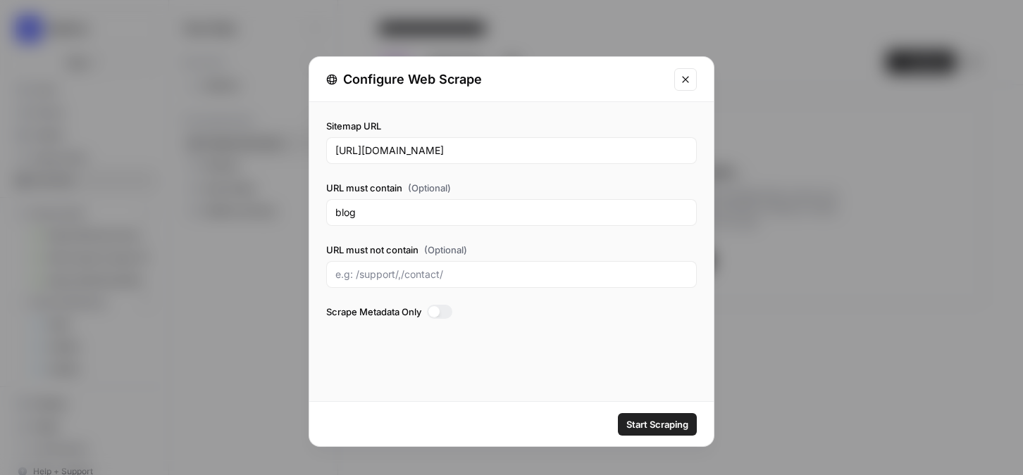
click at [646, 422] on span "Start Scraping" at bounding box center [657, 425] width 62 height 14
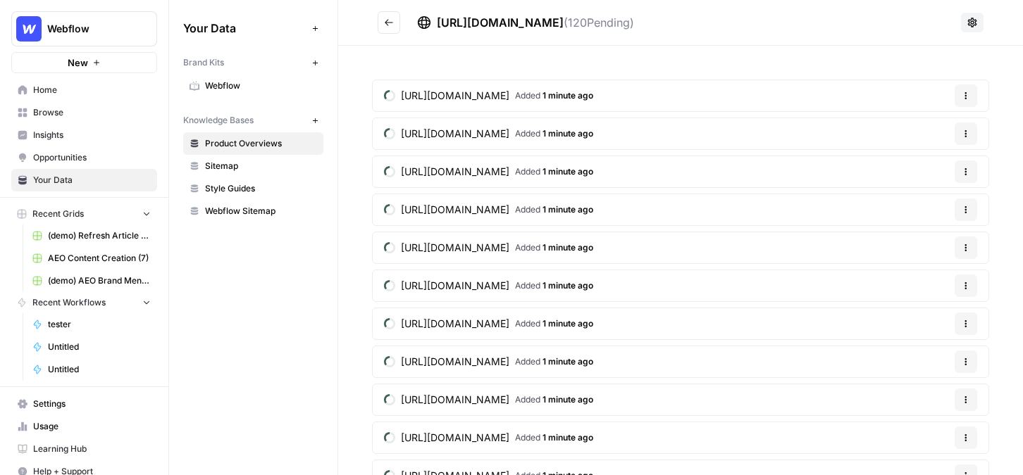
click at [67, 116] on span "Browse" at bounding box center [92, 112] width 118 height 13
